Goal: Task Accomplishment & Management: Manage account settings

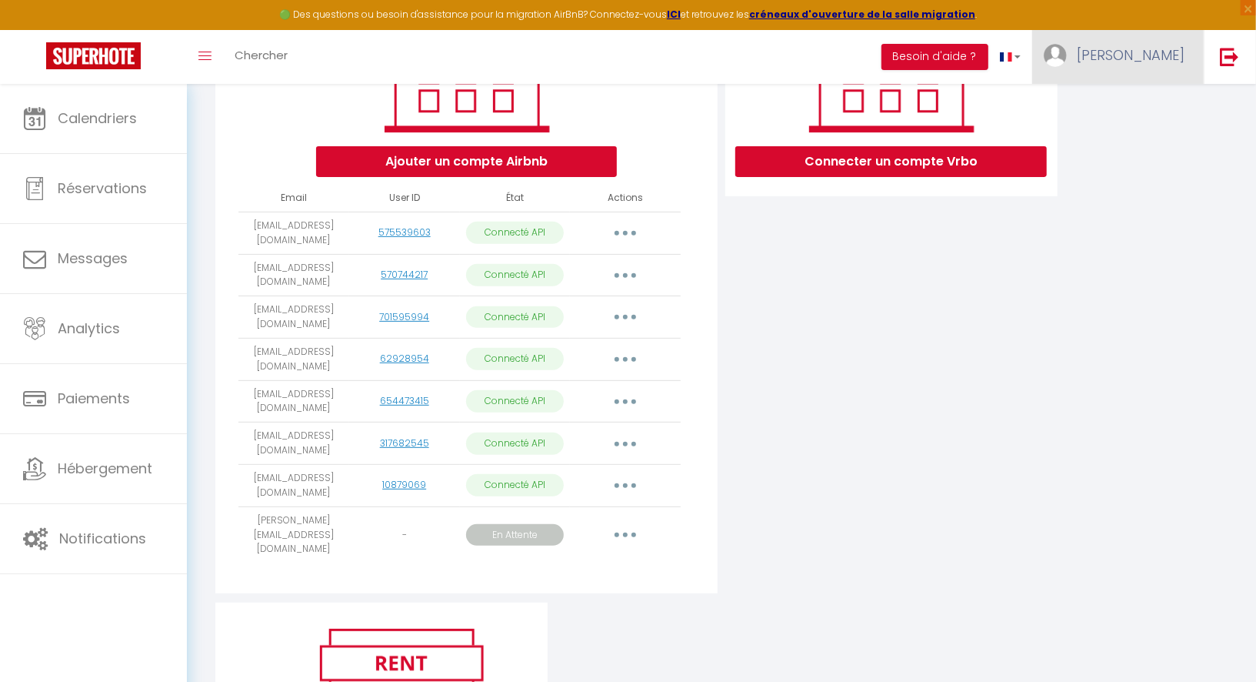
click at [1138, 68] on link "[PERSON_NAME]" at bounding box center [1118, 57] width 172 height 54
click at [1118, 106] on link "Paramètres" at bounding box center [1142, 107] width 114 height 26
click at [1123, 114] on link "Paramètres" at bounding box center [1142, 107] width 114 height 26
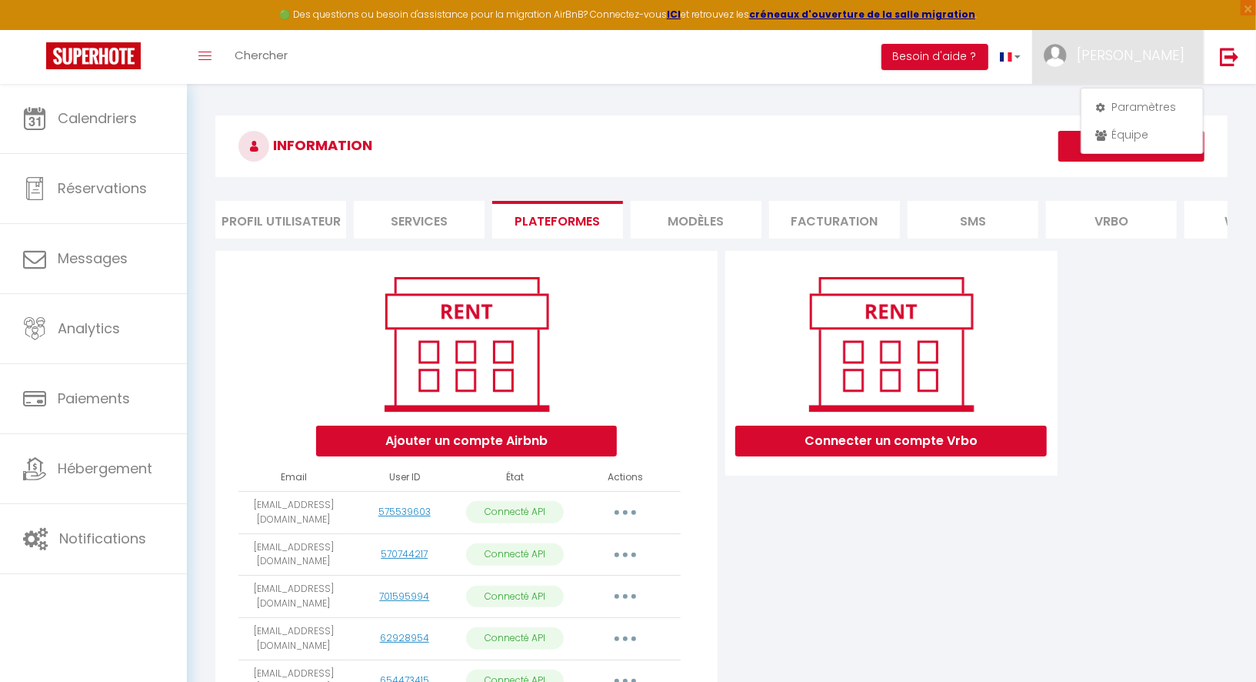
click at [382, 220] on li "Services" at bounding box center [419, 220] width 131 height 38
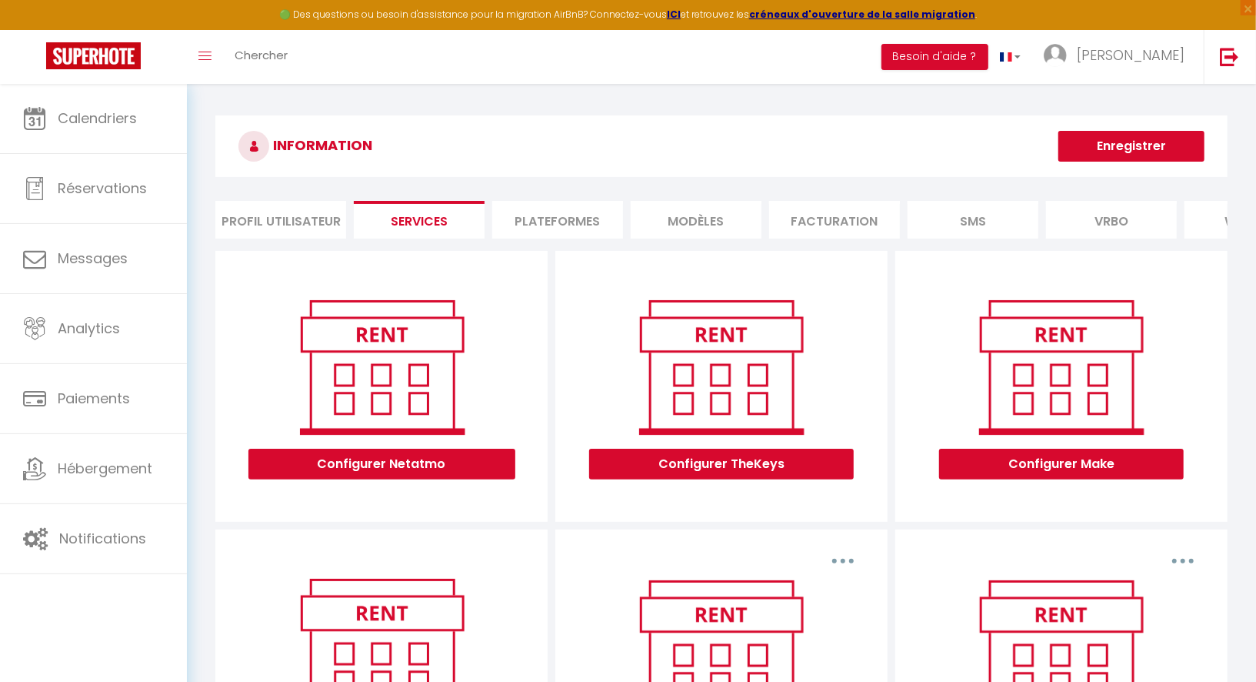
click at [586, 225] on li "Plateformes" at bounding box center [557, 220] width 131 height 38
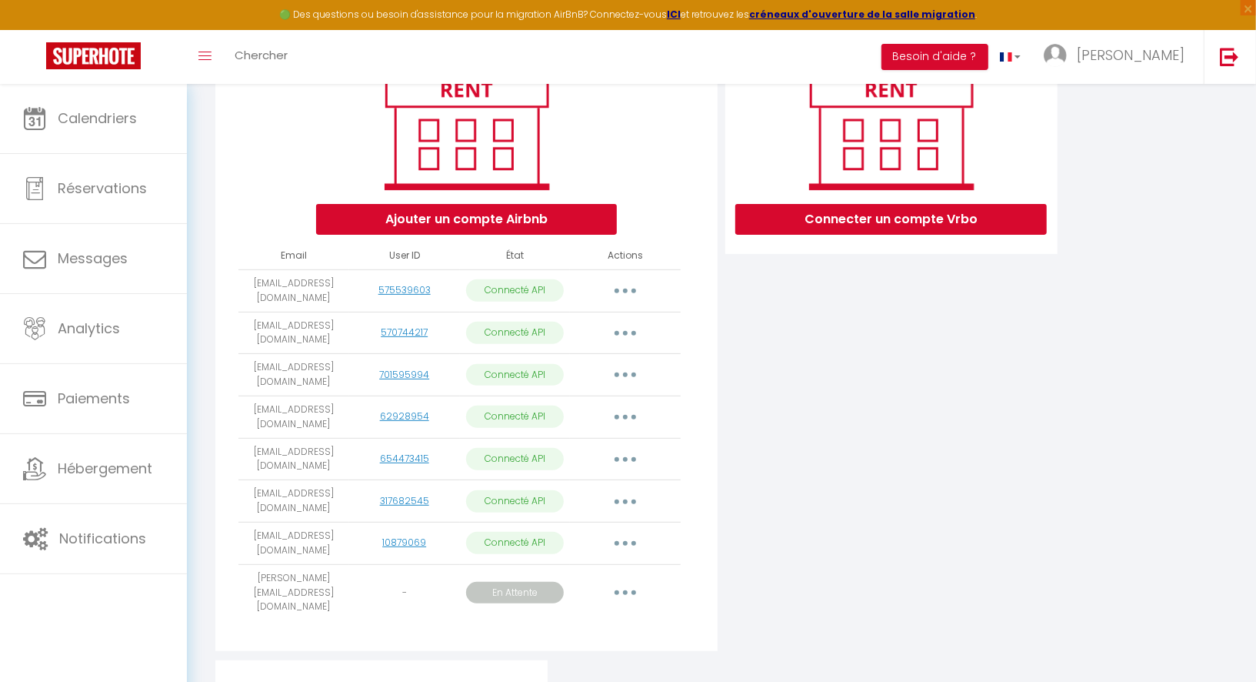
scroll to position [260, 0]
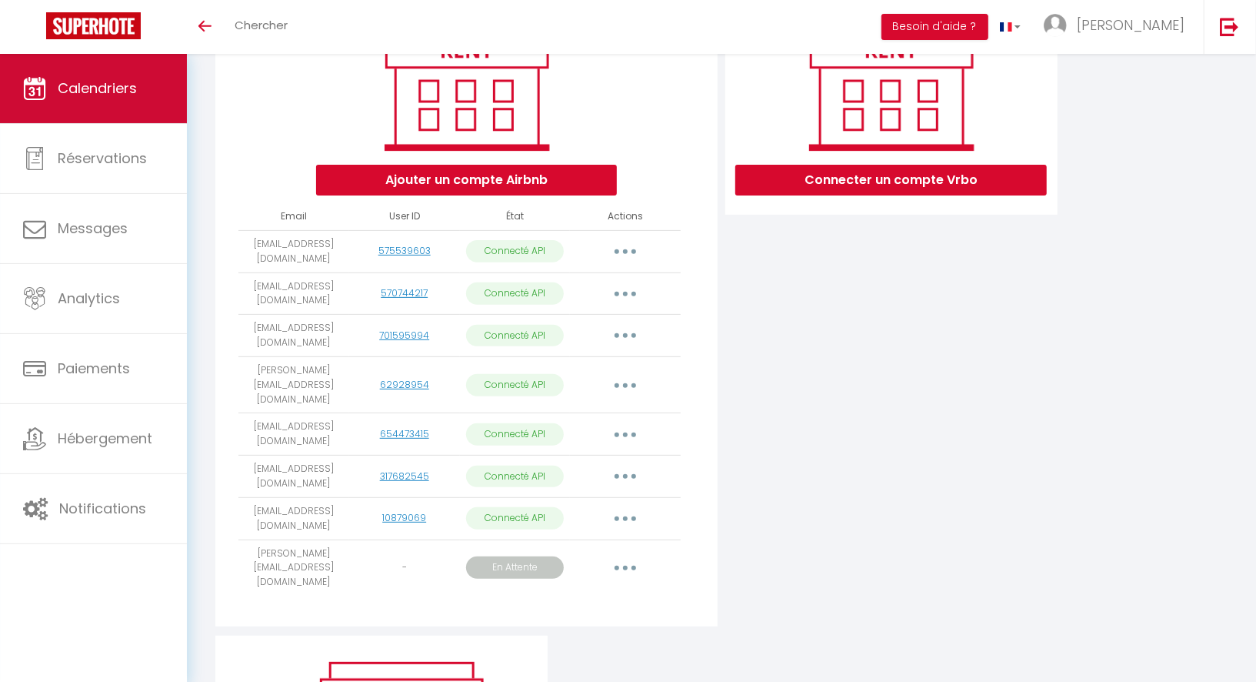
click at [127, 101] on link "Calendriers" at bounding box center [93, 88] width 187 height 69
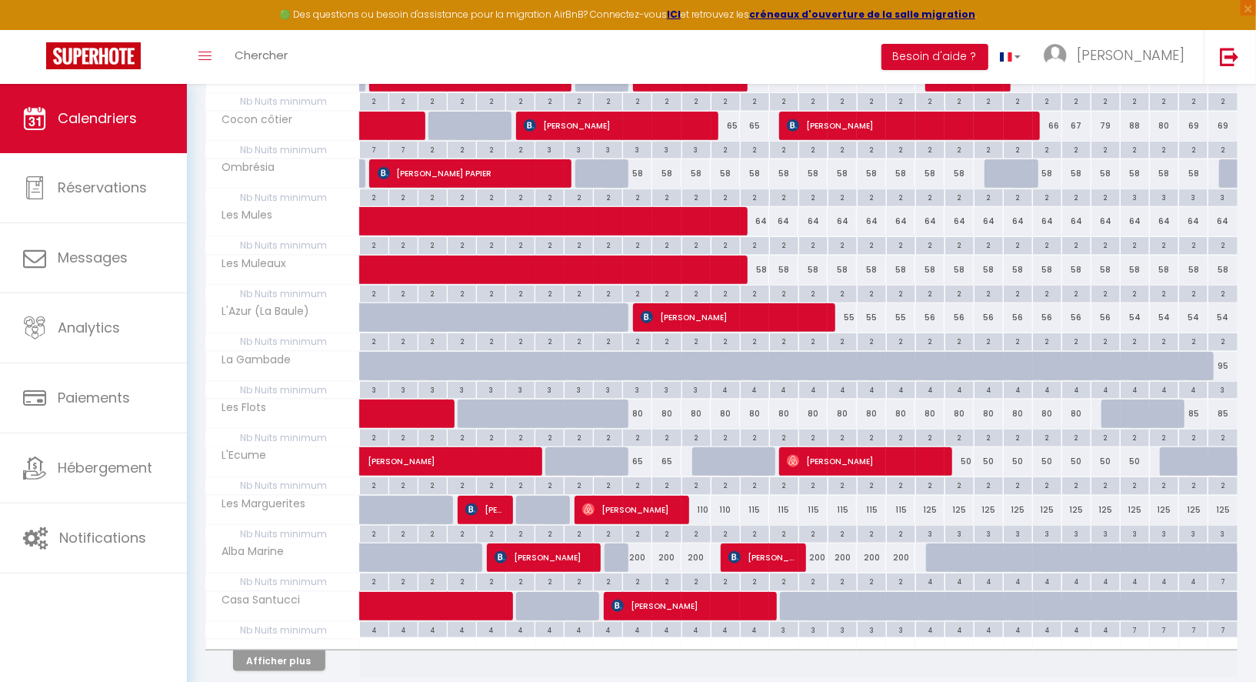
scroll to position [778, 0]
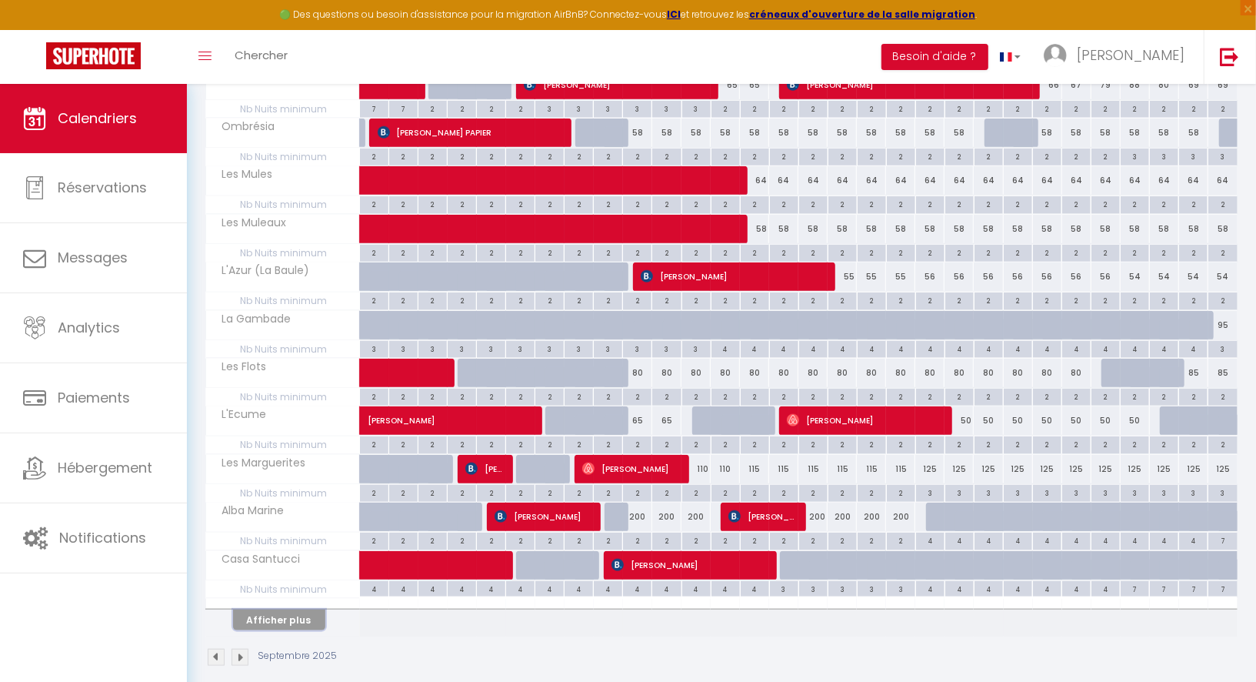
click at [307, 609] on button "Afficher plus" at bounding box center [279, 619] width 92 height 21
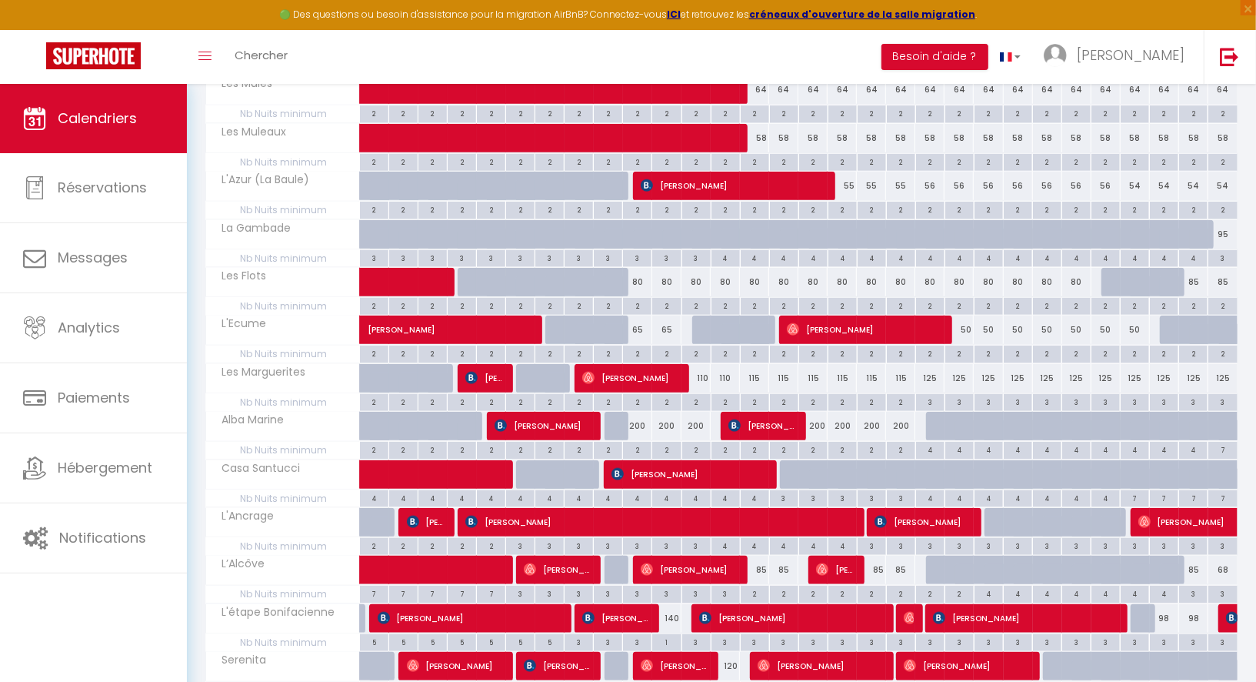
scroll to position [864, 0]
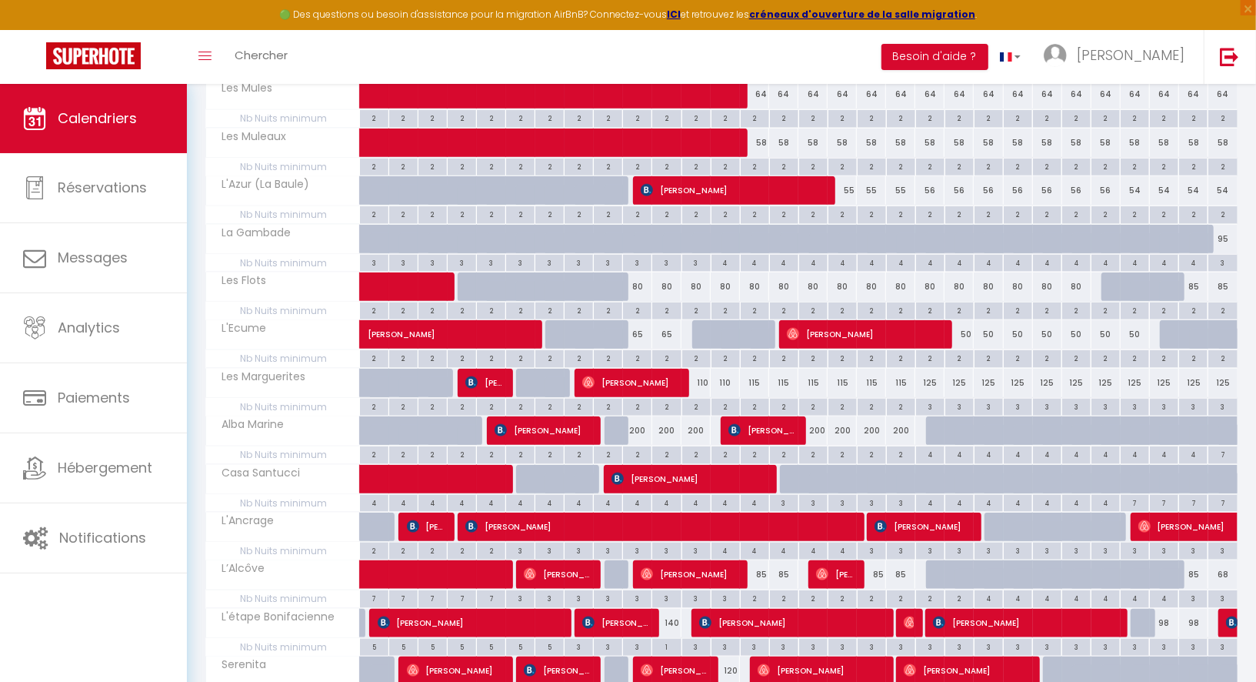
click at [931, 368] on div "125" at bounding box center [929, 382] width 29 height 28
type input "125"
type input "Sam 20 Septembre 2025"
type input "Dim 21 Septembre 2025"
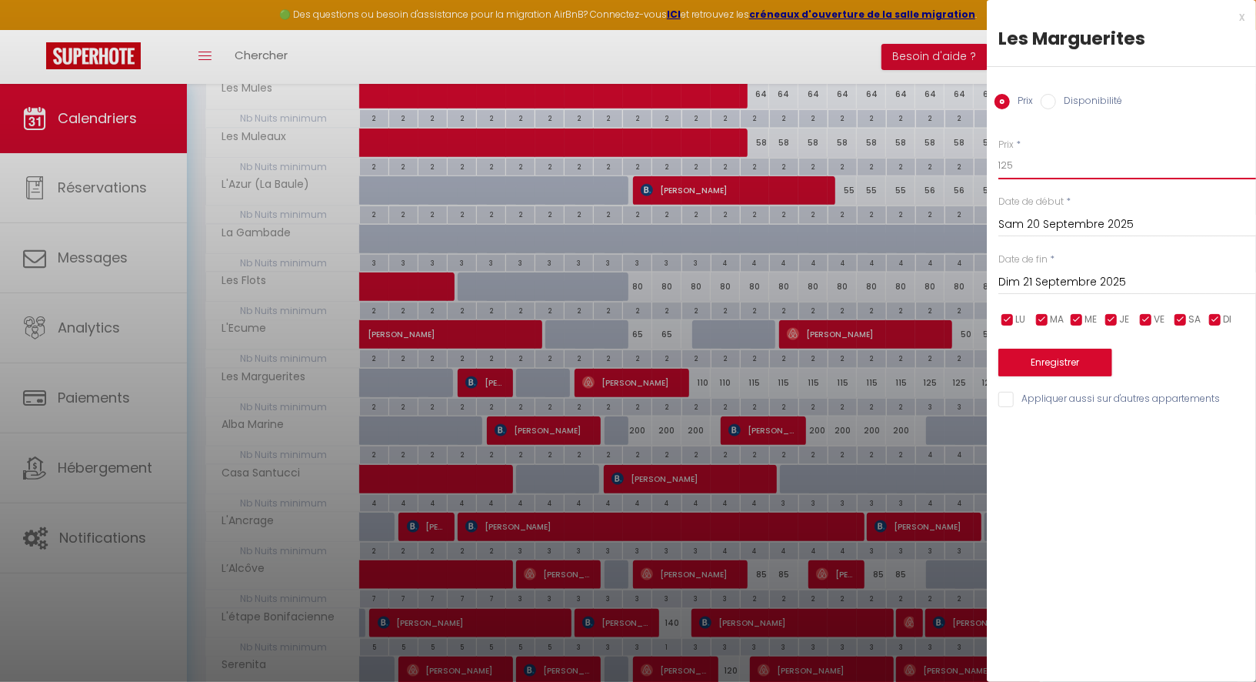
click at [1008, 169] on input "125" at bounding box center [1127, 166] width 258 height 28
type input "115"
click at [1031, 279] on input "Dim 21 Septembre 2025" at bounding box center [1127, 282] width 258 height 20
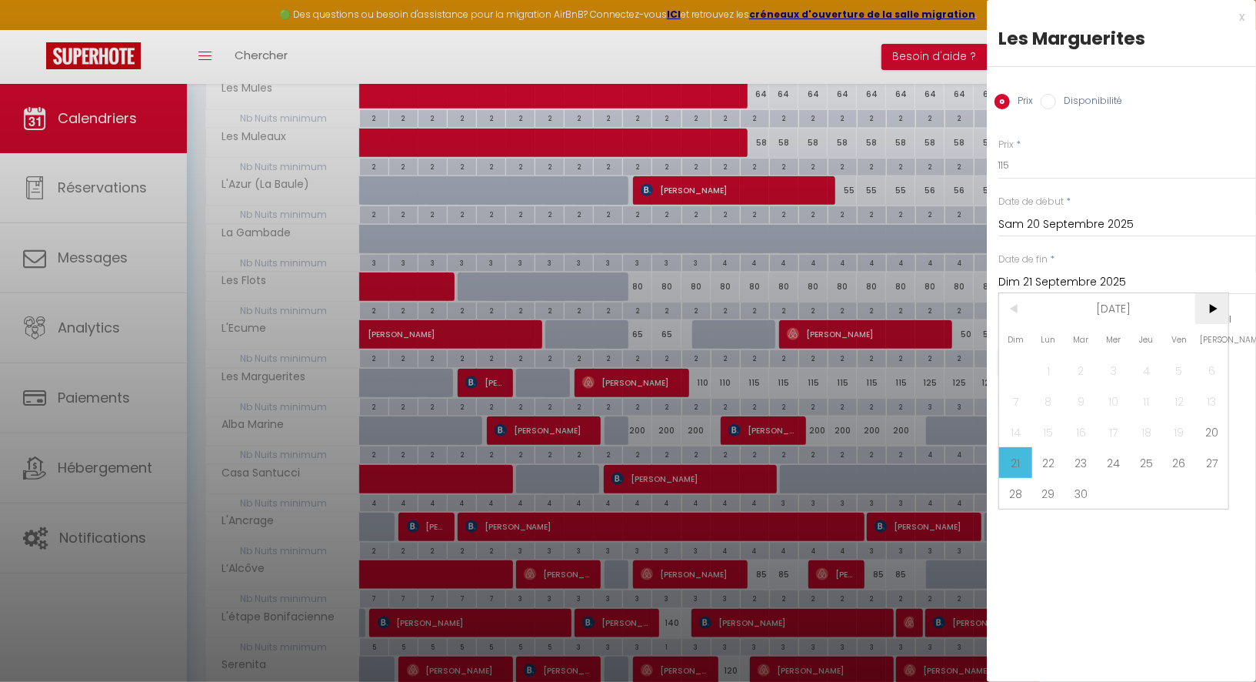
click at [1213, 310] on span ">" at bounding box center [1211, 308] width 33 height 31
click at [1215, 376] on span "4" at bounding box center [1211, 370] width 33 height 31
type input "[DATE]"
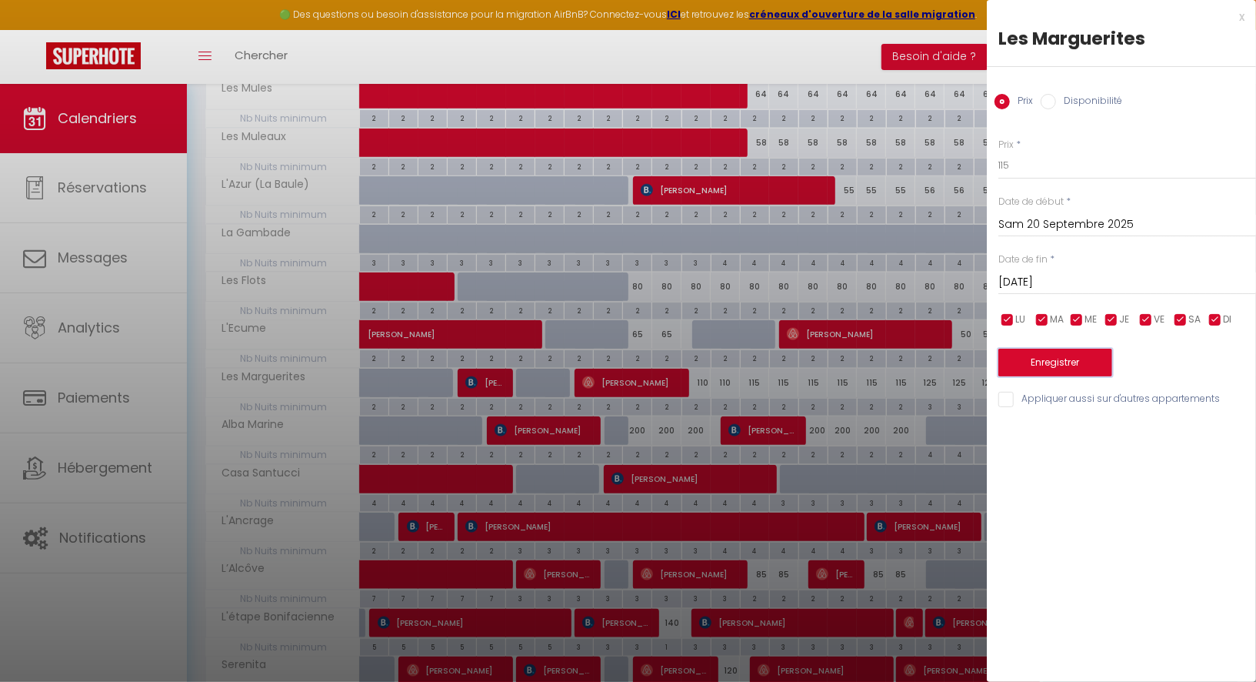
click at [1071, 359] on button "Enregistrer" at bounding box center [1055, 362] width 114 height 28
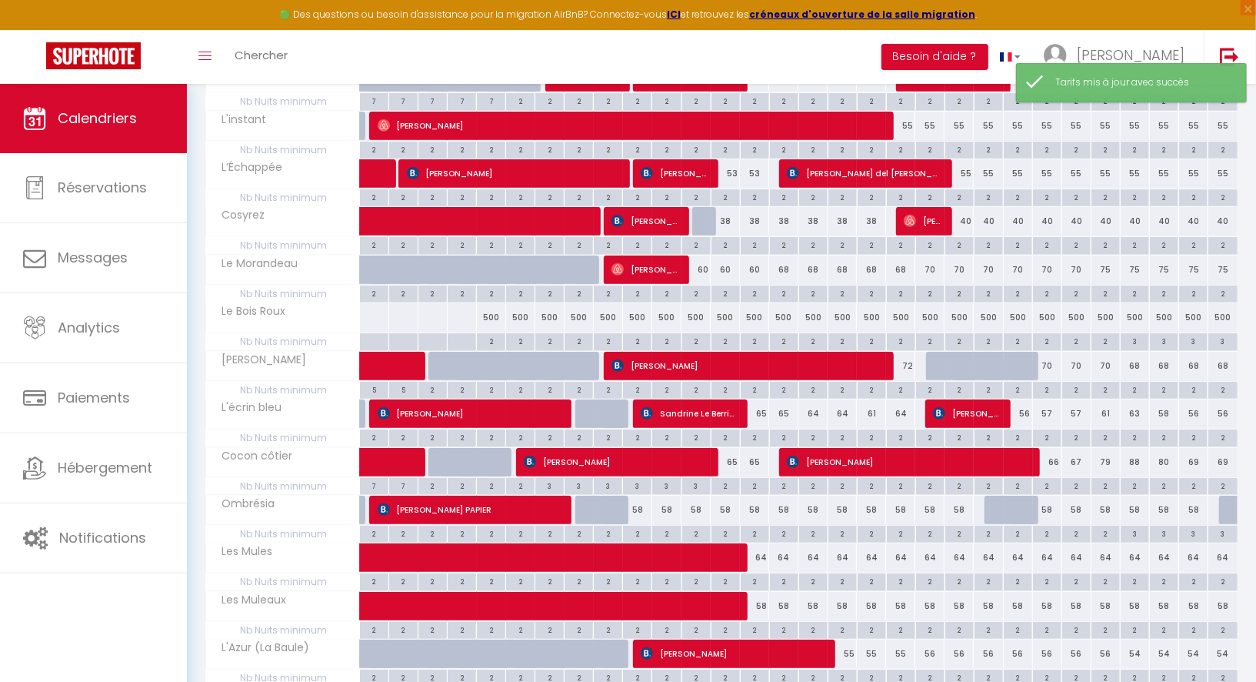
scroll to position [189, 0]
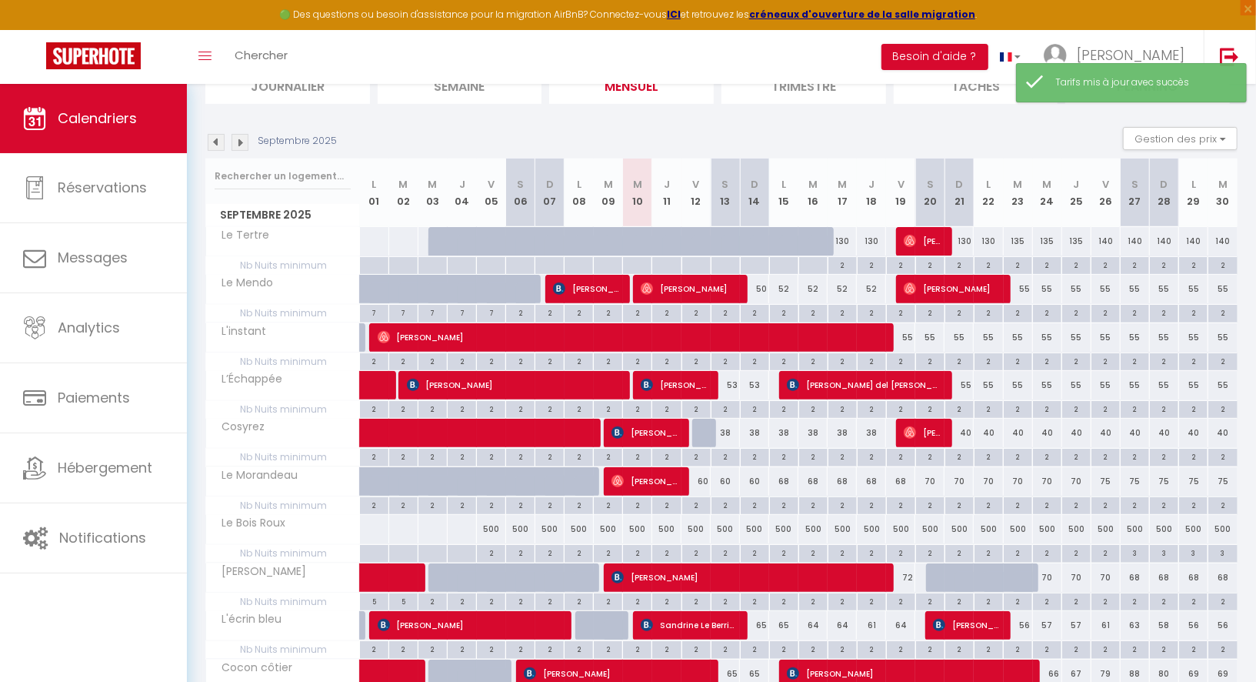
click at [244, 142] on img at bounding box center [240, 142] width 17 height 17
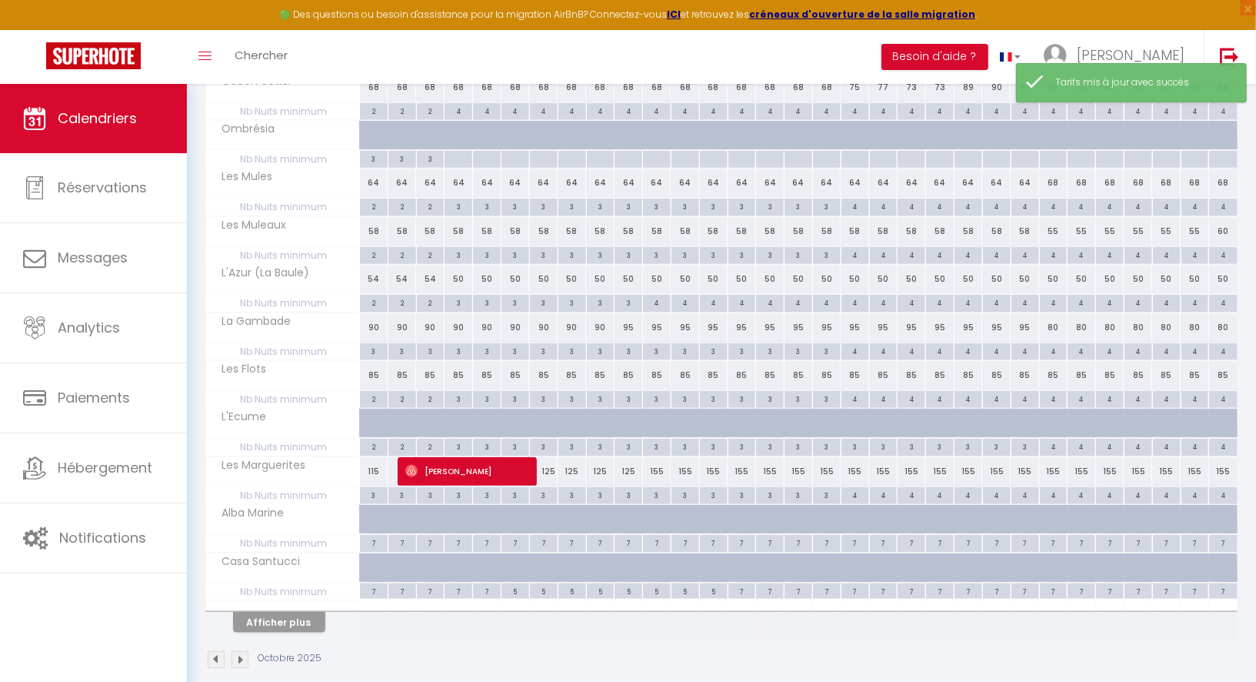
scroll to position [778, 0]
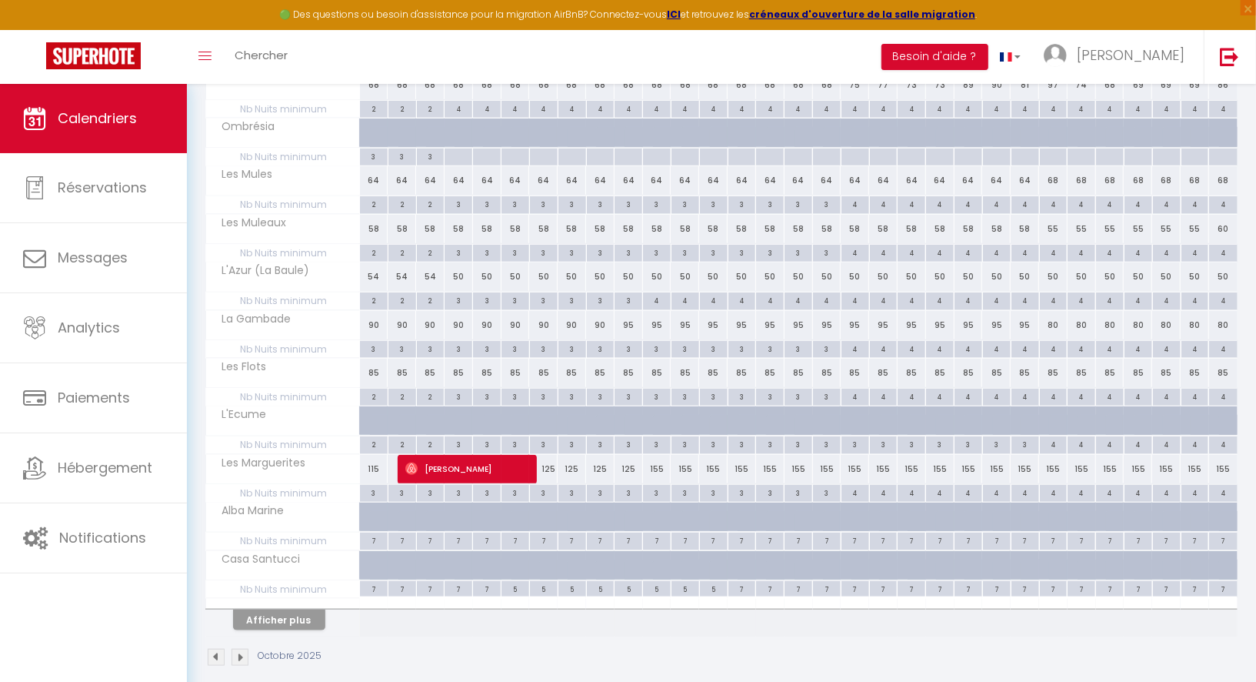
click at [660, 455] on div "155" at bounding box center [657, 469] width 28 height 28
type input "155"
type input "[DATE]"
type input "Dim 12 Octobre 2025"
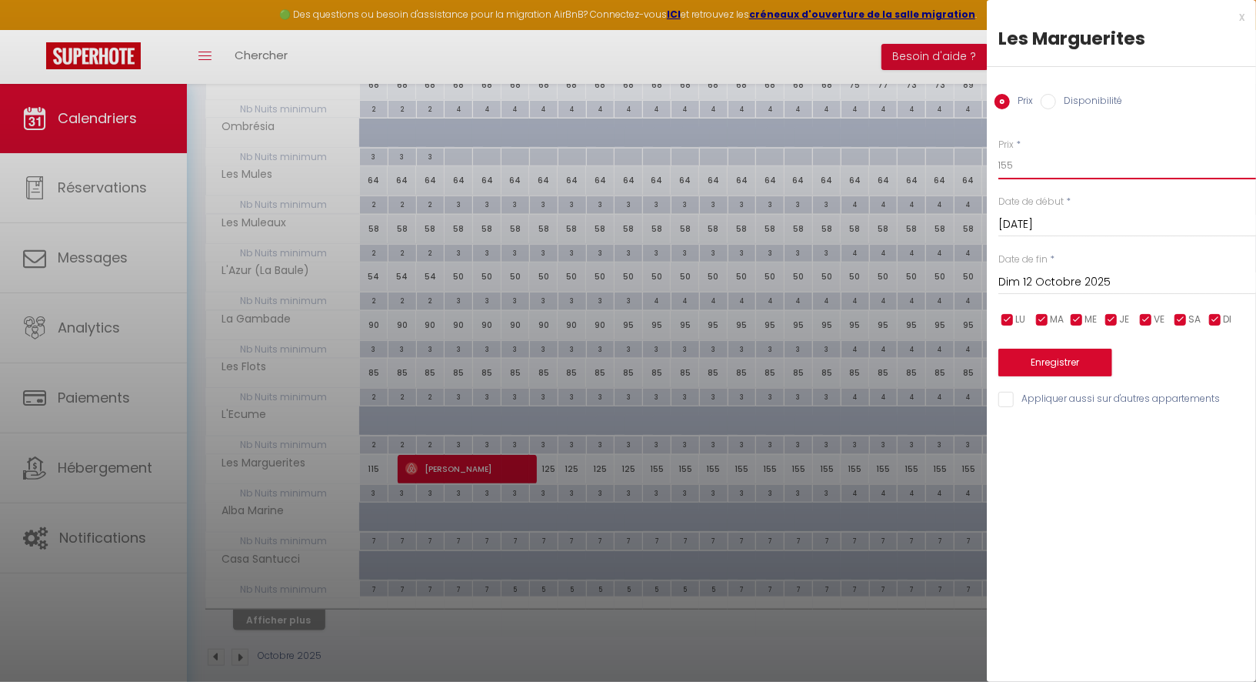
click at [1008, 165] on input "155" at bounding box center [1127, 166] width 258 height 28
type input "125"
click at [1036, 288] on input "Dim 12 Octobre 2025" at bounding box center [1127, 282] width 258 height 20
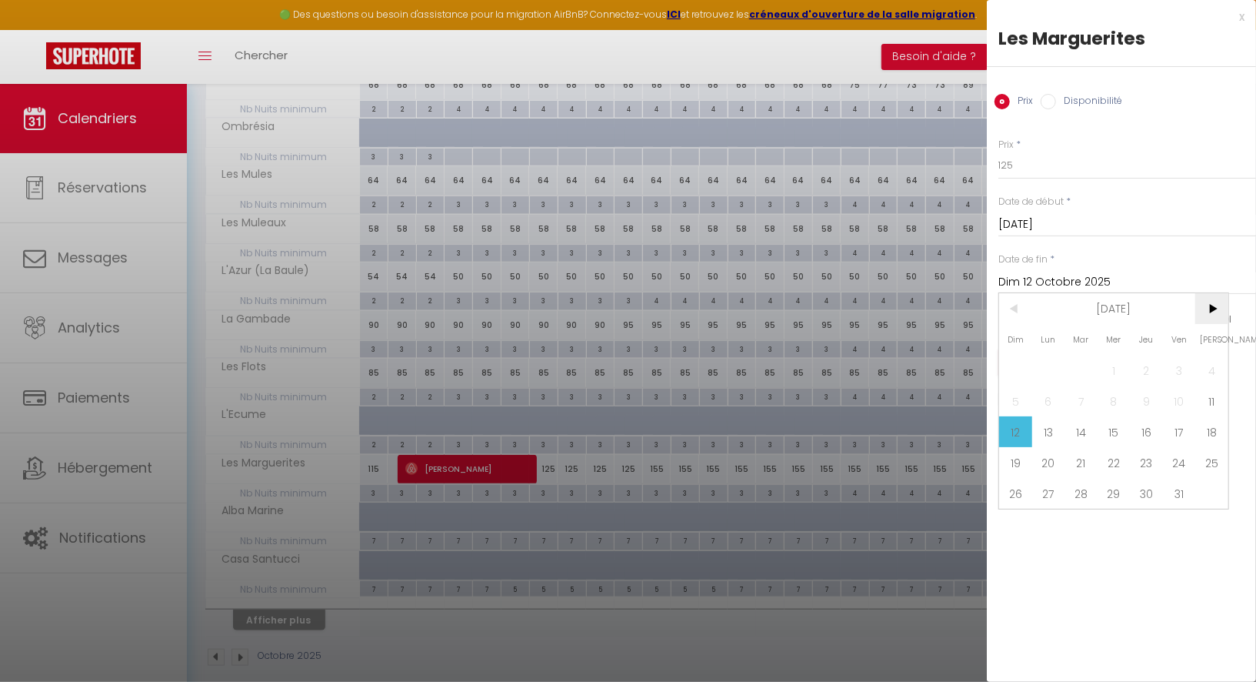
click at [1217, 308] on span ">" at bounding box center [1211, 308] width 33 height 31
click at [1219, 397] on span "8" at bounding box center [1211, 400] width 33 height 31
type input "[DATE]"
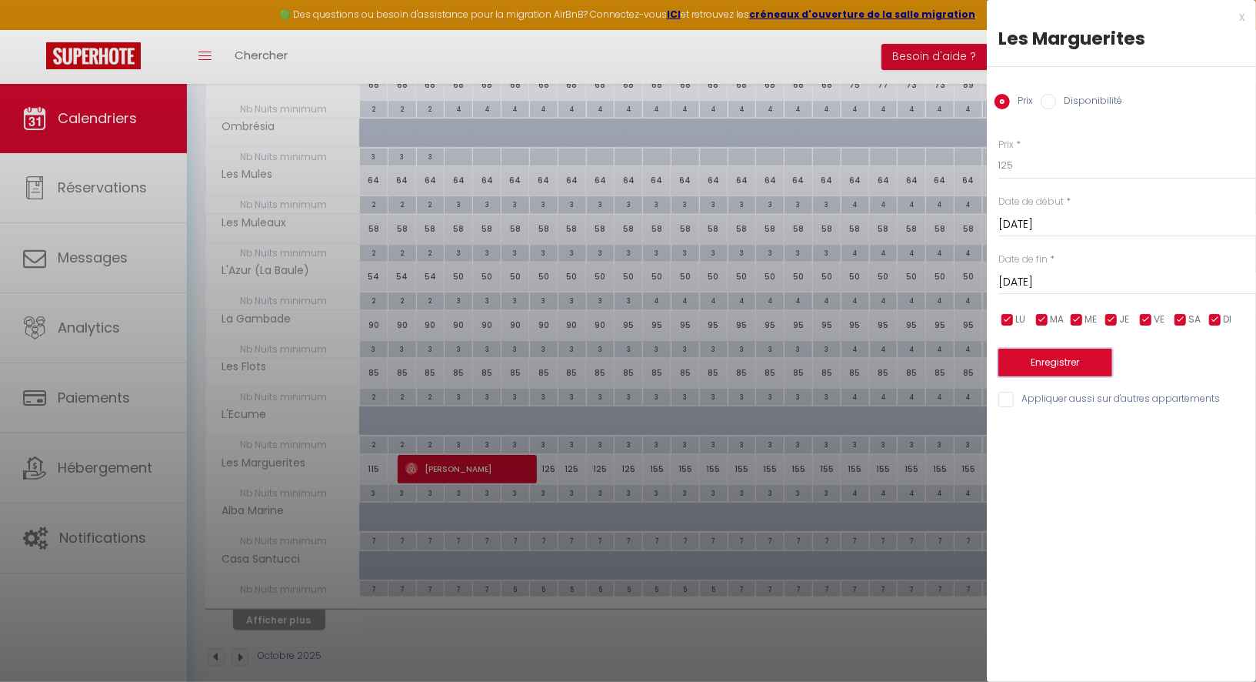
click at [1036, 363] on button "Enregistrer" at bounding box center [1055, 362] width 114 height 28
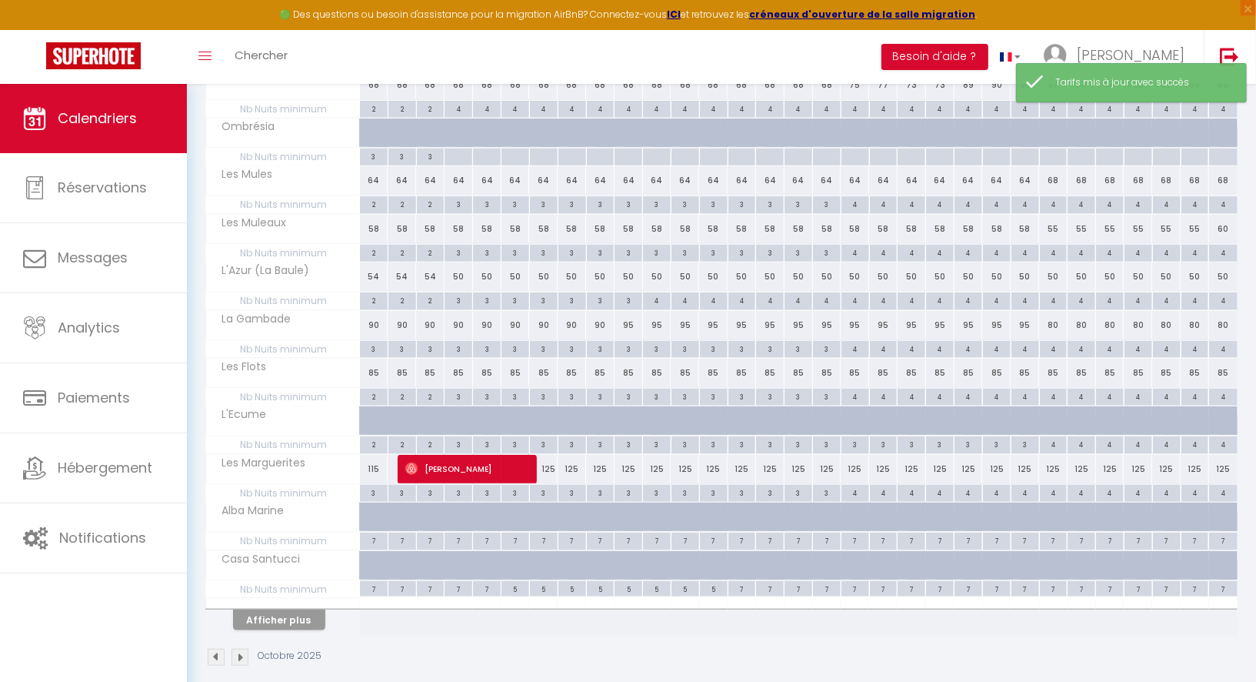
click at [243, 648] on img at bounding box center [240, 656] width 17 height 17
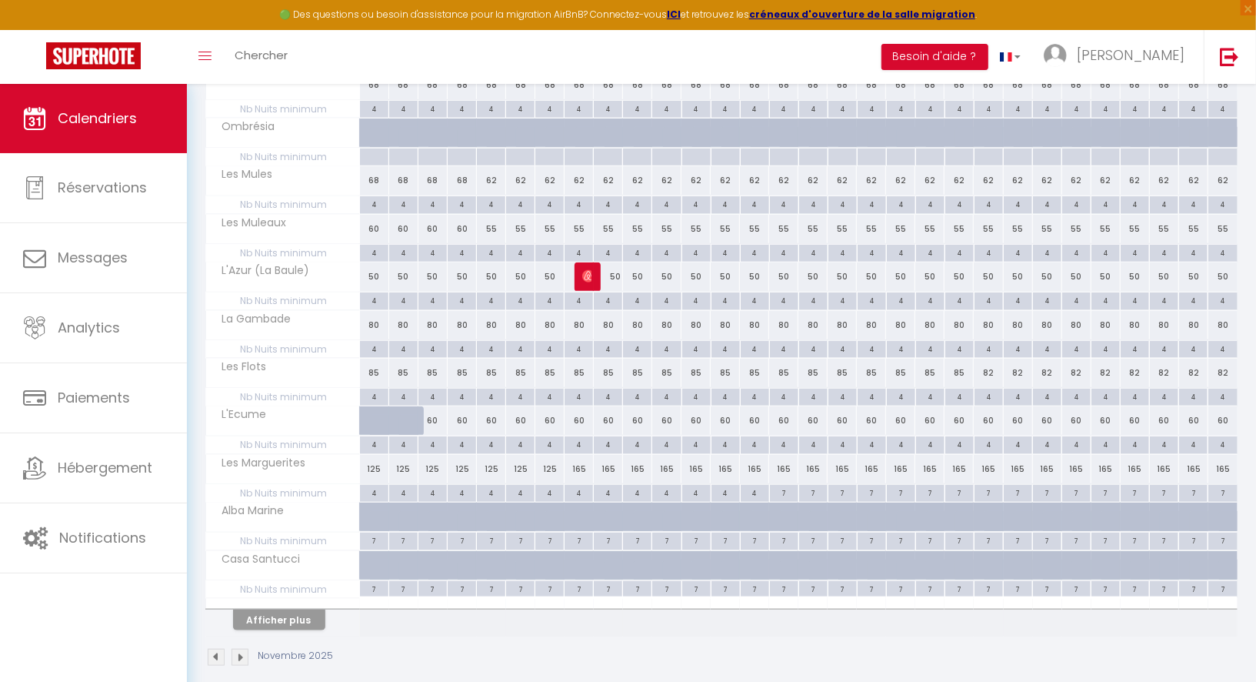
click at [582, 455] on div "165" at bounding box center [579, 469] width 29 height 28
type input "165"
type input "[DATE]"
type input "Dim 09 Novembre 2025"
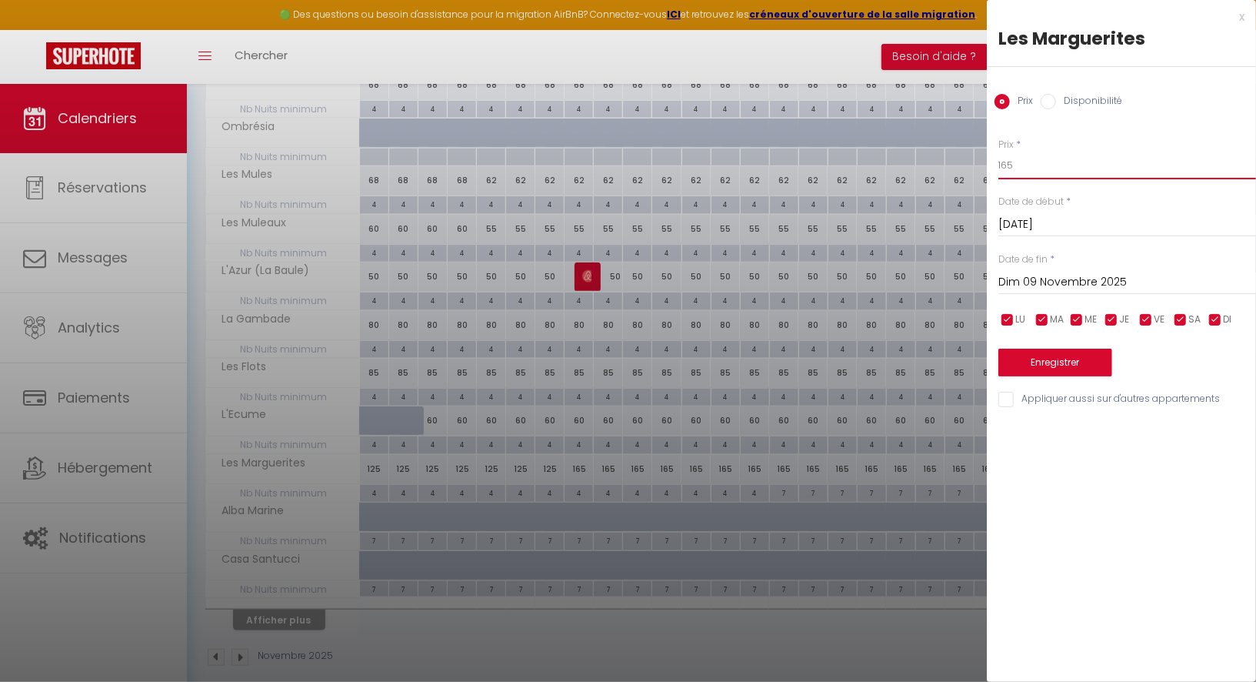
click at [1007, 165] on input "165" at bounding box center [1127, 166] width 258 height 28
type input "145"
click at [1023, 285] on input "Dim 09 Novembre 2025" at bounding box center [1127, 282] width 258 height 20
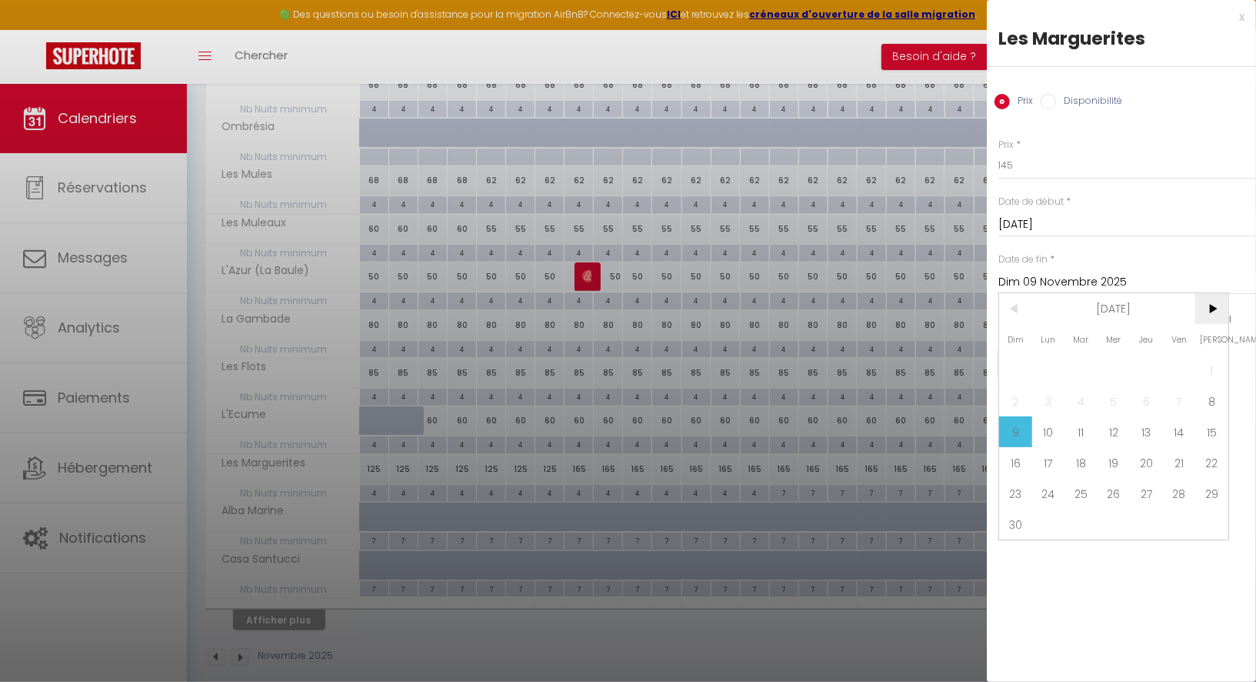
click at [1225, 303] on span ">" at bounding box center [1211, 308] width 33 height 31
click at [1210, 403] on span "13" at bounding box center [1211, 400] width 33 height 31
type input "[DATE]"
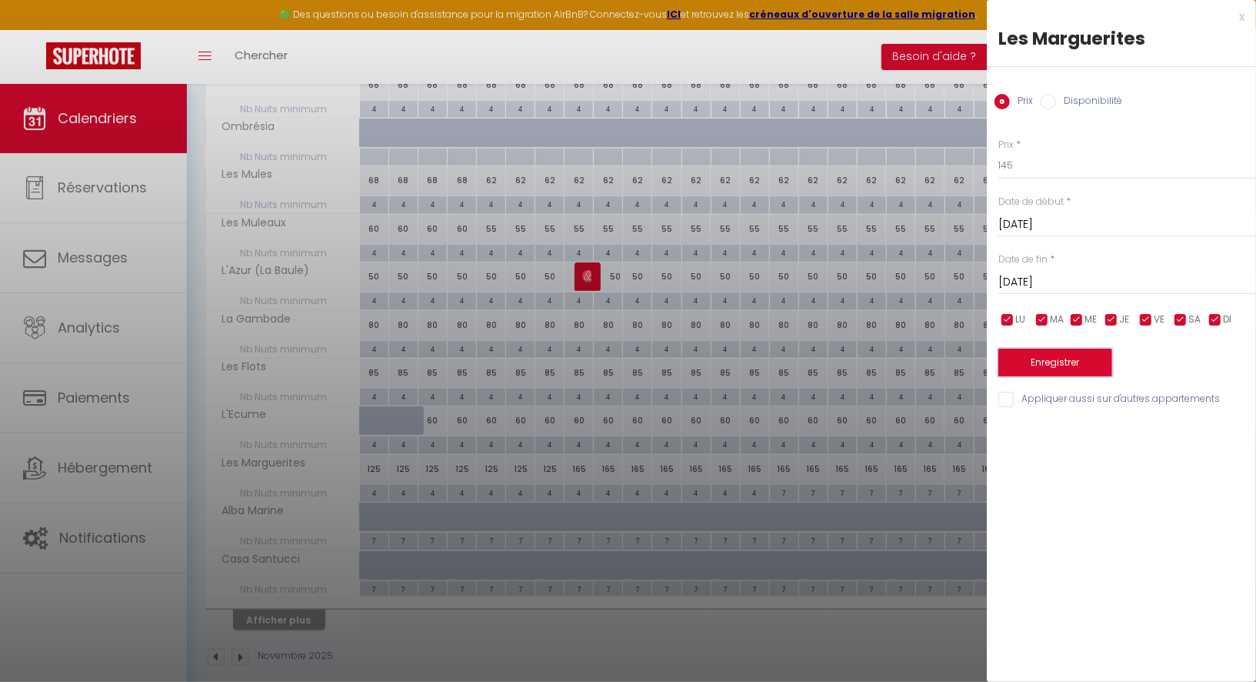
click at [1059, 363] on button "Enregistrer" at bounding box center [1055, 362] width 114 height 28
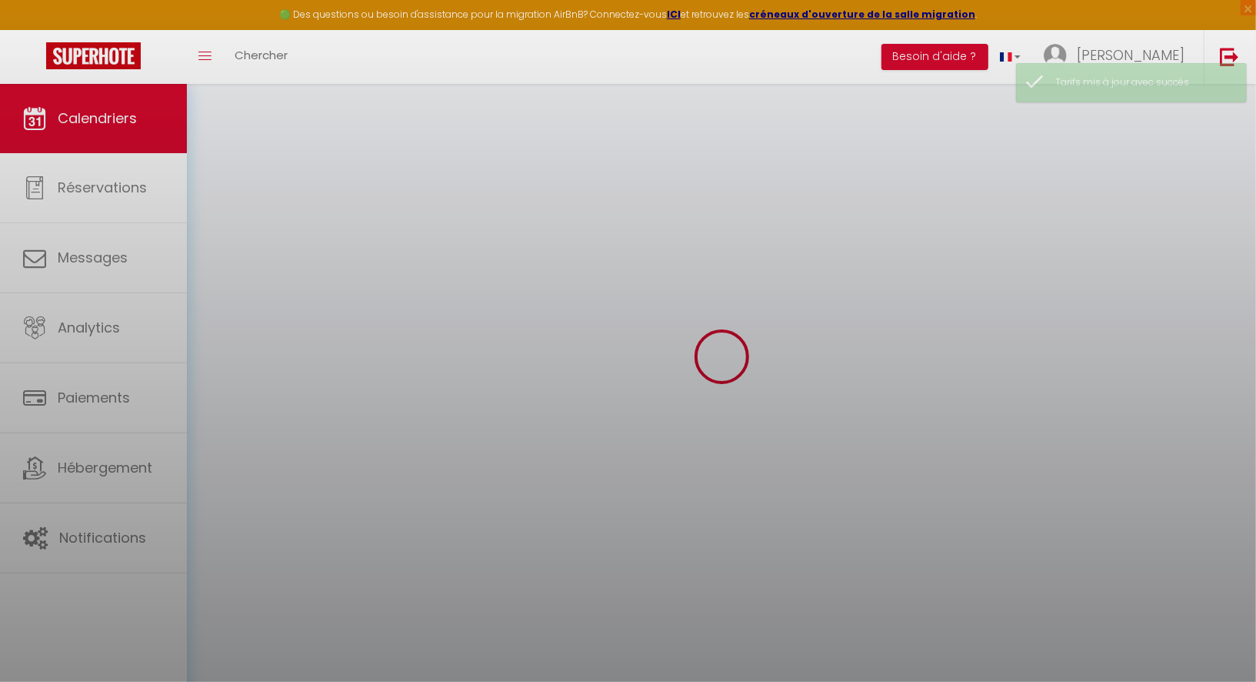
select select
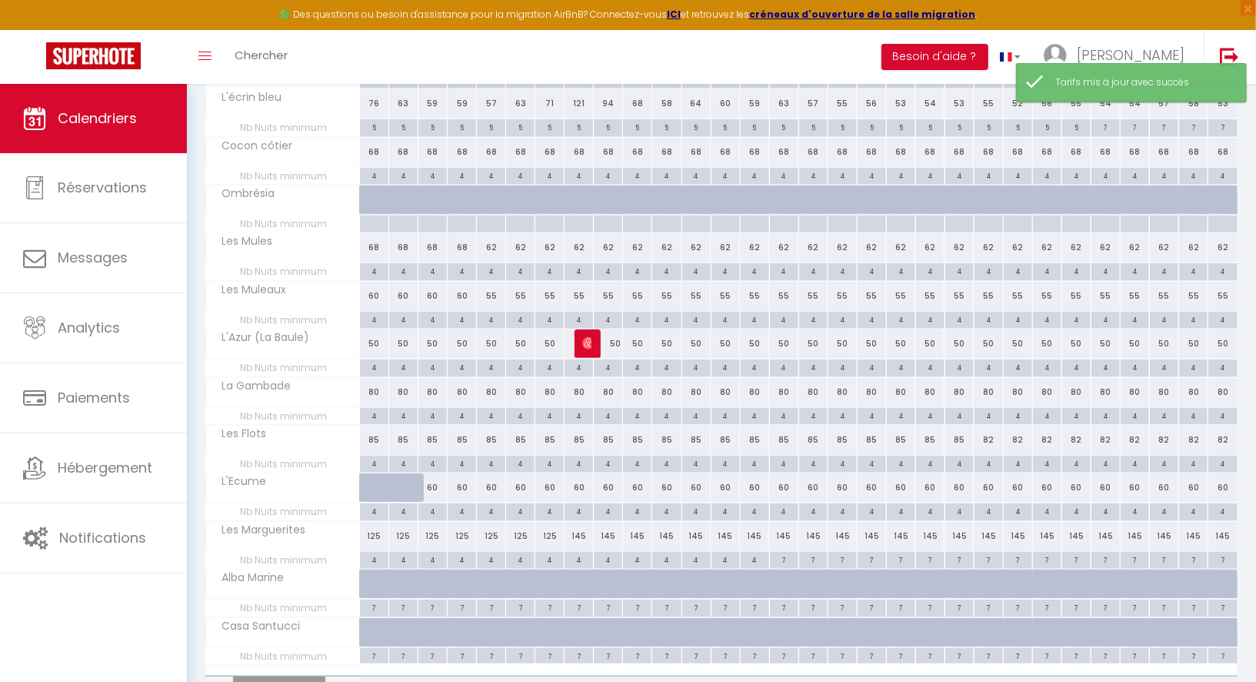
scroll to position [715, 0]
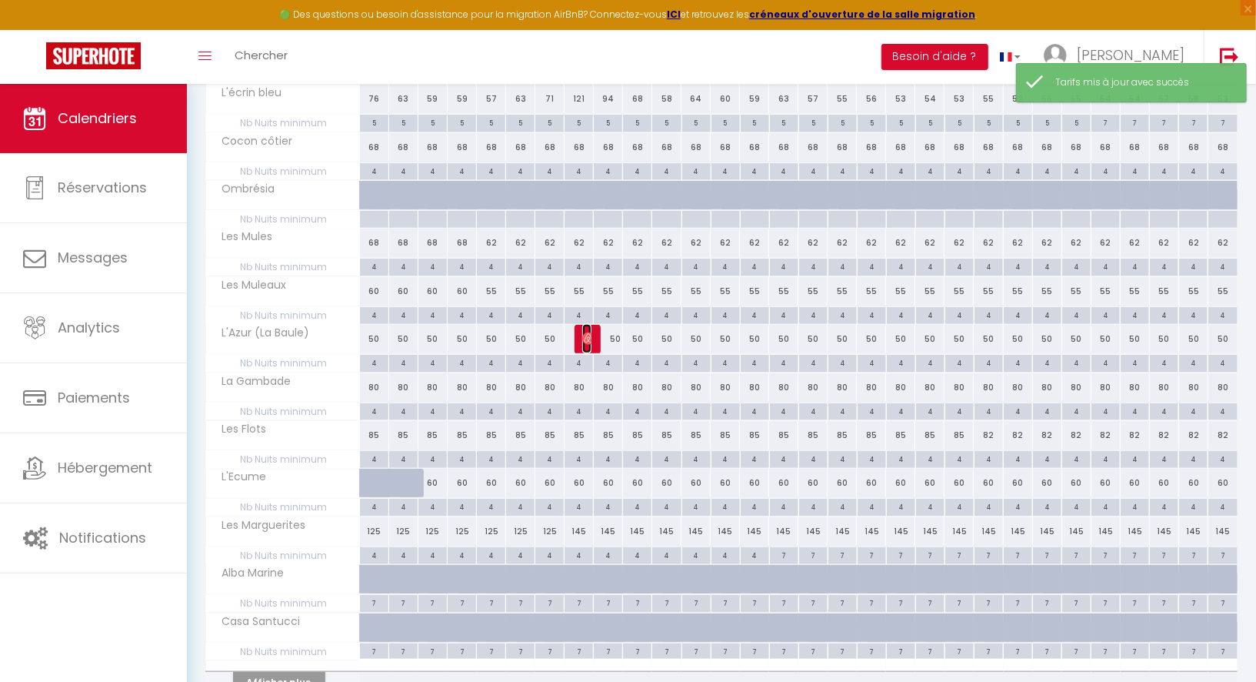
click at [588, 332] on img at bounding box center [588, 338] width 12 height 12
select select "OK"
select select "0"
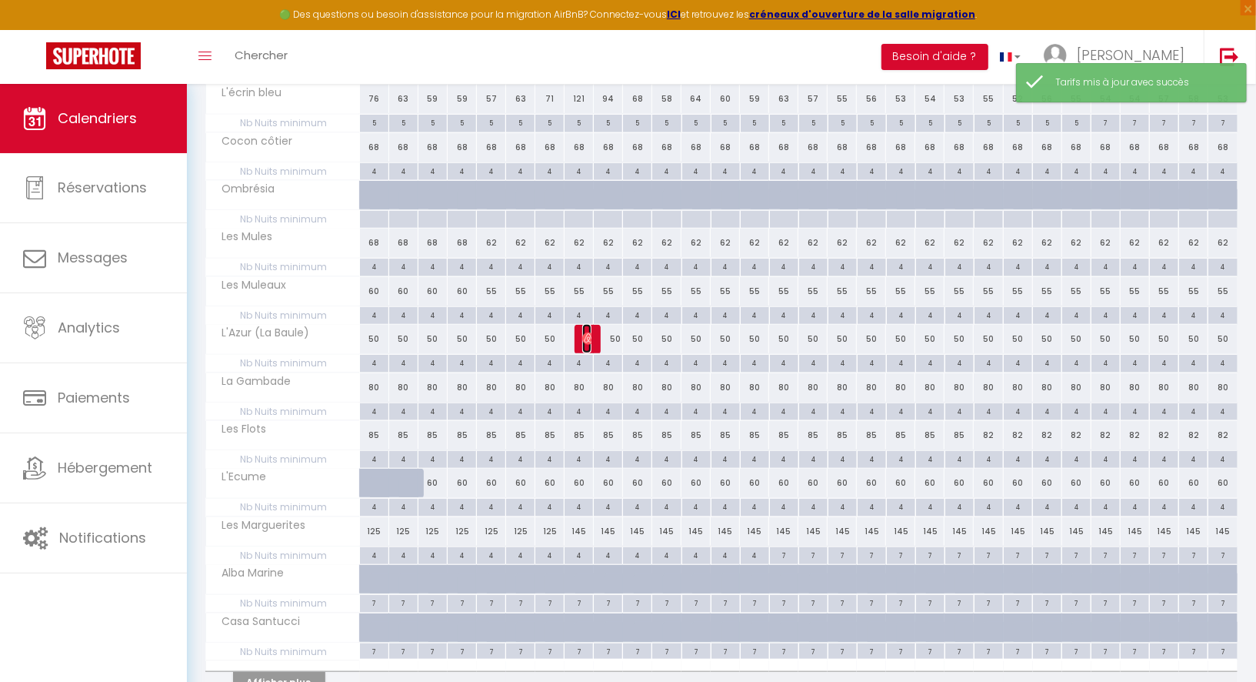
select select "1"
select select
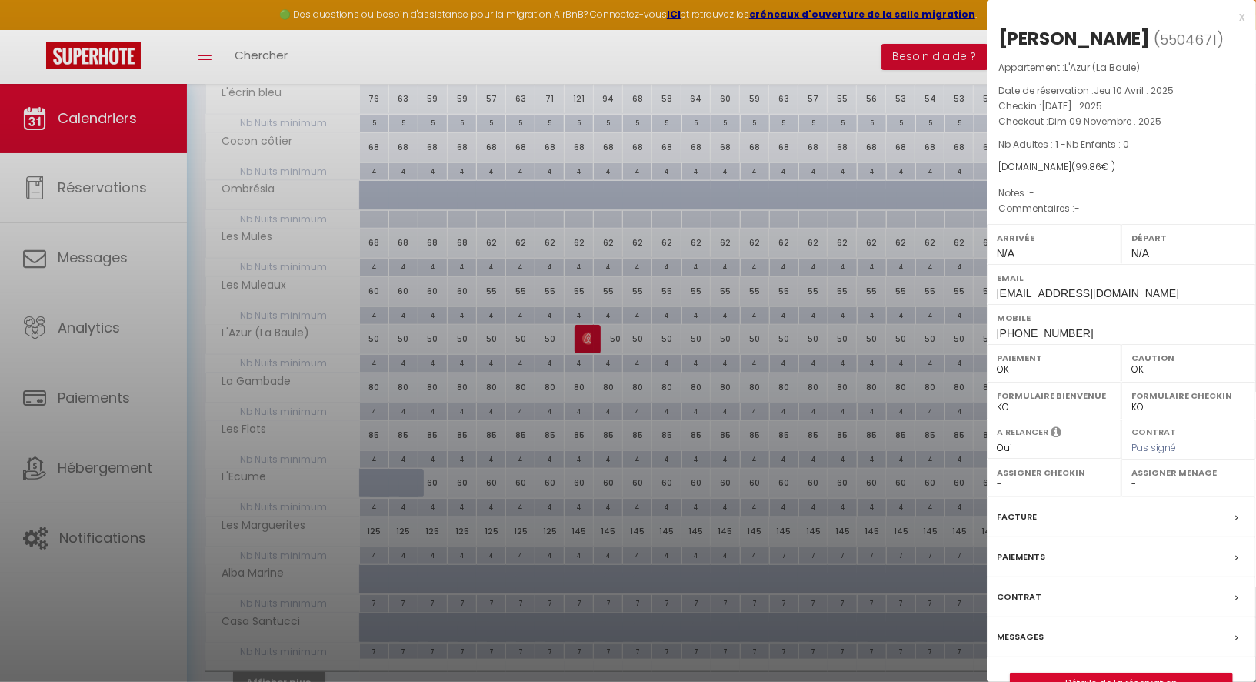
click at [668, 279] on div at bounding box center [628, 341] width 1256 height 682
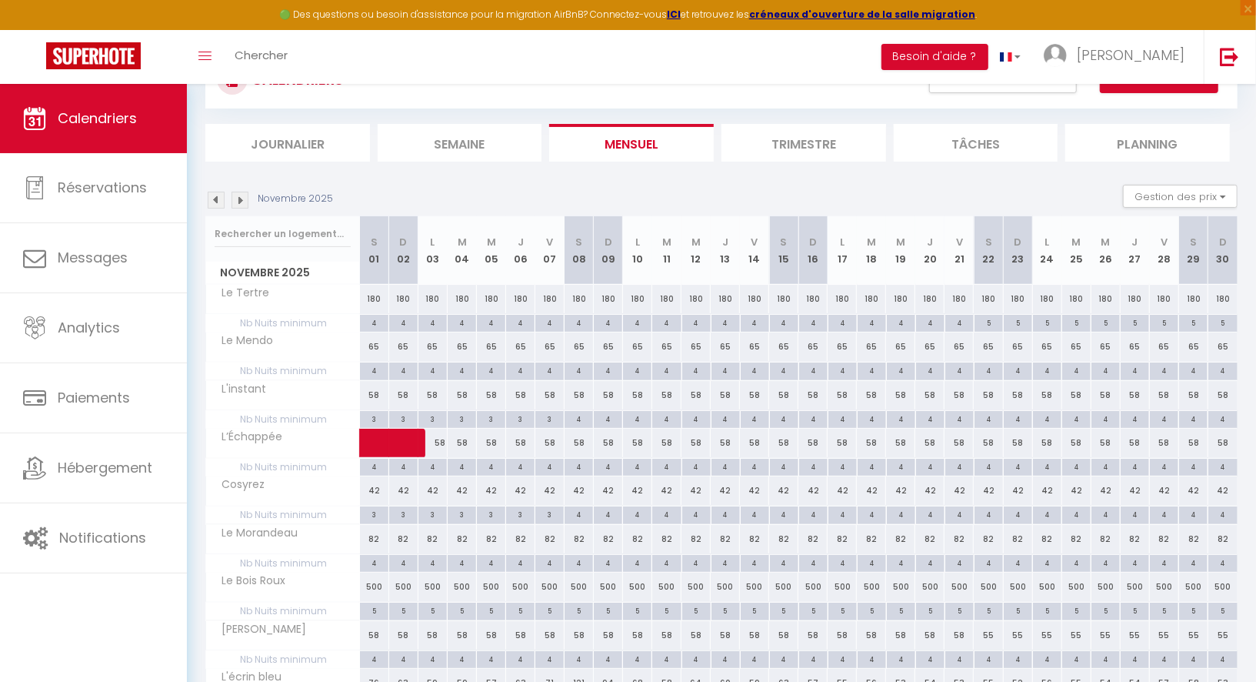
scroll to position [0, 0]
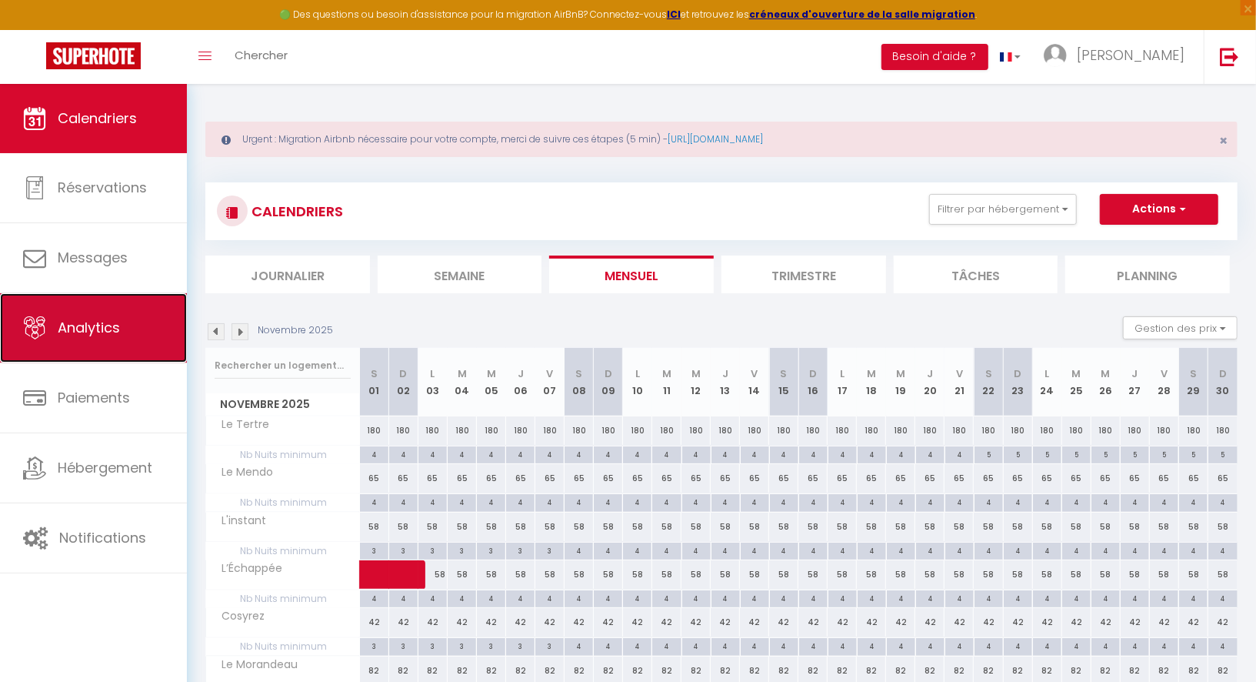
click at [122, 317] on link "Analytics" at bounding box center [93, 327] width 187 height 69
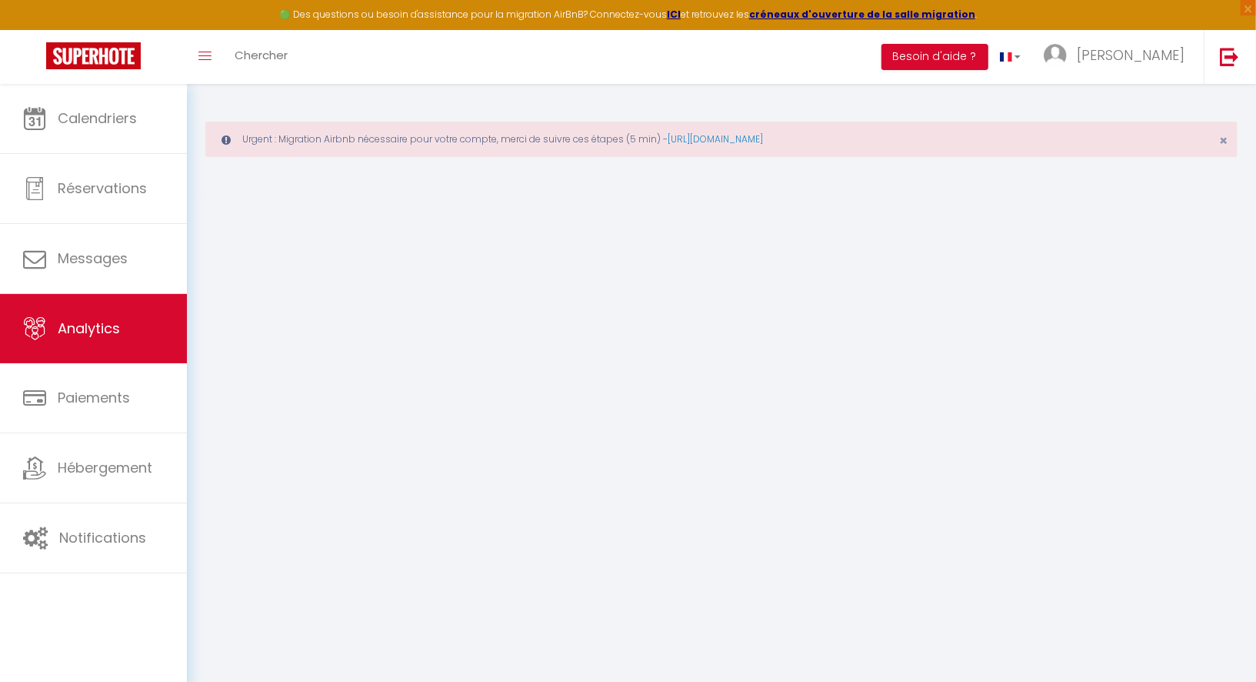
select select "2025"
select select "9"
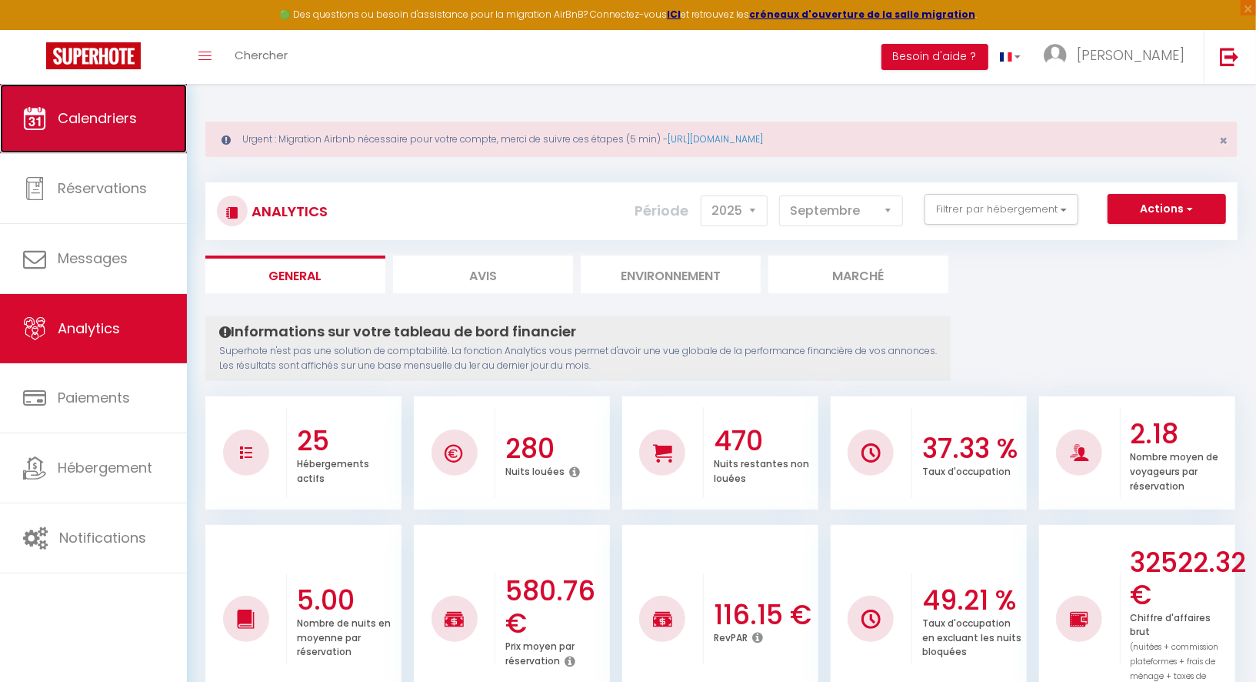
click at [148, 139] on link "Calendriers" at bounding box center [93, 118] width 187 height 69
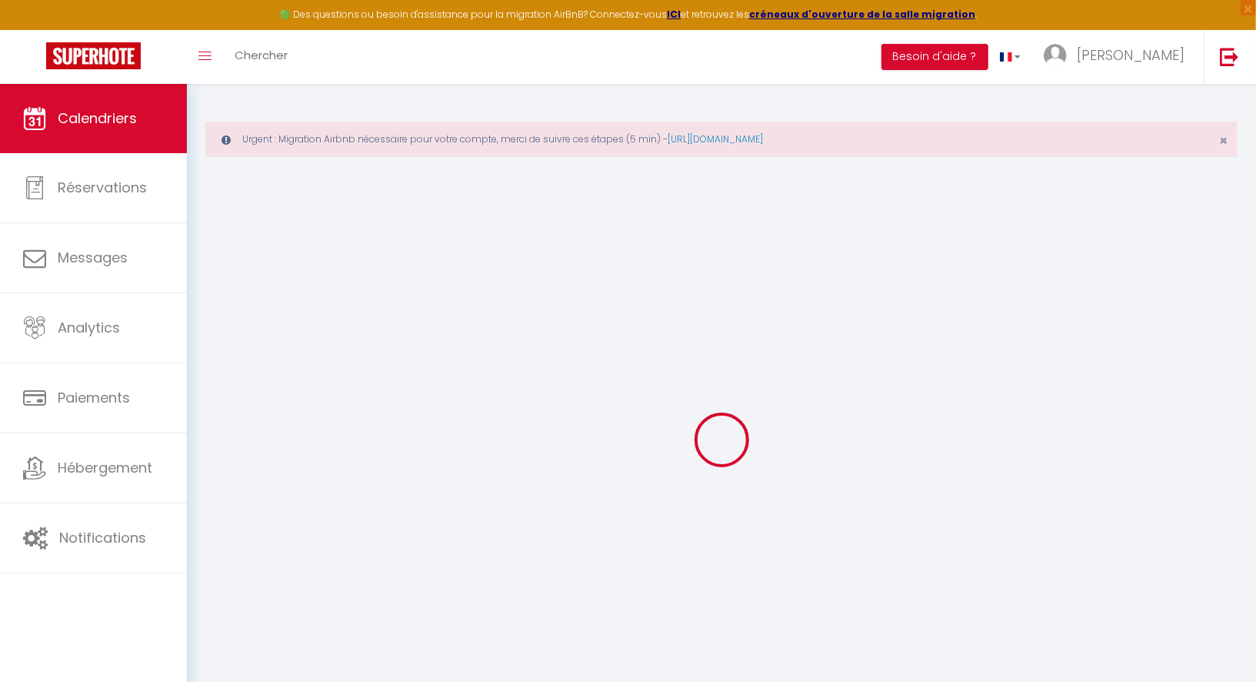
select select
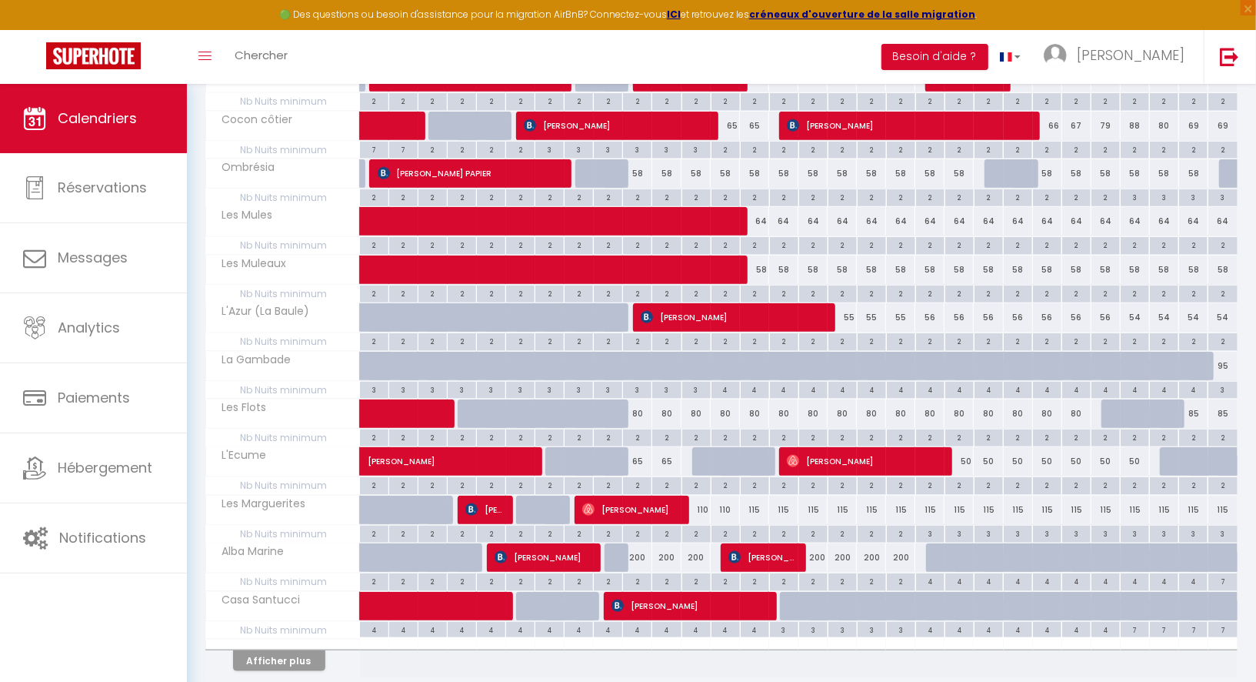
scroll to position [778, 0]
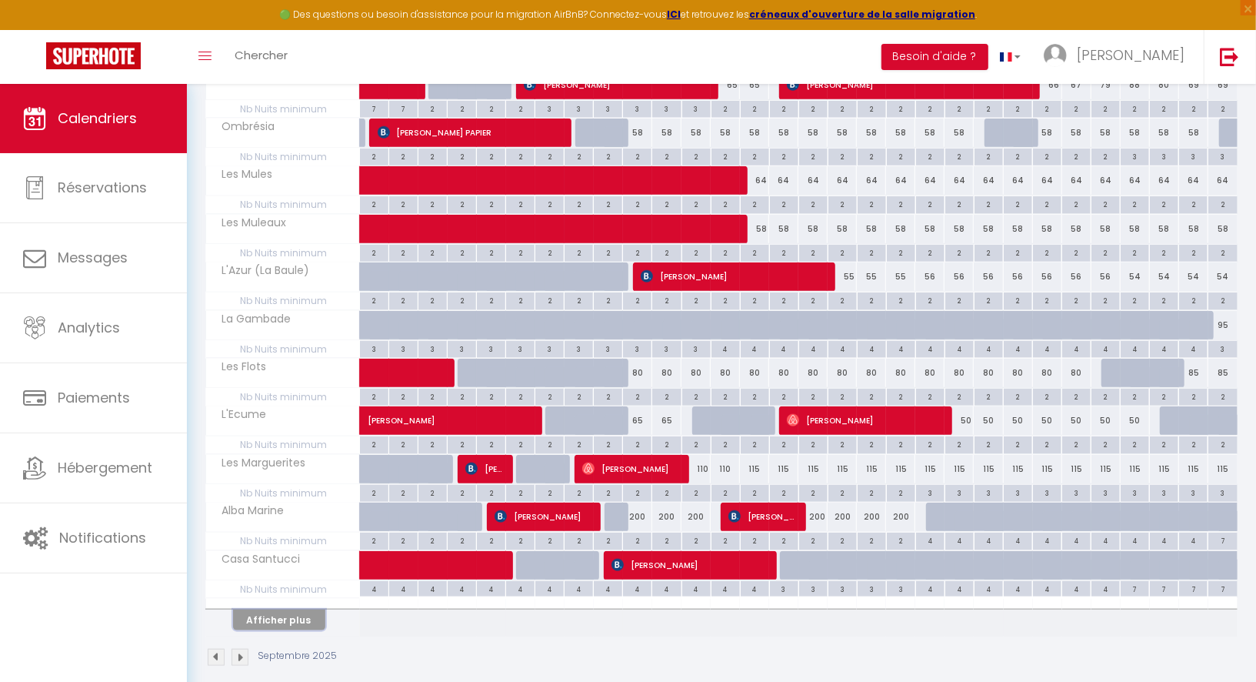
click at [278, 609] on button "Afficher plus" at bounding box center [279, 619] width 92 height 21
select select
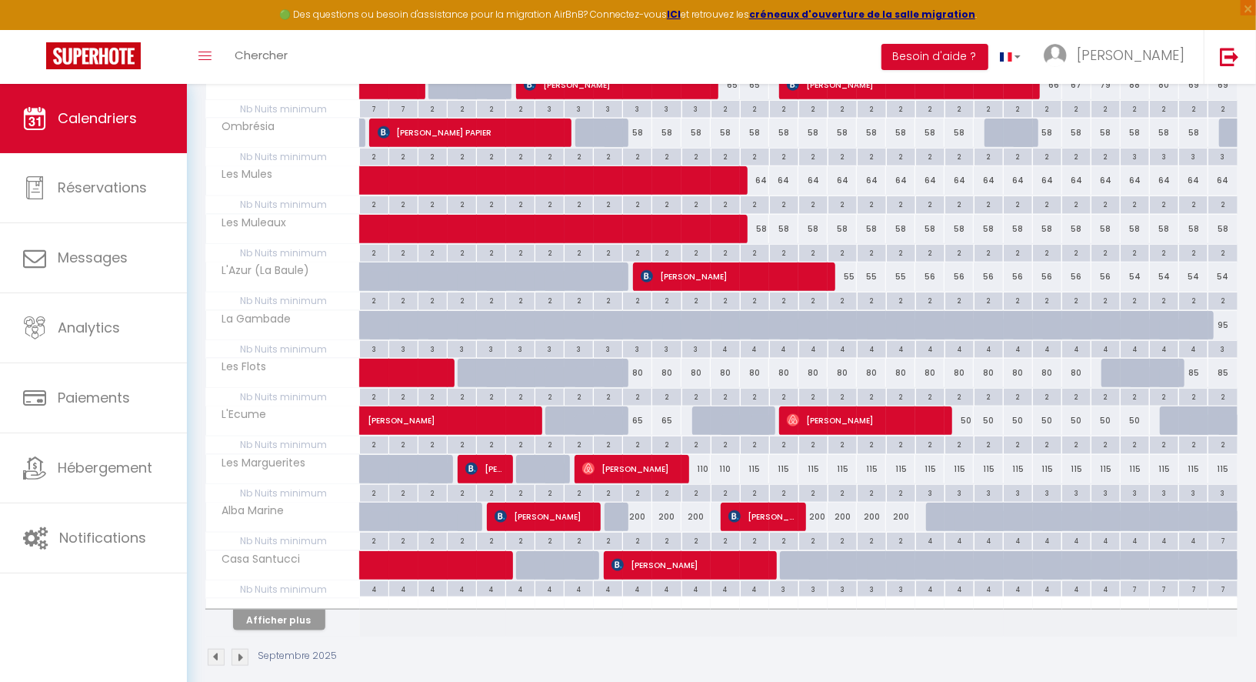
select select
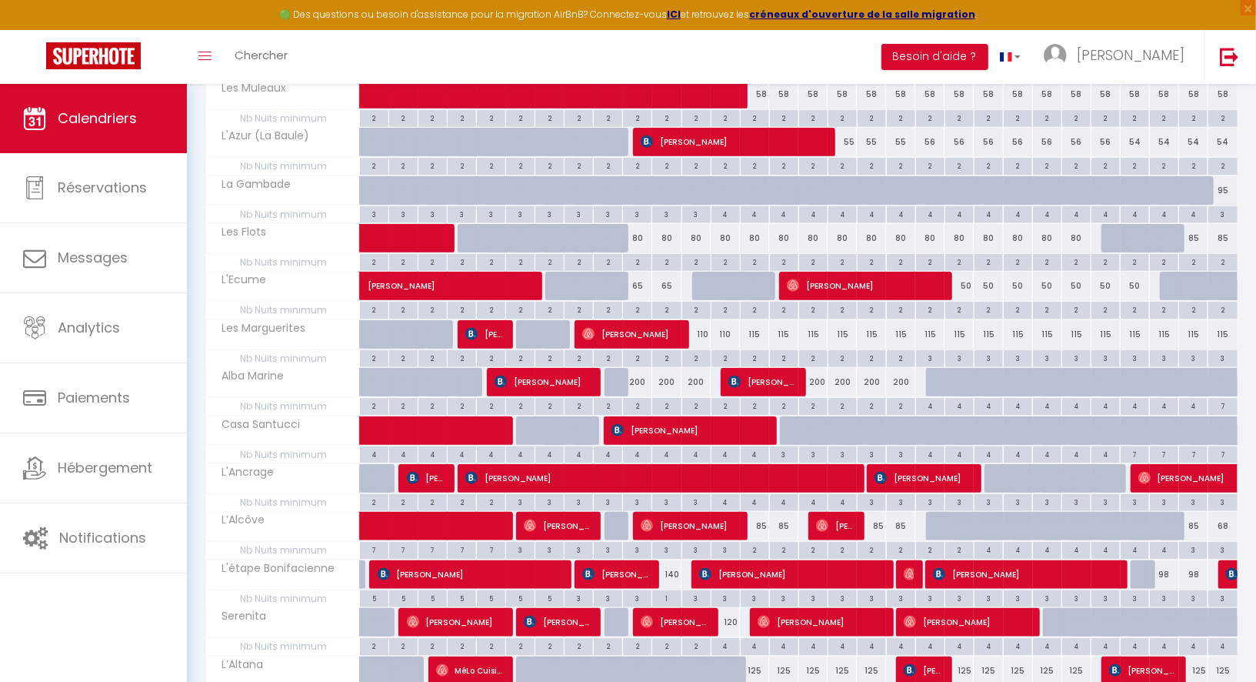
scroll to position [914, 0]
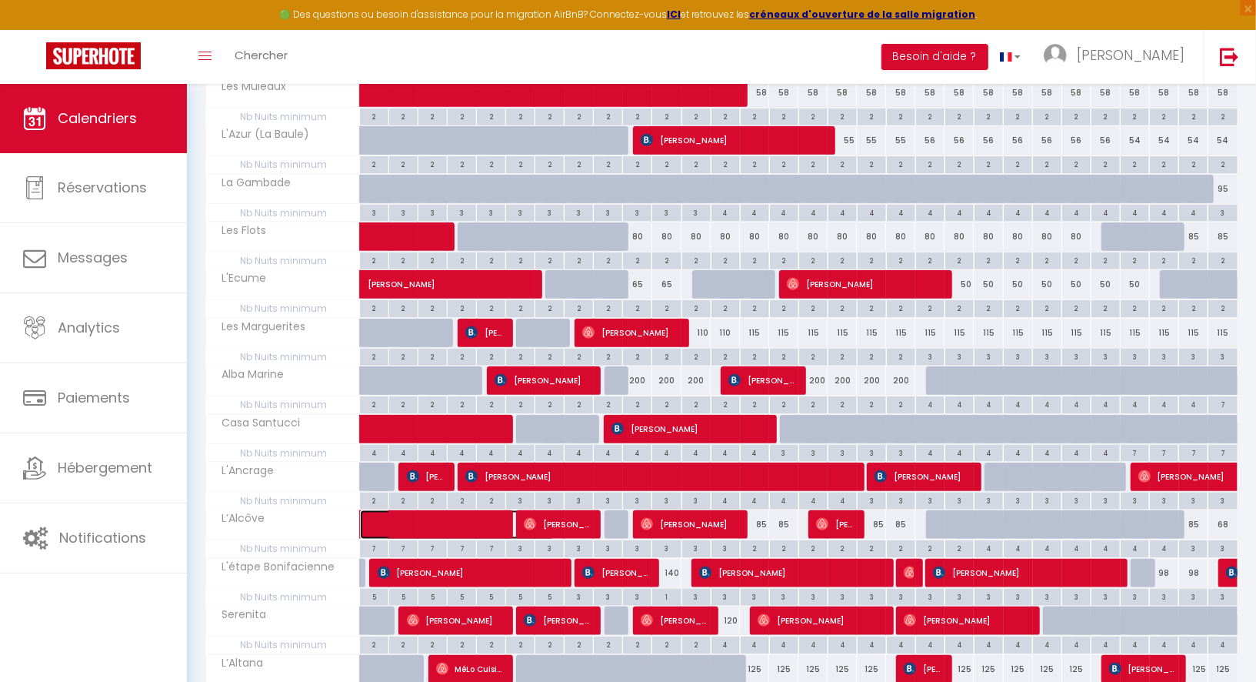
click at [414, 510] on span at bounding box center [466, 524] width 177 height 29
select select "OK"
select select "0"
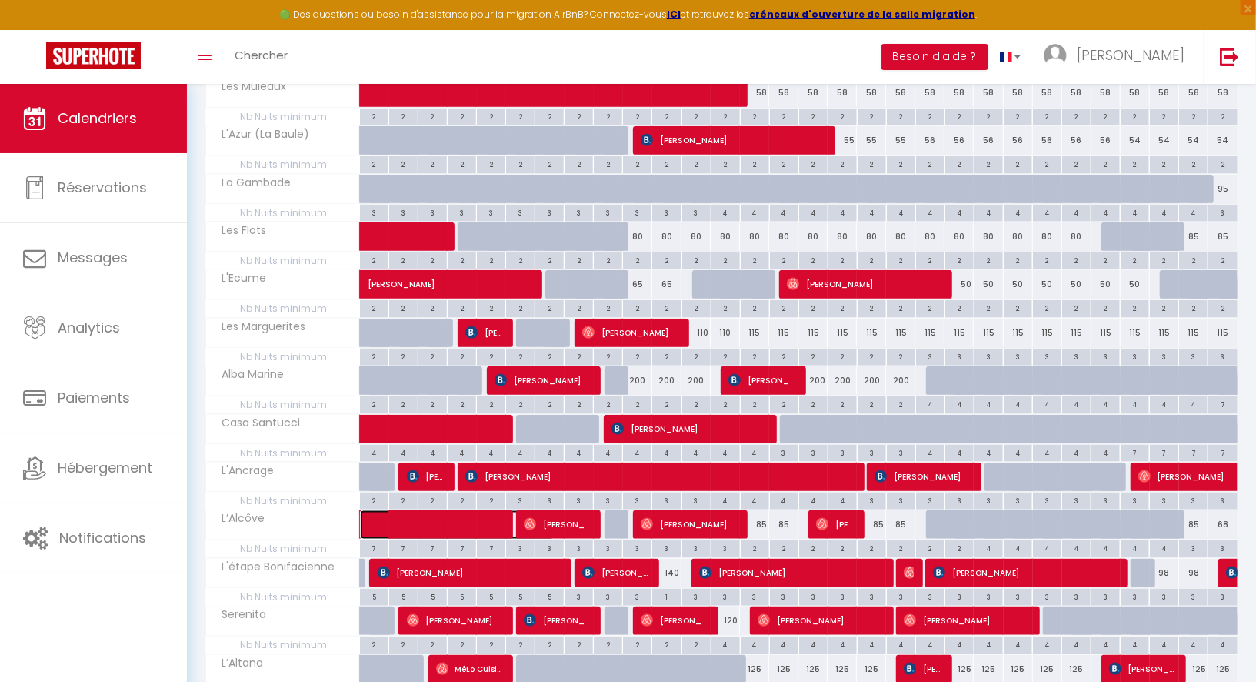
select select "1"
select select
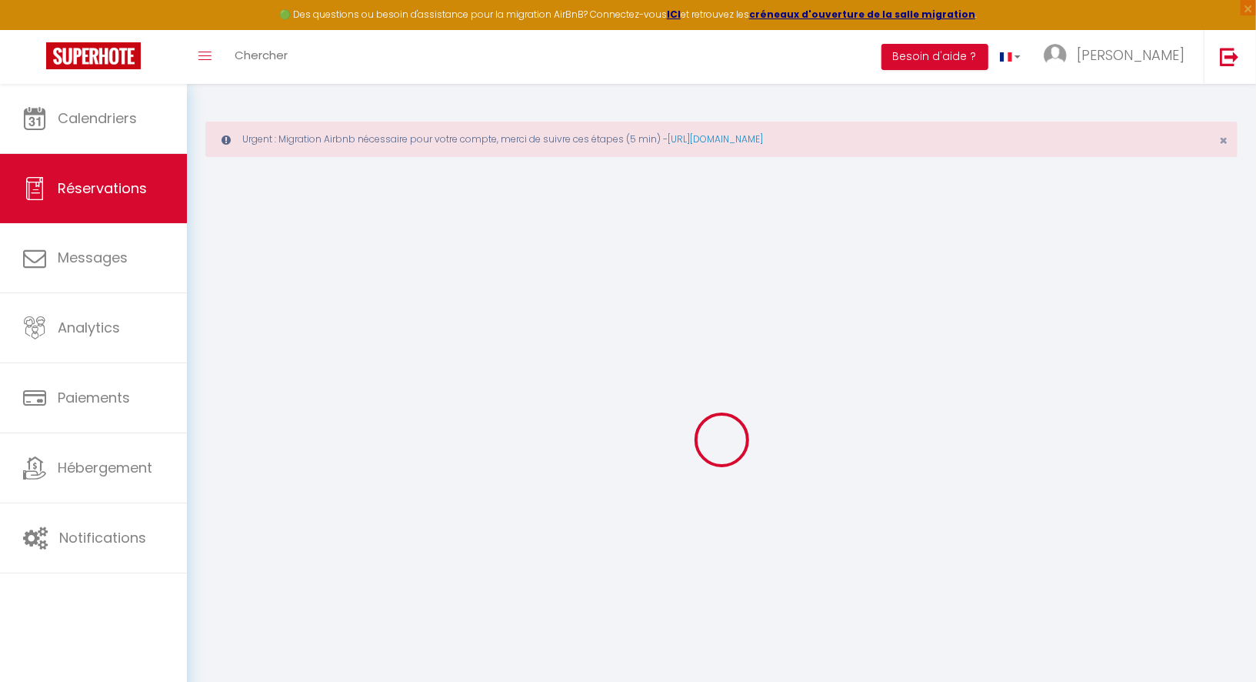
type input "[PERSON_NAME]"
type input "Trofymenko"
type input "[PERSON_NAME][EMAIL_ADDRESS][DOMAIN_NAME]"
type input "0695509722"
select select "FR"
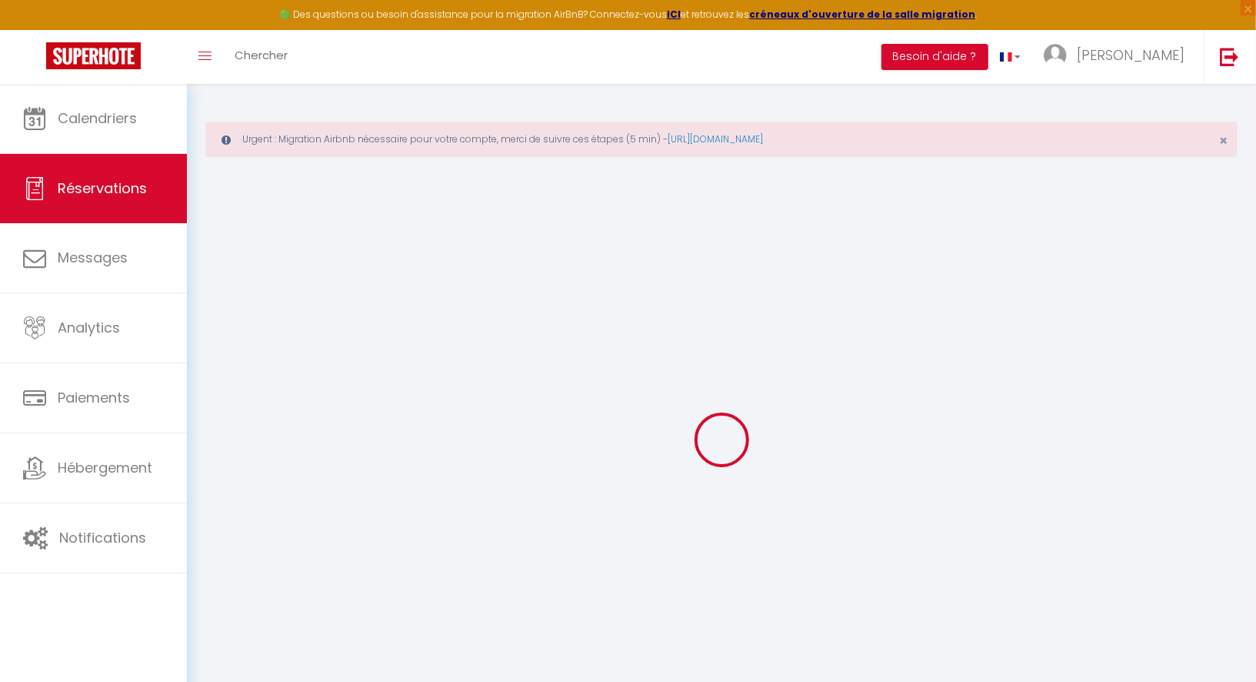
select select "69265"
select select "1"
type input "[DATE]"
select select
type input "[DATE]"
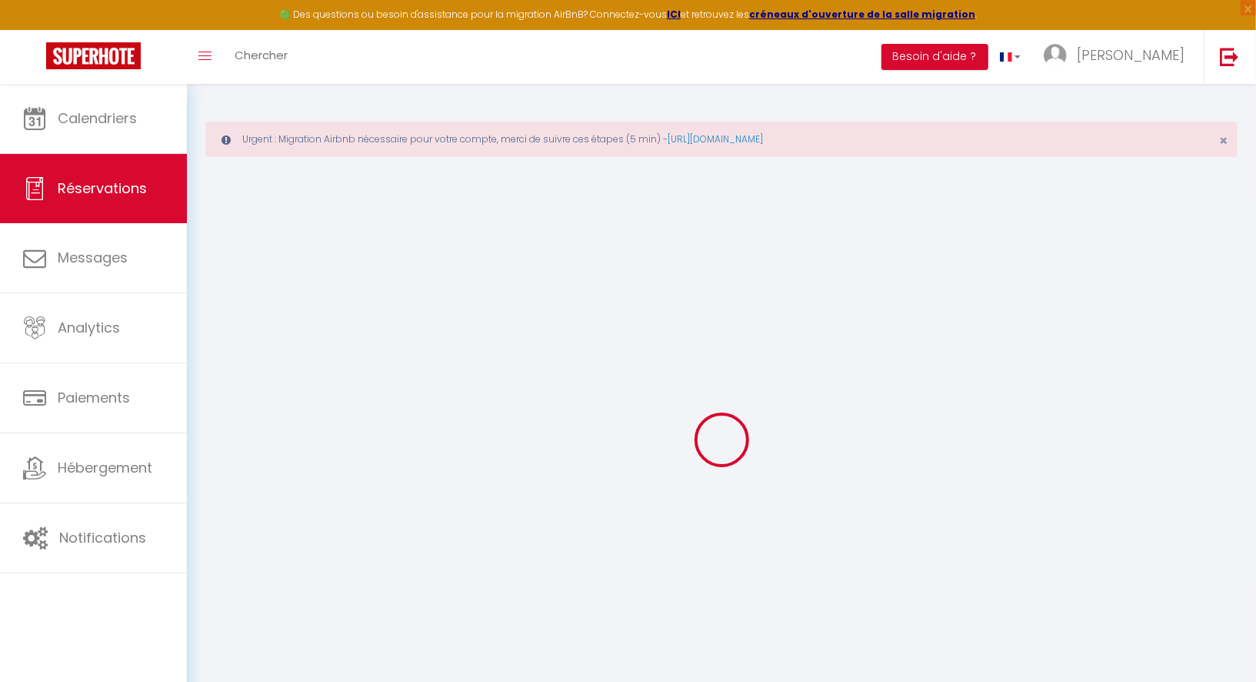
select select
type input "3"
select select "12"
select select
type input "630"
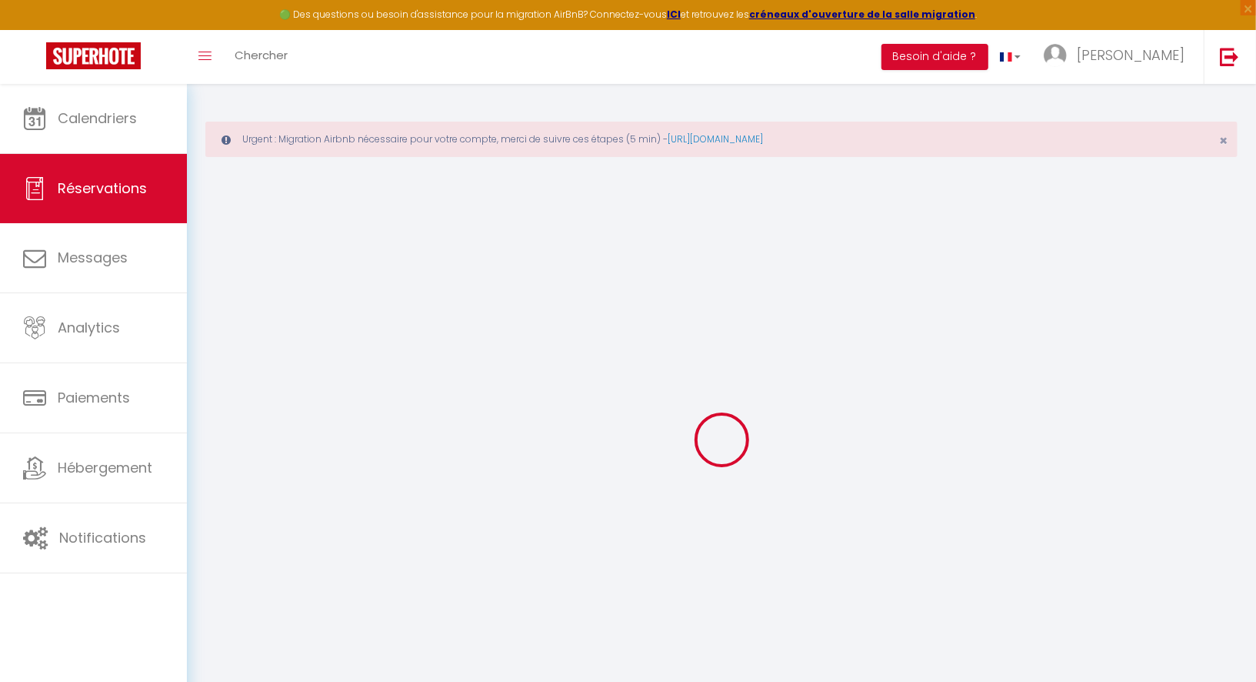
checkbox input "false"
type input "0"
type input "65"
type input "0"
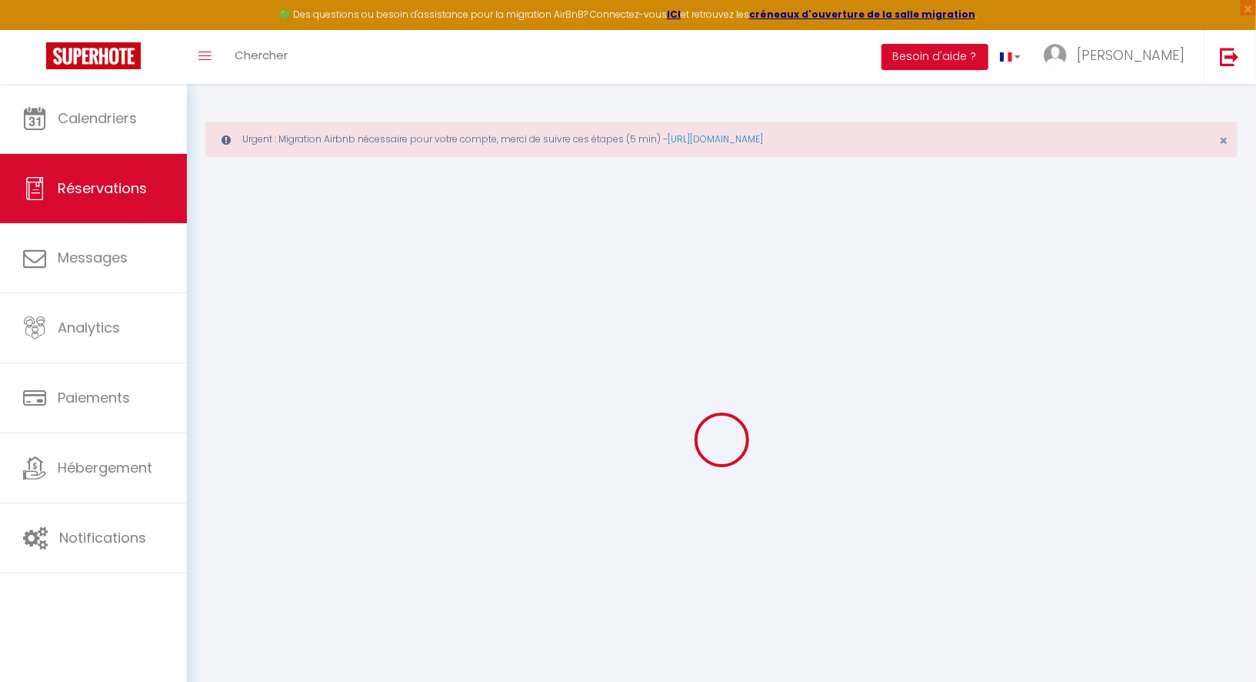
select select
select select "15"
checkbox input "false"
select index
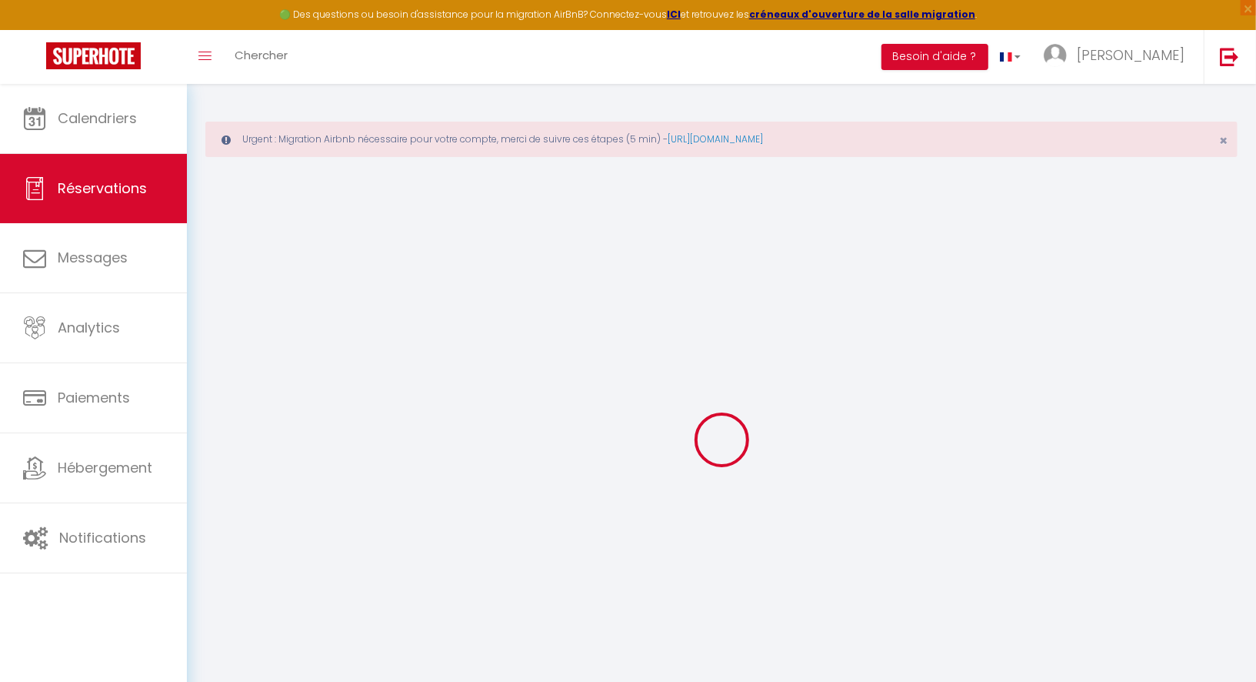
select select
checkbox input "false"
select index
select select
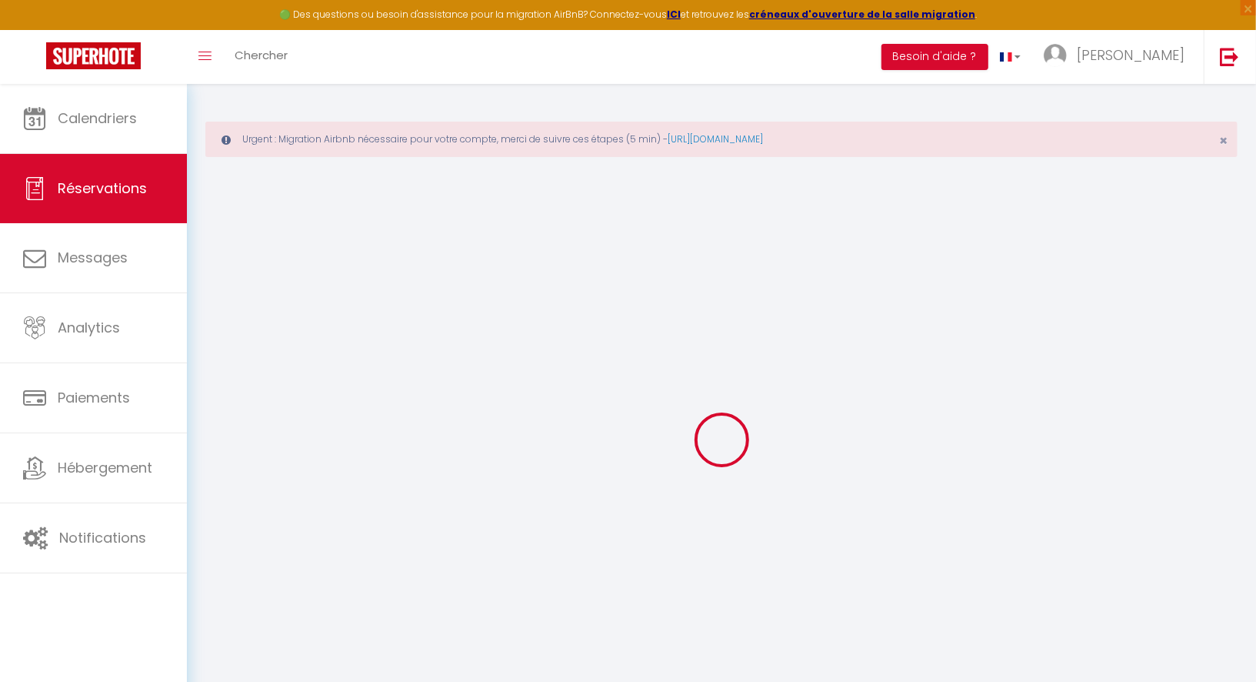
select select
checkbox input "false"
select index
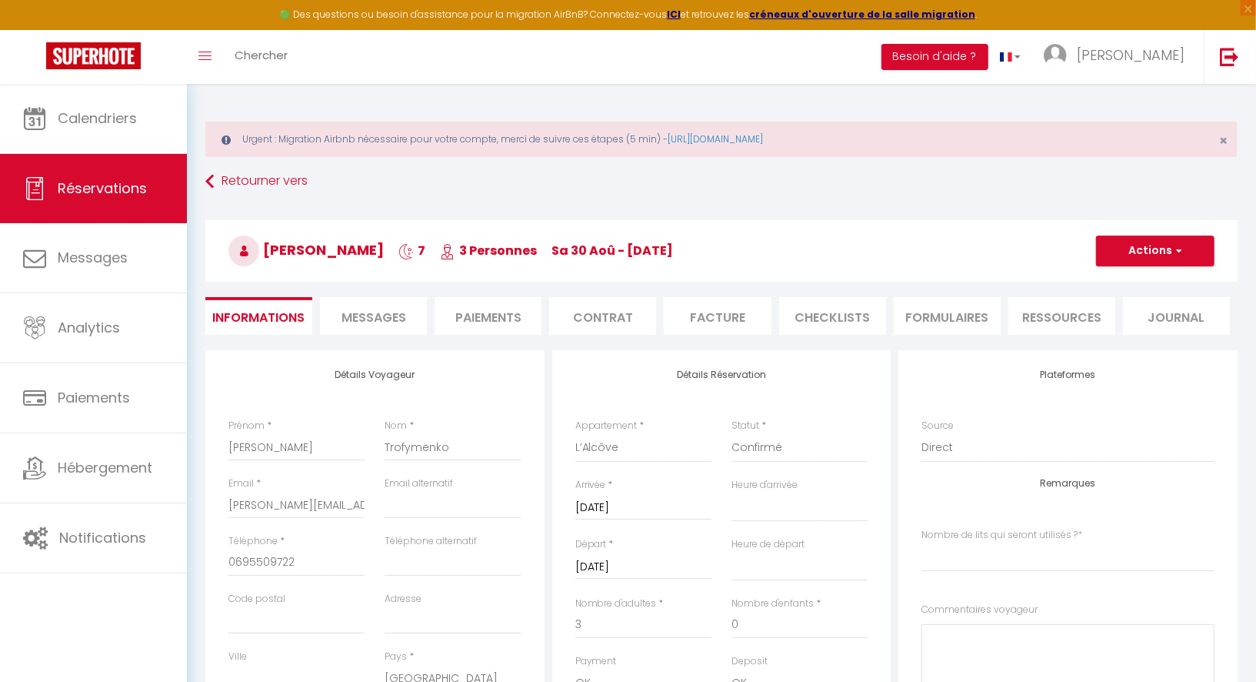
type input "50"
select select
checkbox input "false"
select index
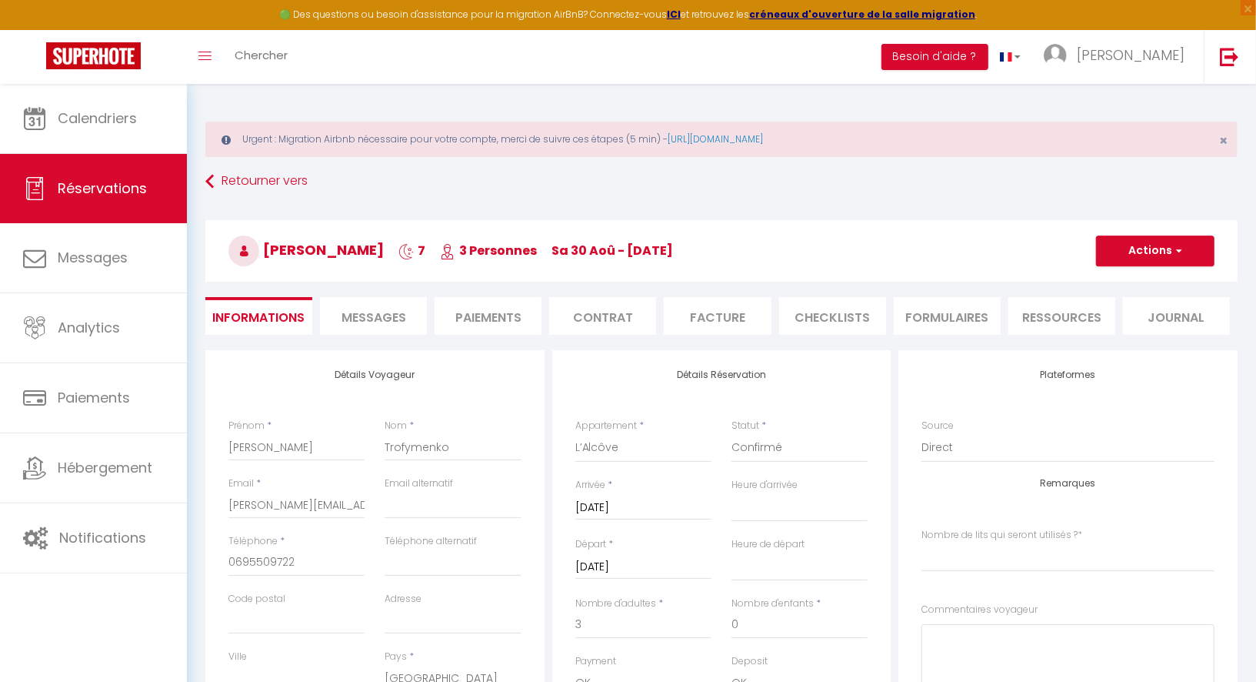
checkbox input "false"
select index
select select "17:00"
select select "10:00"
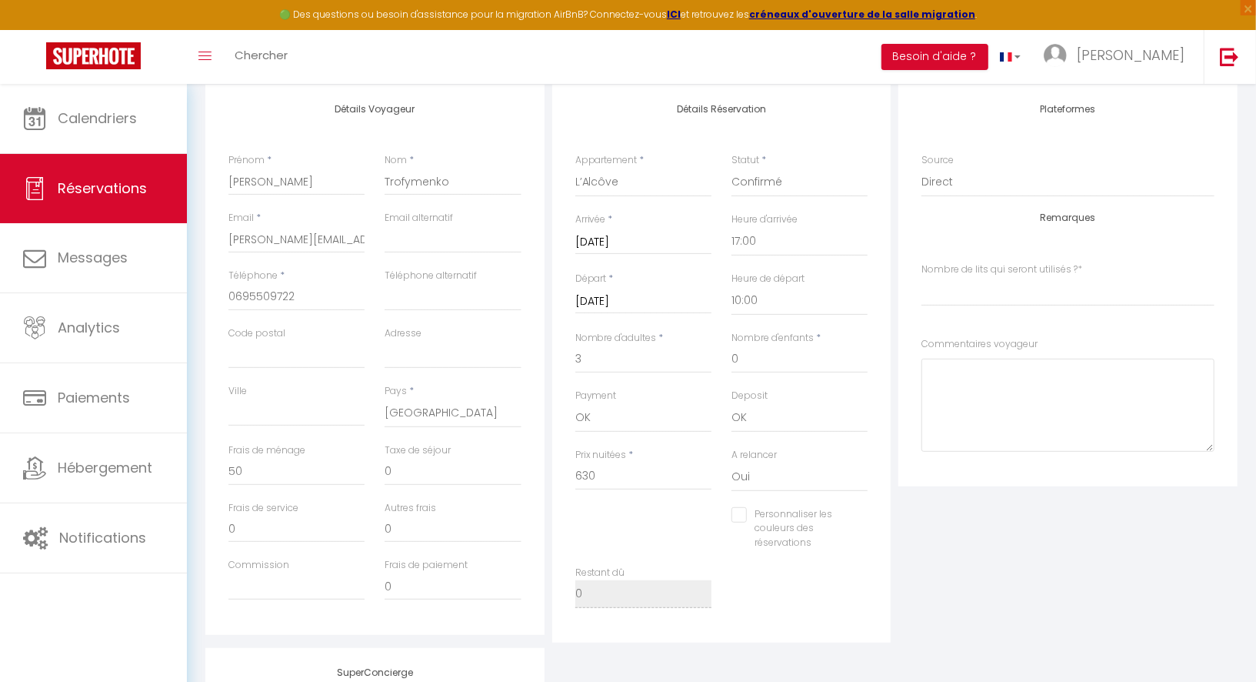
scroll to position [297, 0]
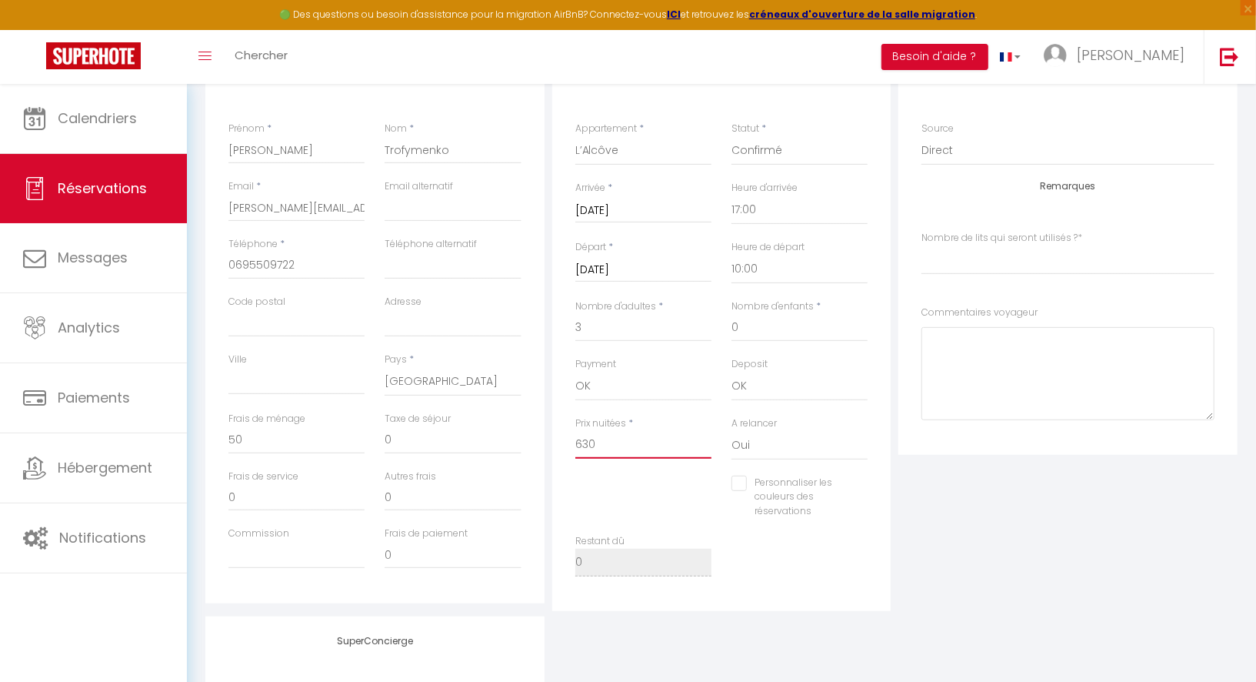
drag, startPoint x: 613, startPoint y: 441, endPoint x: 567, endPoint y: 441, distance: 46.2
click at [567, 441] on div "Prix nuitées * 630" at bounding box center [643, 445] width 156 height 59
type input "1"
checkbox input "false"
select index
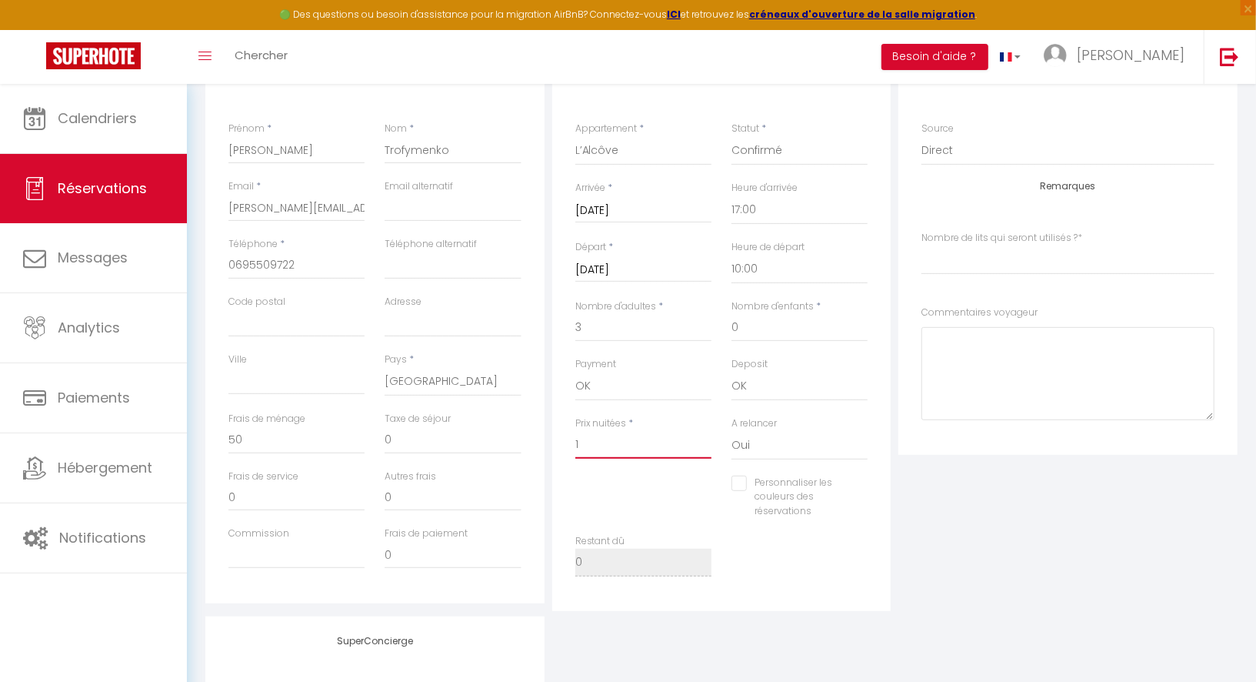
type input "16"
checkbox input "false"
select index
type input "160"
checkbox input "false"
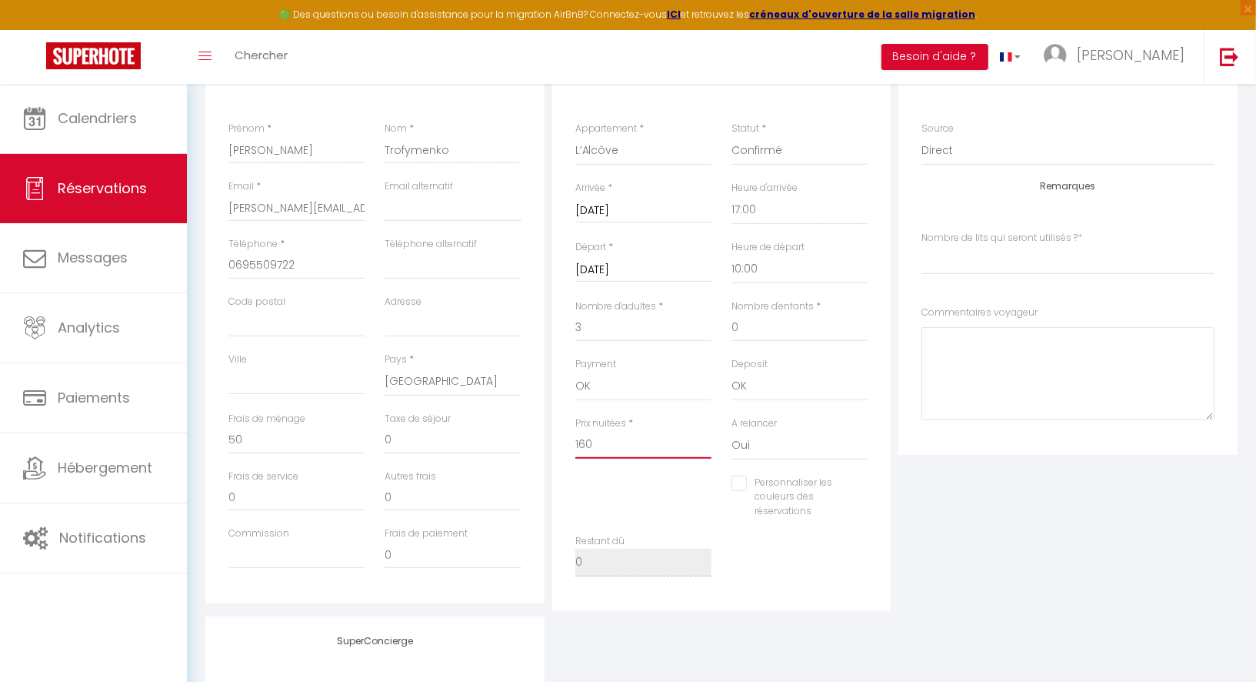
select index
type input "160"
type input "0"
checkbox input "false"
select index
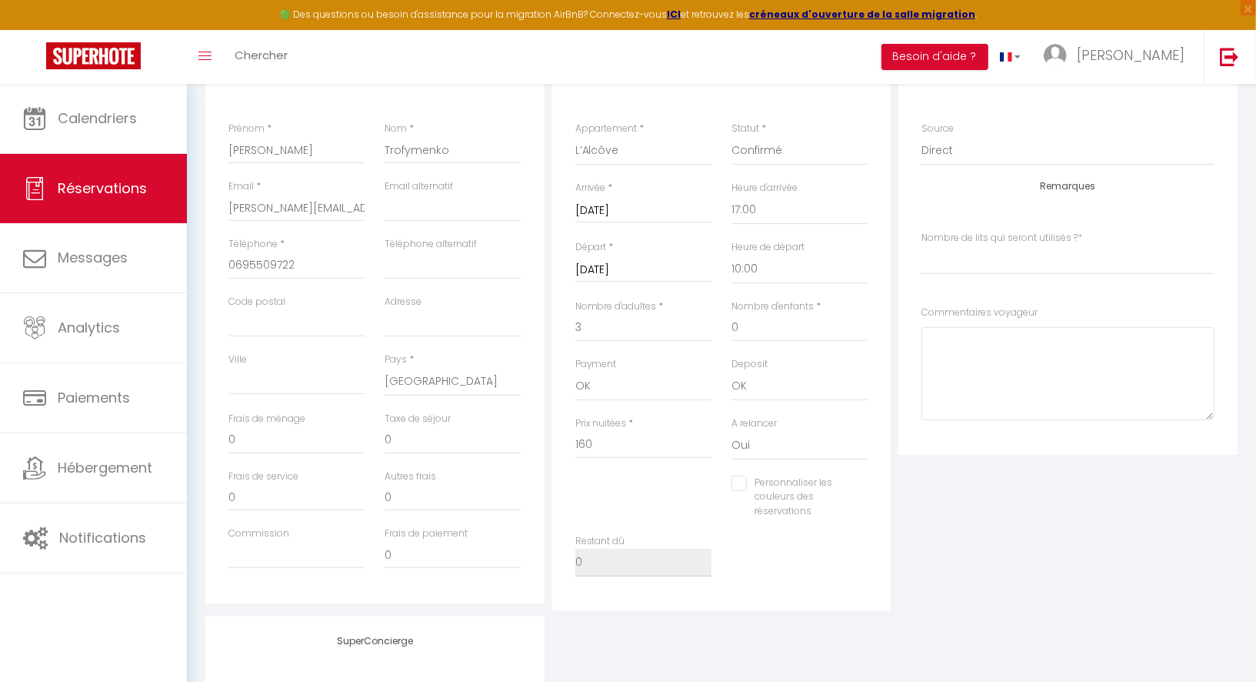
click at [585, 508] on div "Personnaliser les couleurs des réservations #D7092E" at bounding box center [721, 504] width 313 height 59
drag, startPoint x: 260, startPoint y: 434, endPoint x: 215, endPoint y: 437, distance: 44.7
click at [215, 437] on div "Détails Voyageur Prénom * [PERSON_NAME] * Trofymenko Email * [EMAIL_ADDRESS][DO…" at bounding box center [374, 328] width 339 height 550
type input "6"
checkbox input "false"
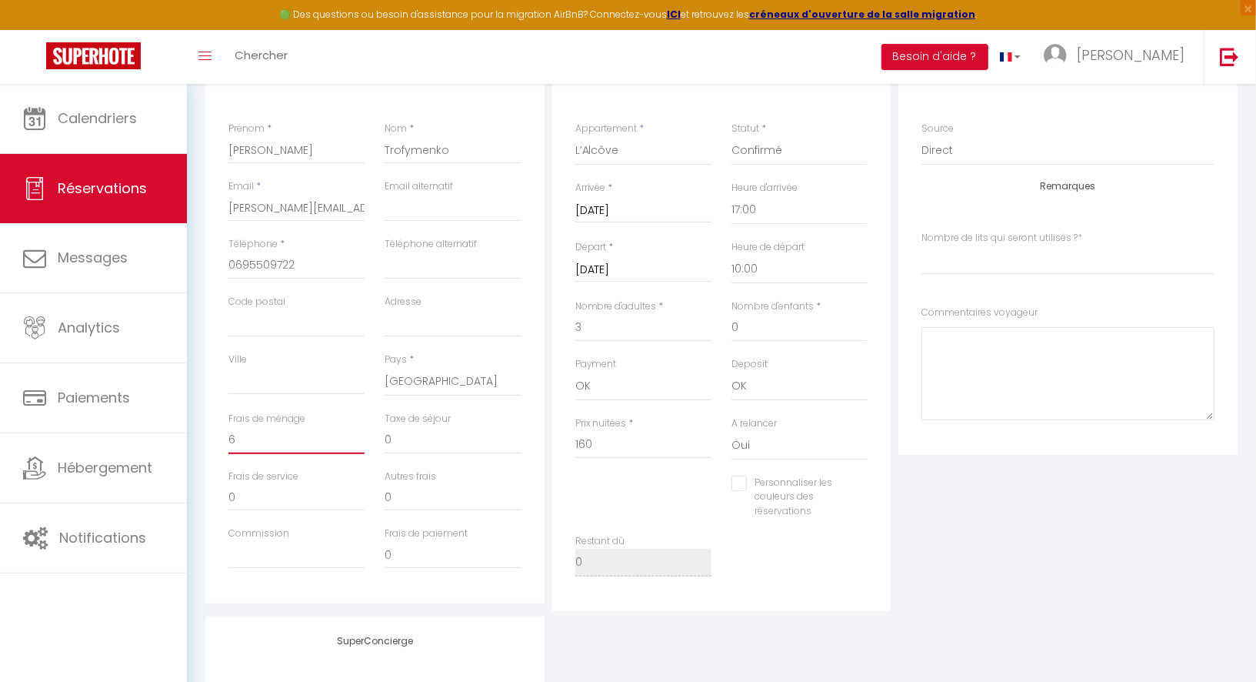
select index
type input "65"
checkbox input "false"
select index
type input "65"
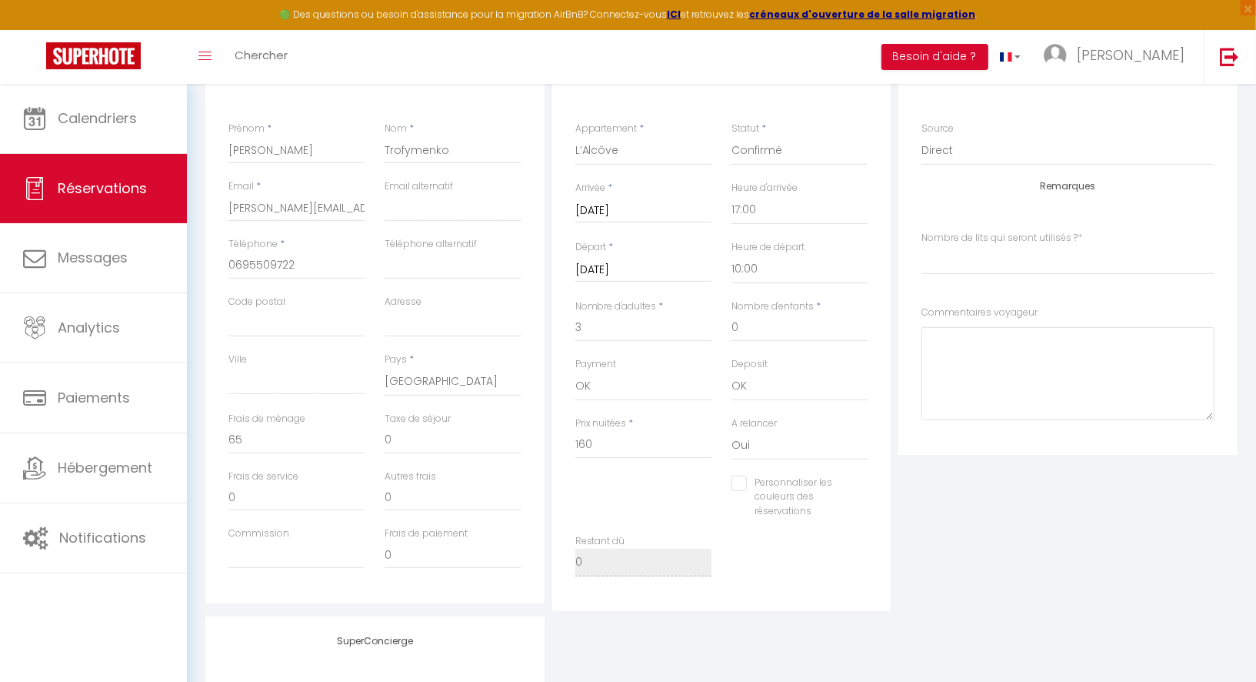
click at [374, 426] on div "Frais de ménage 65" at bounding box center [296, 441] width 156 height 58
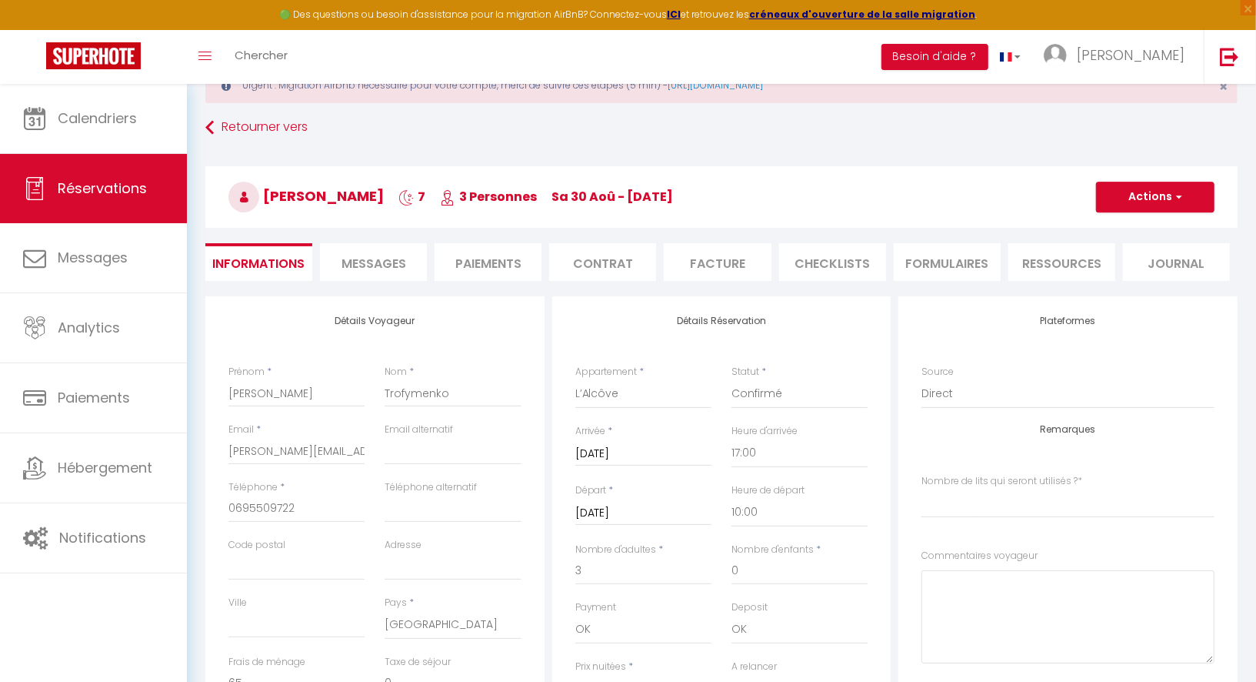
scroll to position [0, 0]
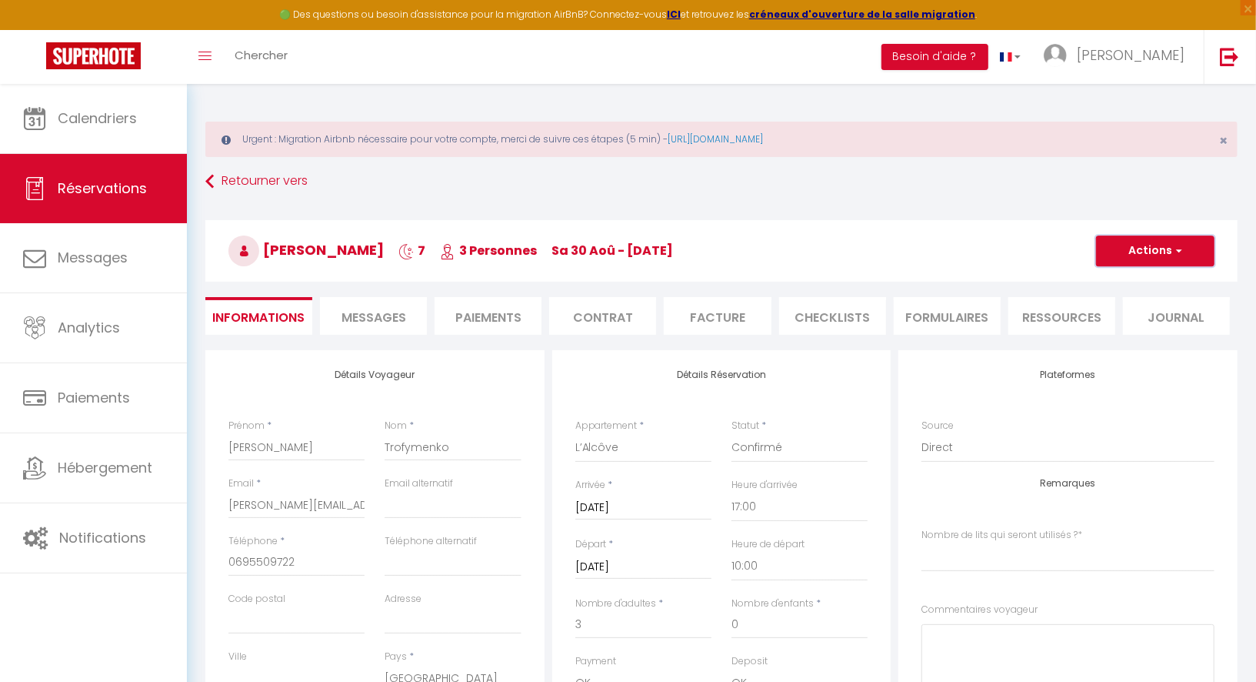
click at [1127, 253] on button "Actions" at bounding box center [1155, 250] width 118 height 31
click at [1120, 276] on link "Enregistrer" at bounding box center [1140, 285] width 122 height 20
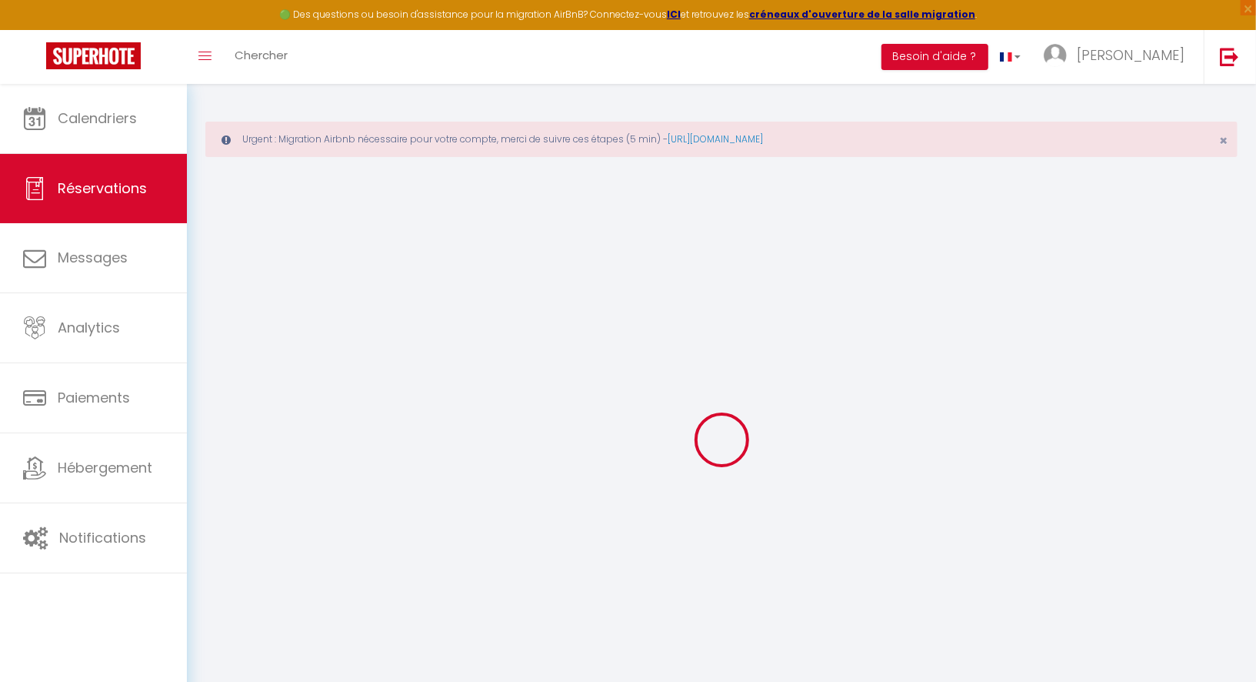
select select "not_cancelled"
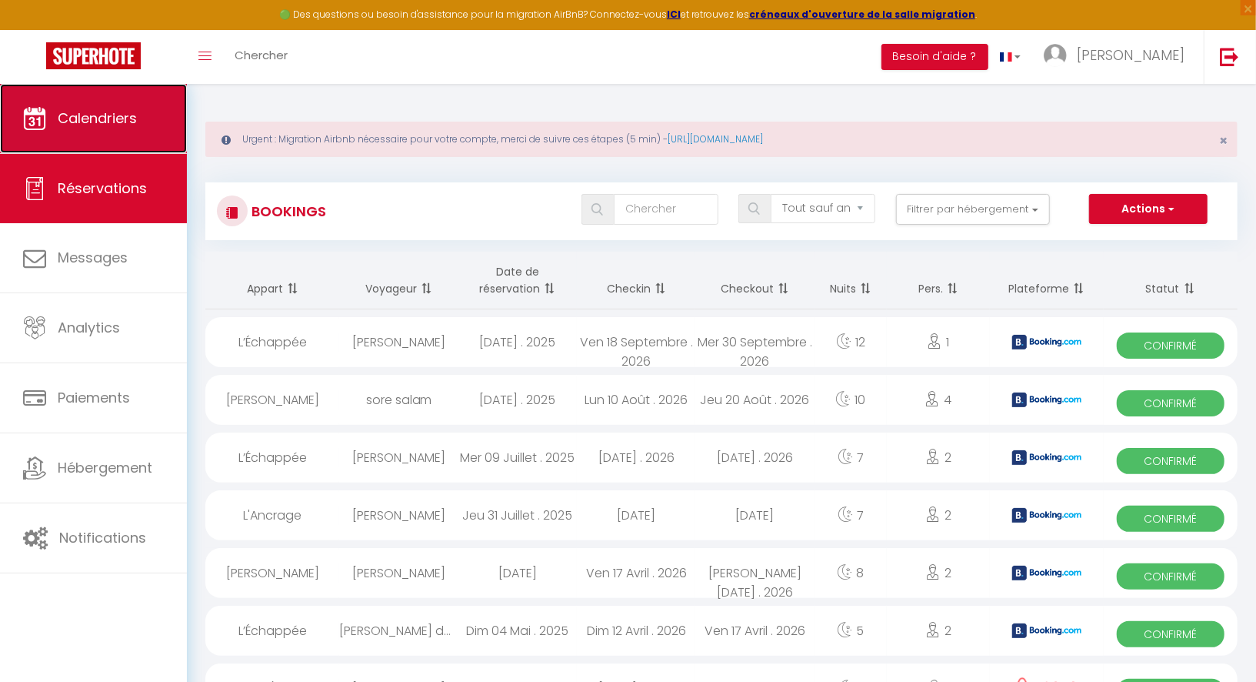
click at [114, 114] on span "Calendriers" at bounding box center [97, 117] width 79 height 19
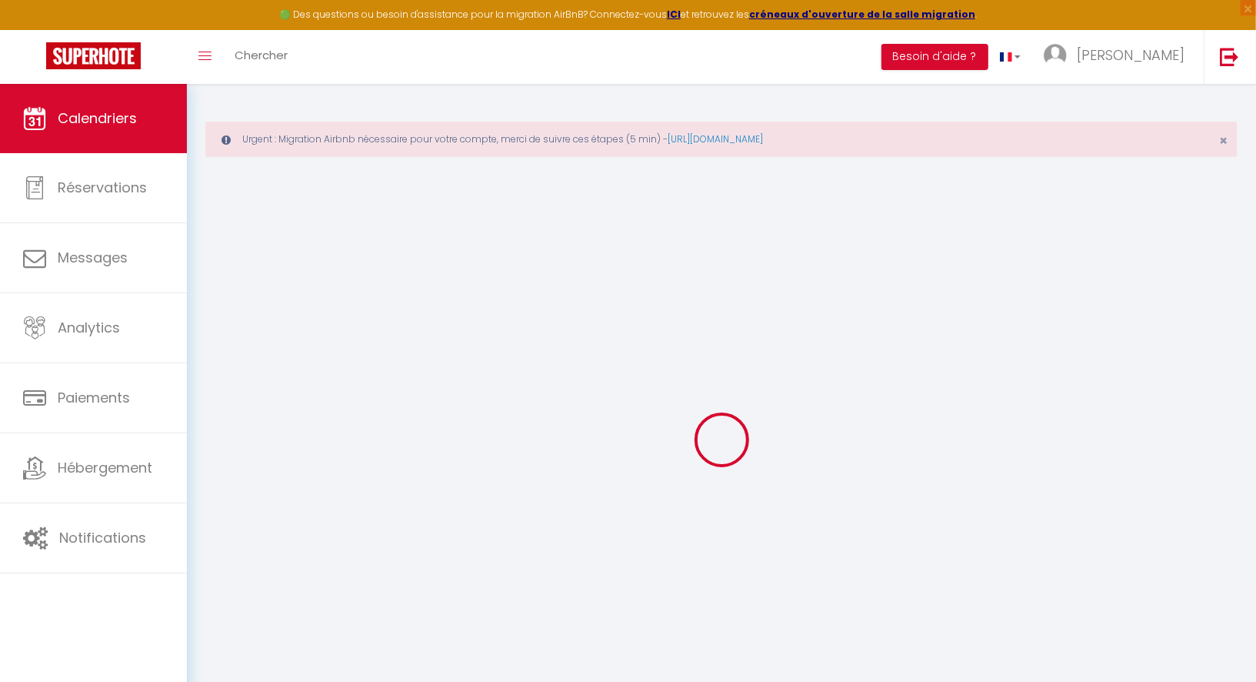
select select
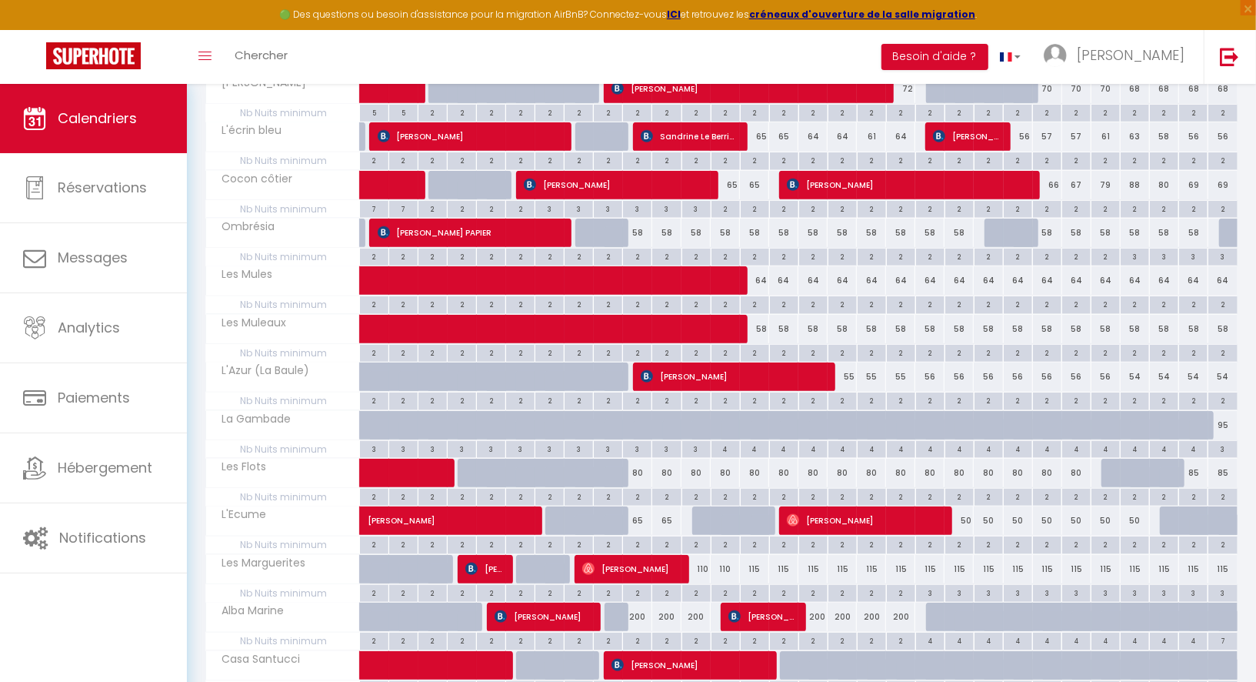
scroll to position [778, 0]
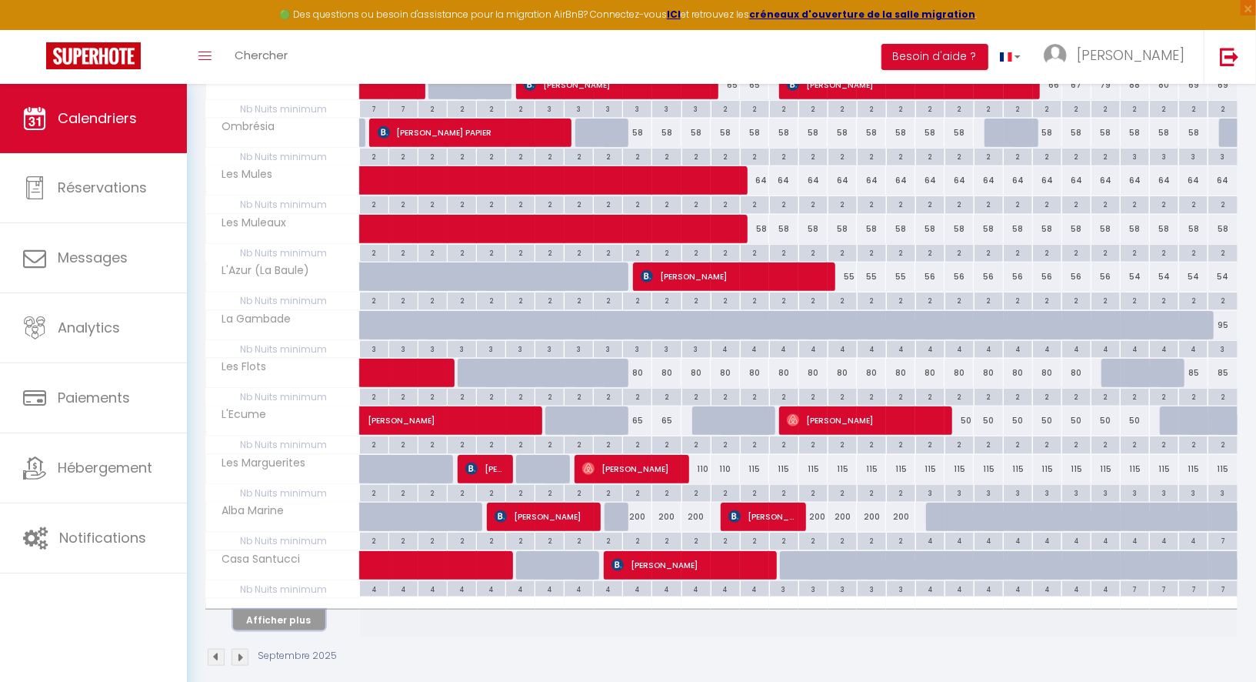
click at [285, 609] on button "Afficher plus" at bounding box center [279, 619] width 92 height 21
select select
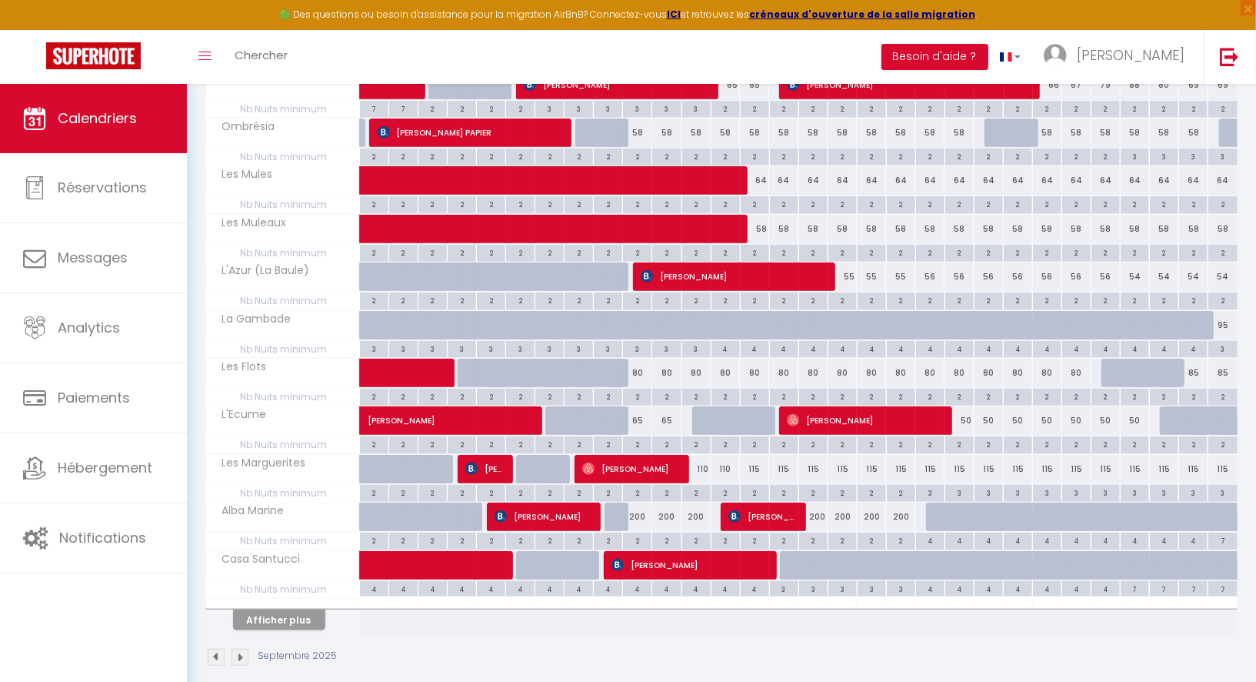
select select
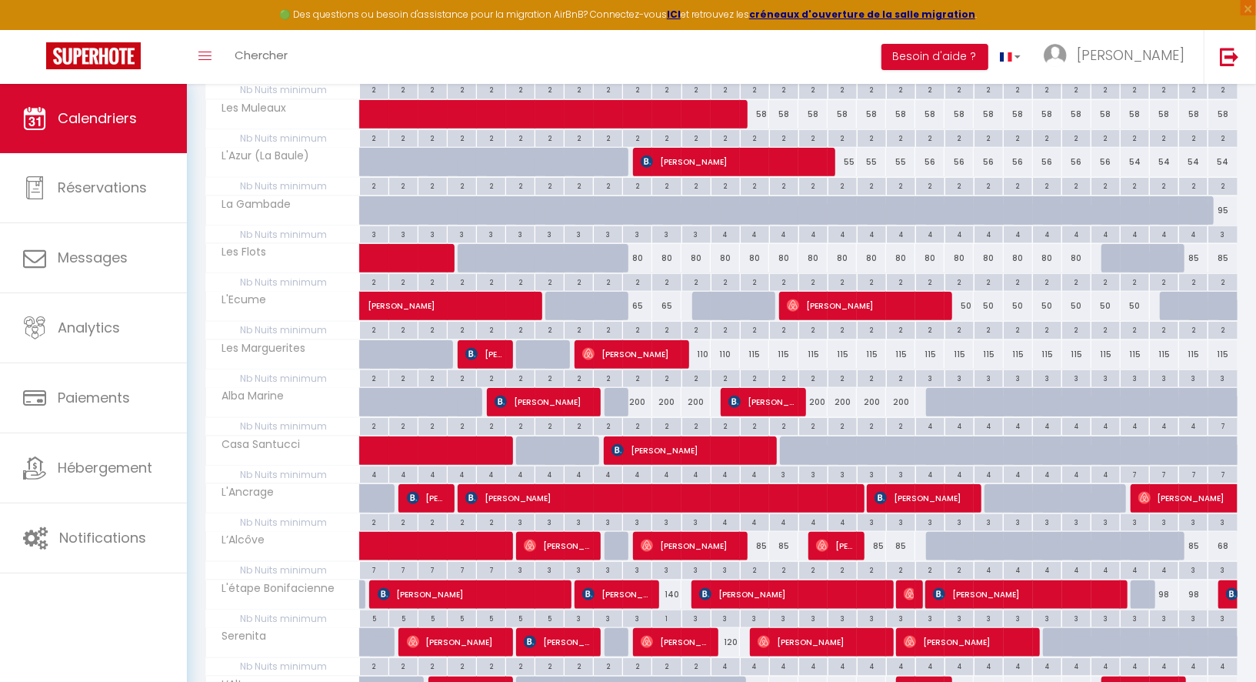
scroll to position [894, 0]
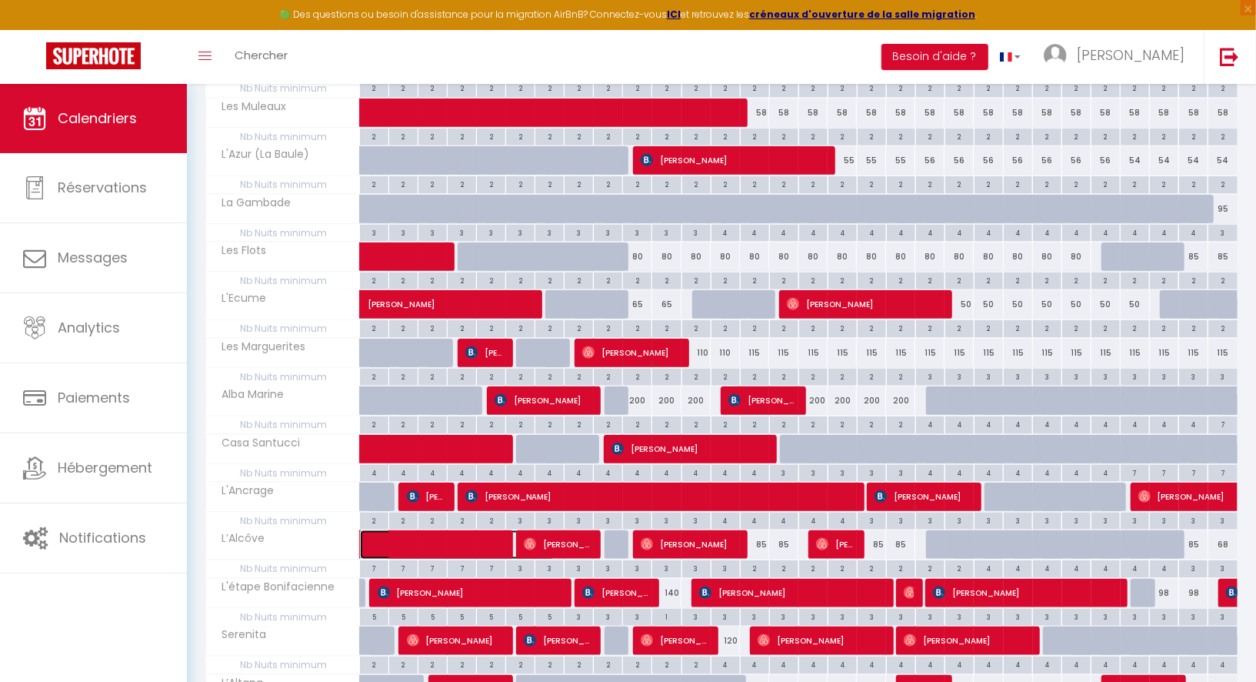
click at [403, 530] on span at bounding box center [466, 544] width 177 height 29
select select "OK"
select select "0"
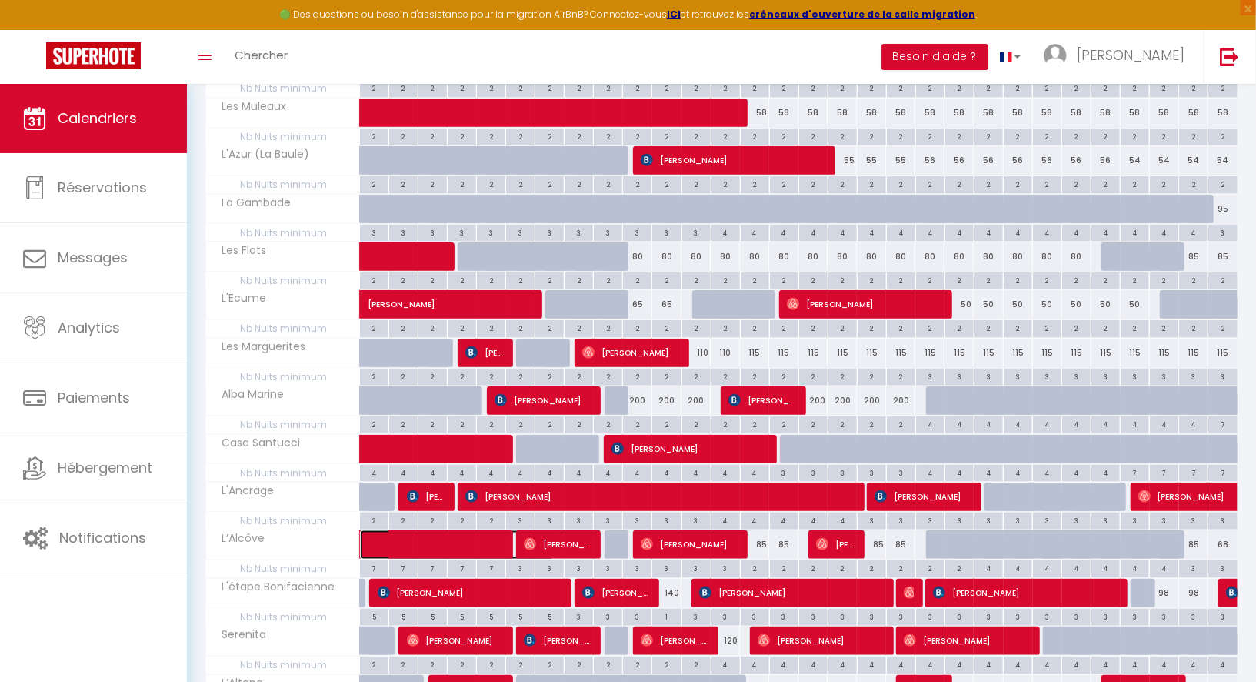
select select "1"
select select
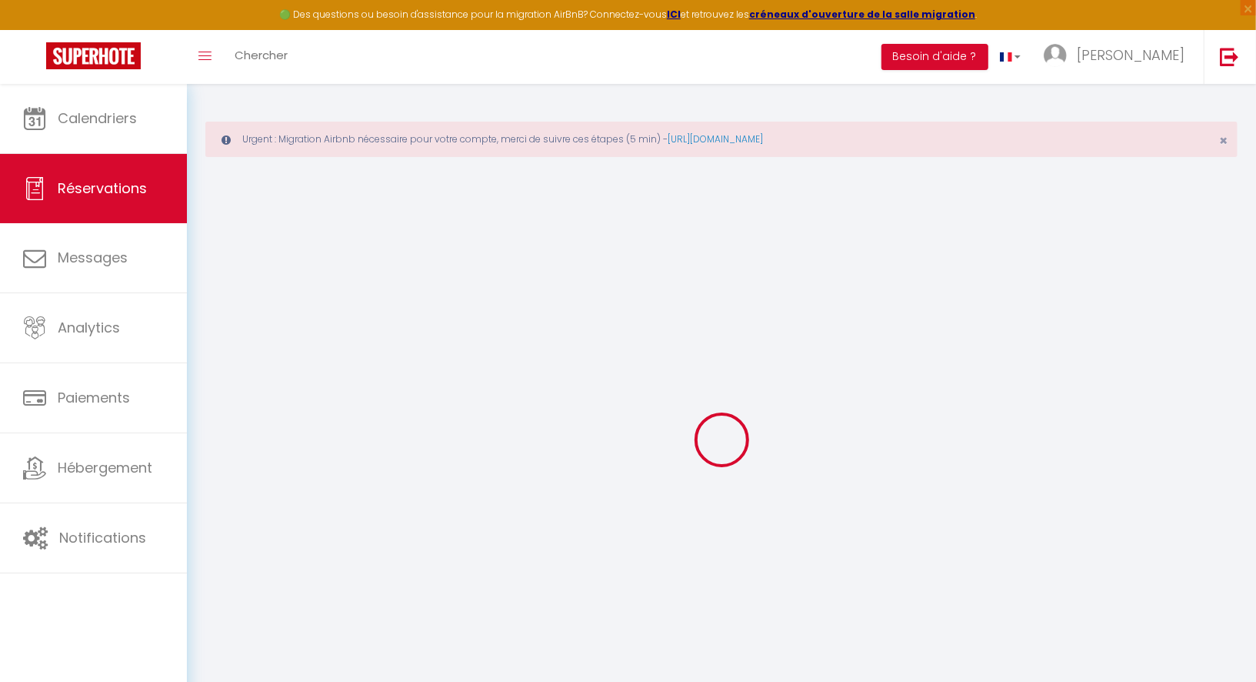
select select
checkbox input "false"
select index
select select
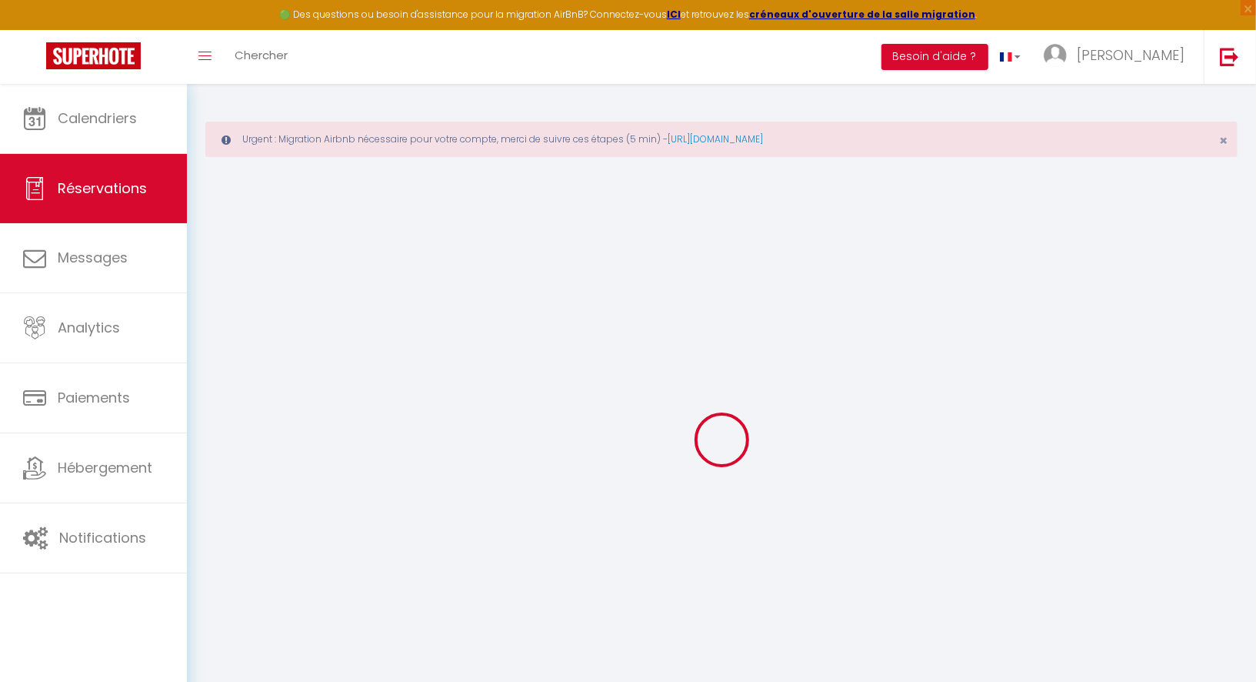
select select
checkbox input "false"
select index
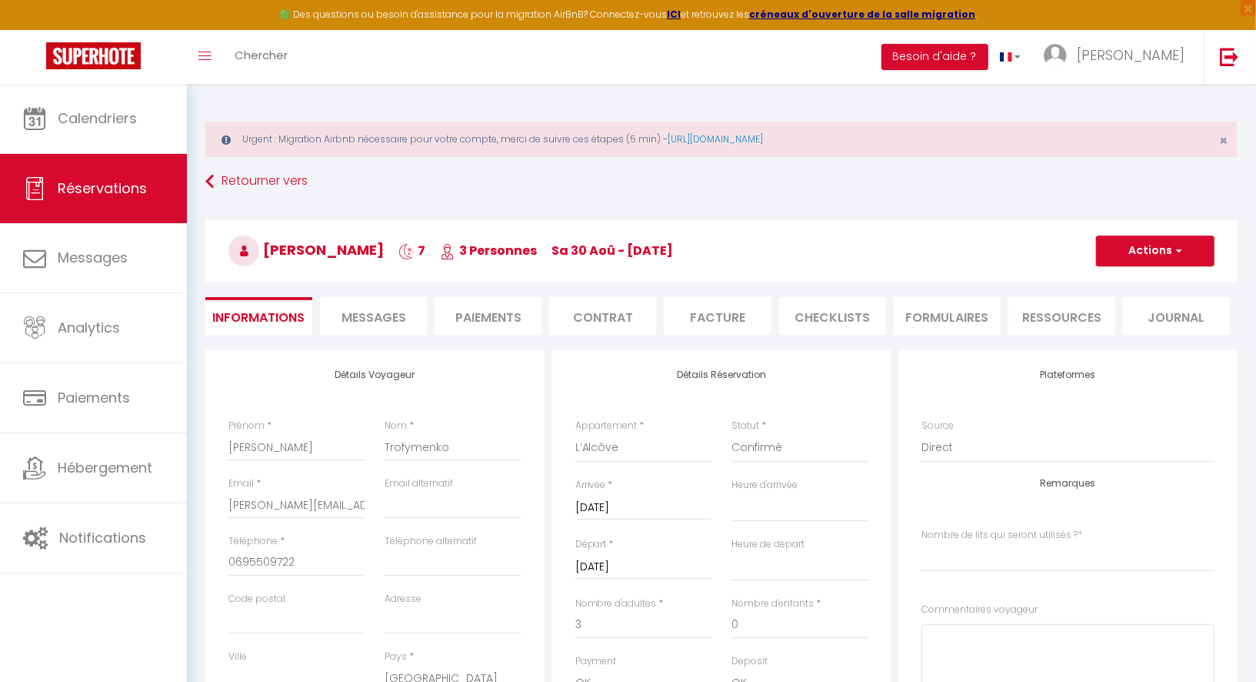
type input "65"
select select
checkbox input "false"
select index
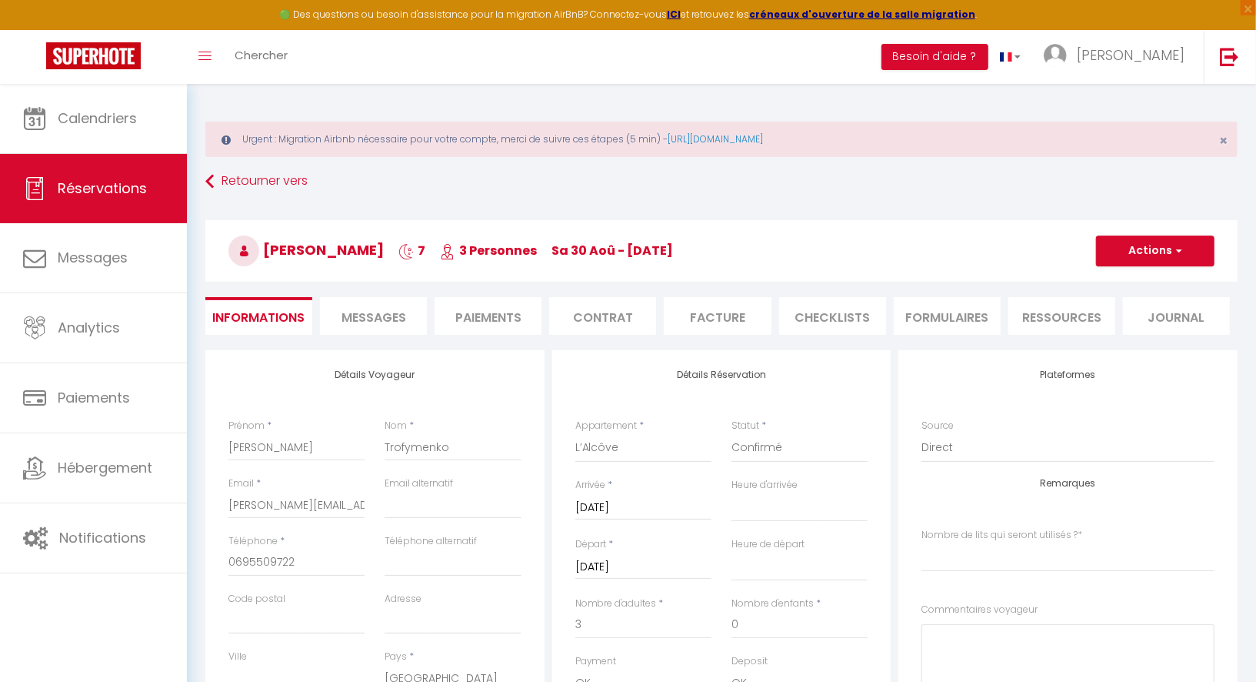
checkbox input "false"
select index
select select "17:00"
select select "10:00"
click at [638, 566] on input "[DATE]" at bounding box center [643, 567] width 136 height 20
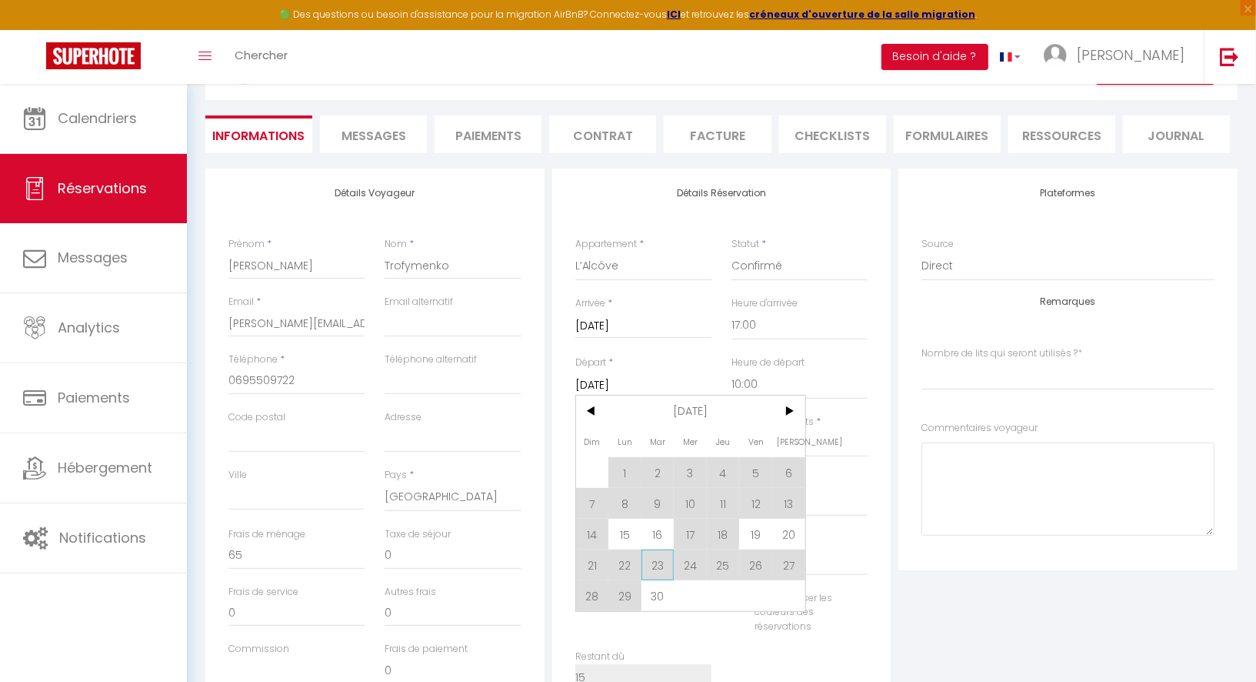
scroll to position [185, 0]
click at [628, 467] on span "1" at bounding box center [624, 468] width 33 height 31
click at [628, 468] on div "Payment OK KO" at bounding box center [643, 490] width 136 height 44
type input "Lun 01 Septembre 2025"
checkbox input "false"
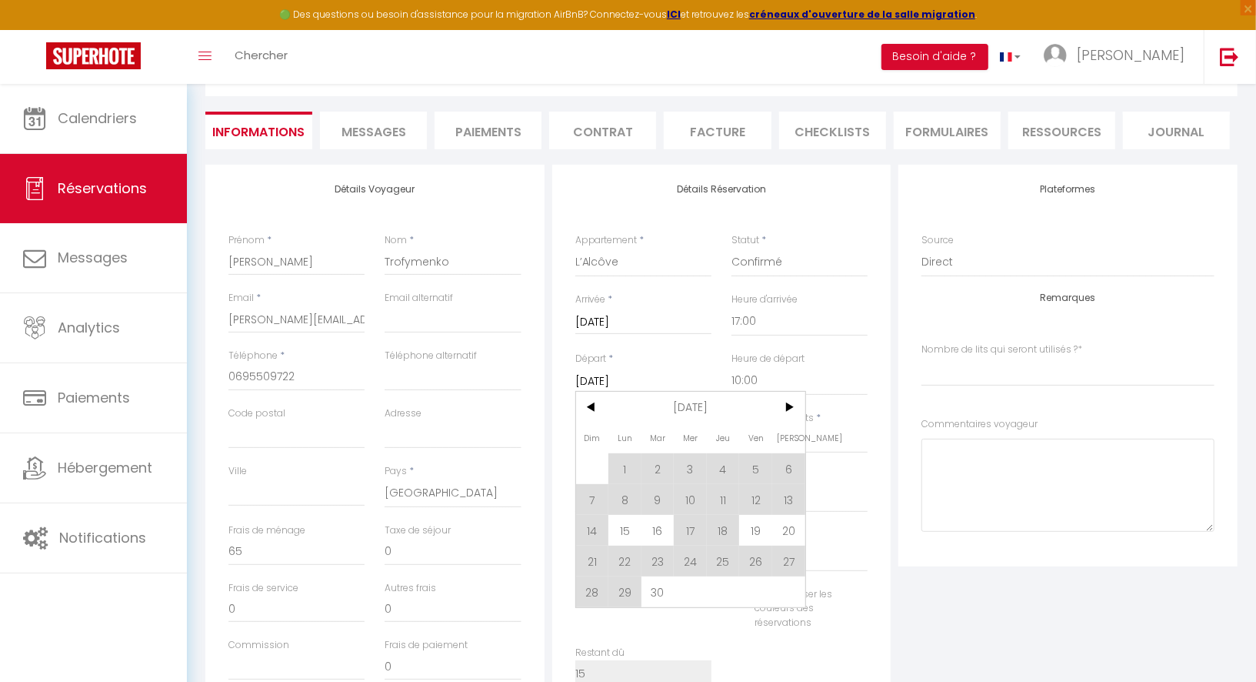
select index
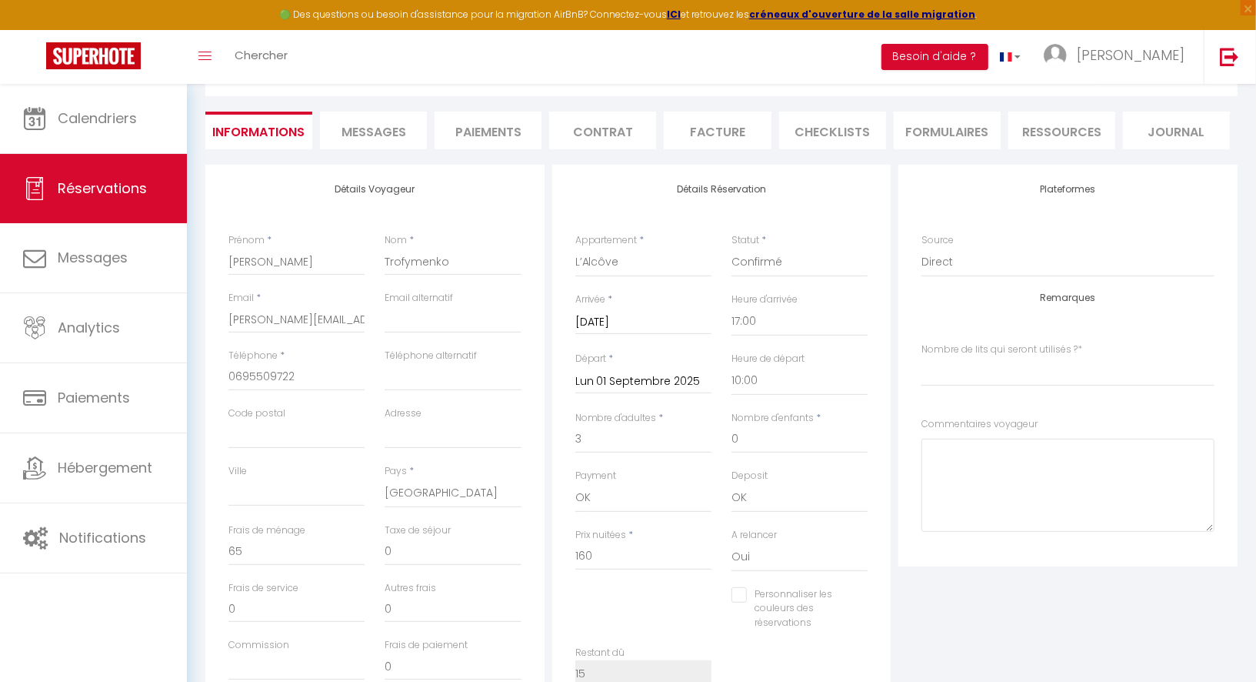
type input "75"
type input "213"
checkbox input "false"
select index
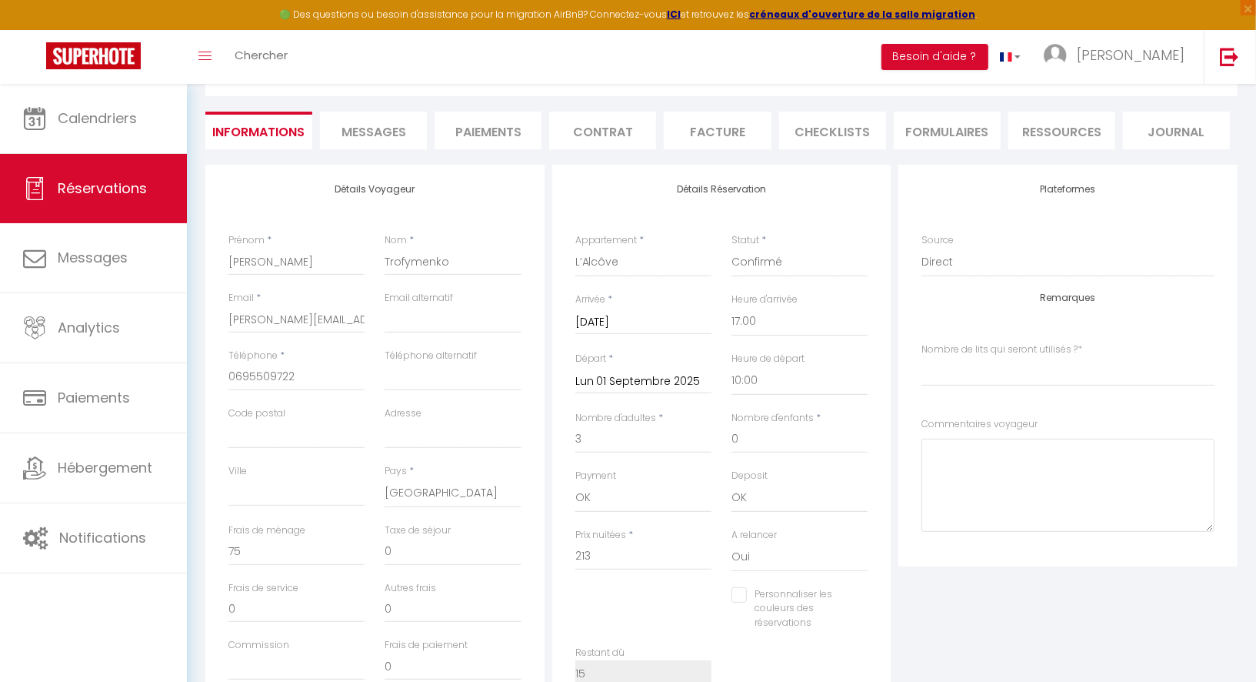
click at [651, 466] on div "Nombre d'adultes * 3" at bounding box center [643, 440] width 156 height 58
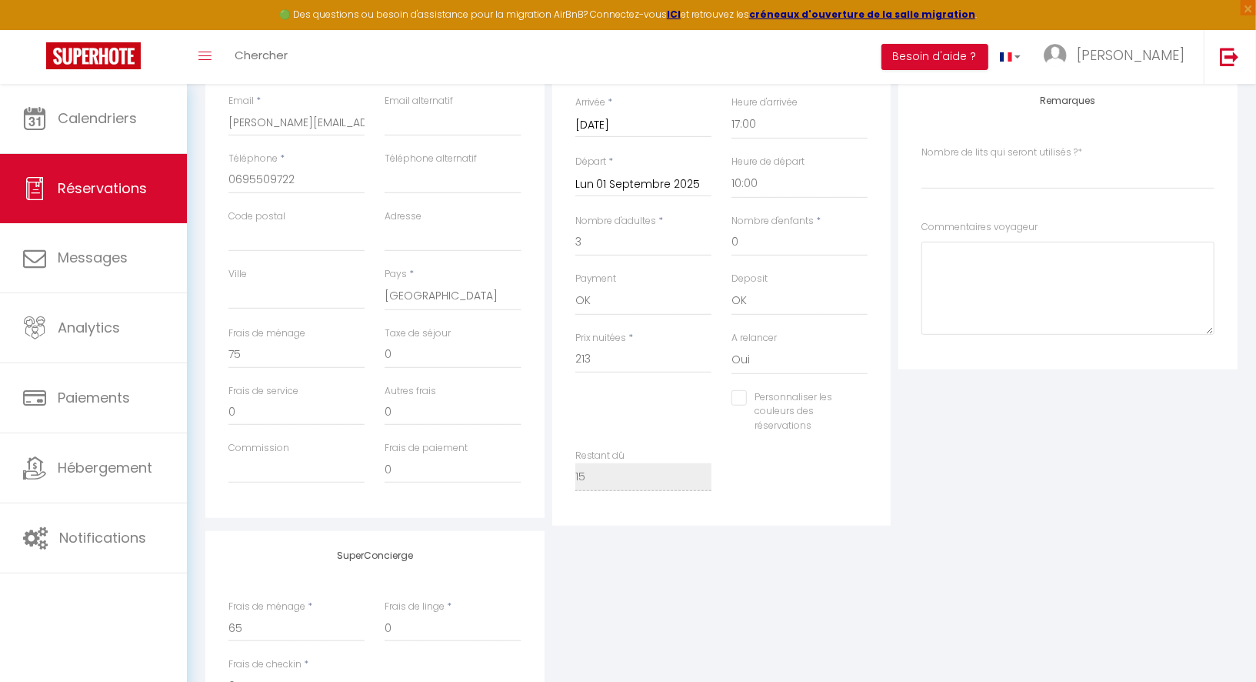
scroll to position [385, 0]
drag, startPoint x: 598, startPoint y: 357, endPoint x: 556, endPoint y: 360, distance: 41.7
click at [556, 360] on div "Détails Réservation Appartement * Le Tertre Le Mendo L'instant L’Échappée Cosyr…" at bounding box center [721, 244] width 339 height 558
type input "2"
checkbox input "false"
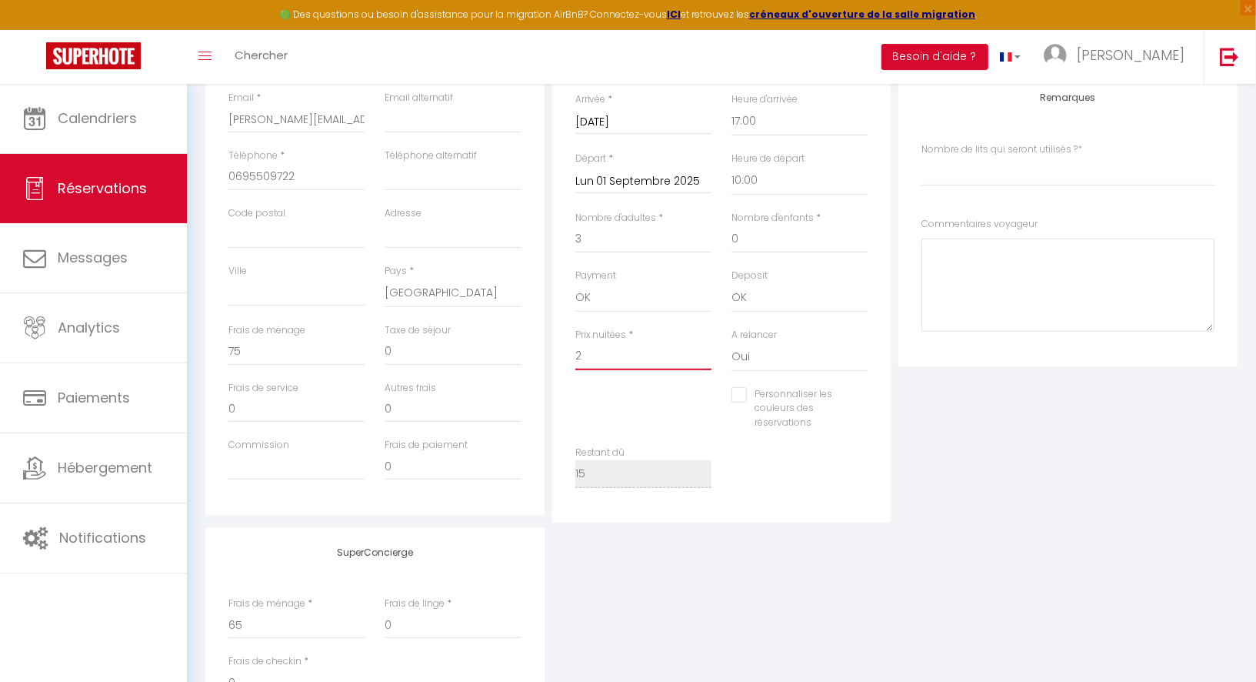
select index
type input "24"
checkbox input "false"
select index
type input "240"
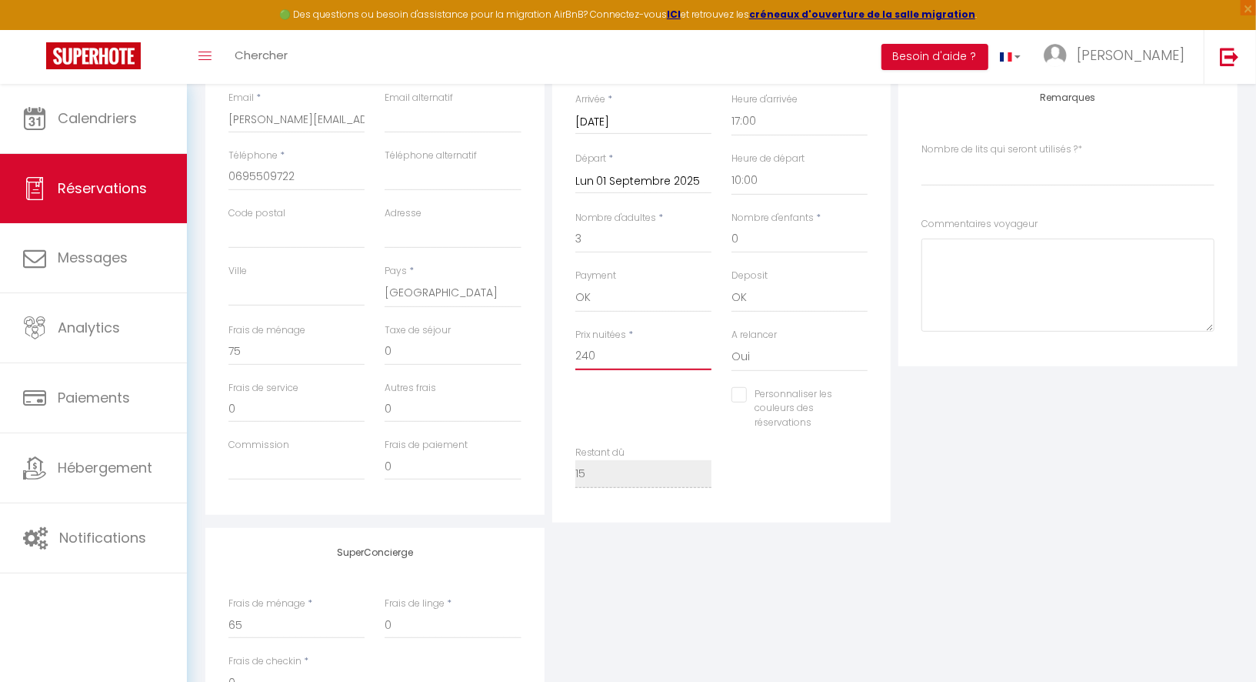
checkbox input "false"
select index
type input "240"
type input "0"
checkbox input "false"
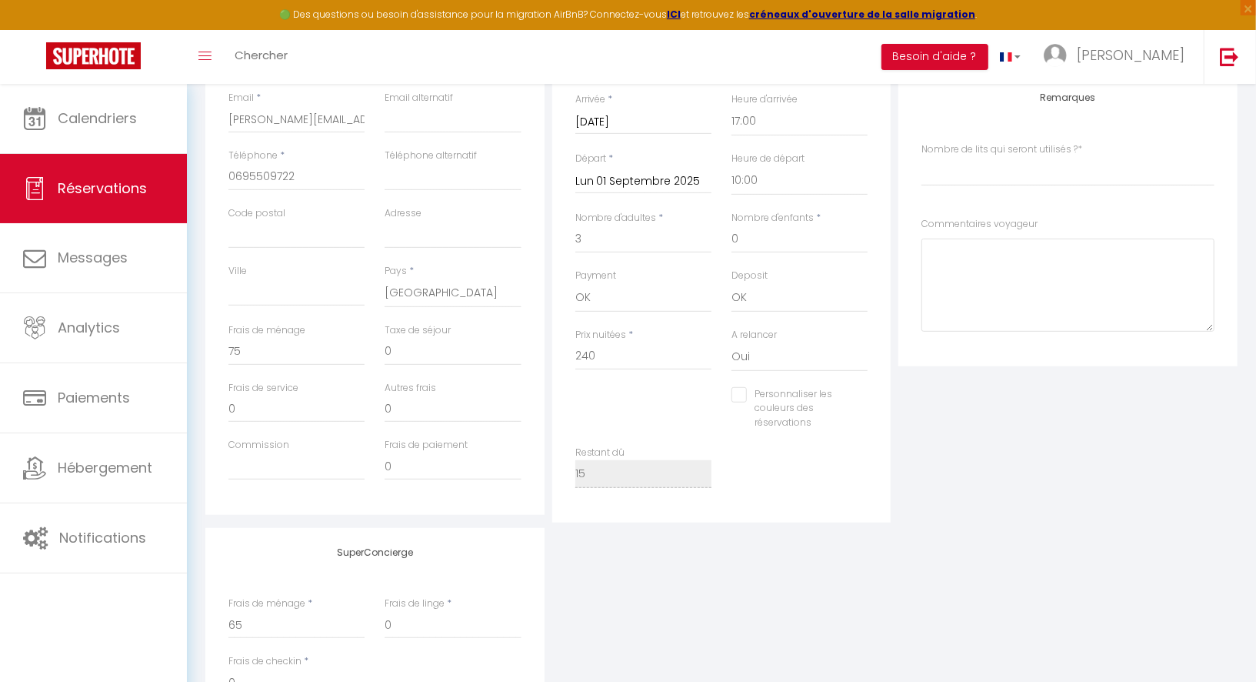
select index
click at [632, 400] on div "Personnaliser les couleurs des réservations #D7092E" at bounding box center [721, 416] width 313 height 59
drag, startPoint x: 272, startPoint y: 347, endPoint x: 198, endPoint y: 345, distance: 73.9
click at [198, 345] on div "Détails Voyageur Prénom * [PERSON_NAME] * Trofymenko Email * [EMAIL_ADDRESS][DO…" at bounding box center [721, 392] width 1052 height 855
type input "6"
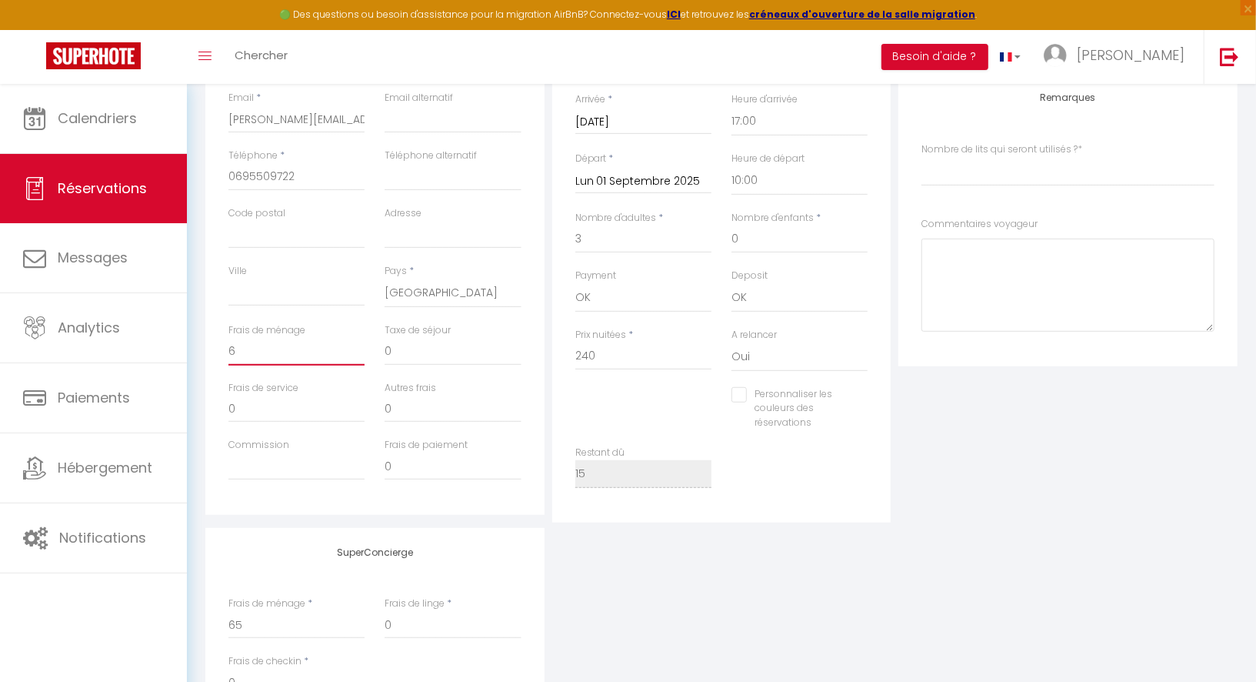
checkbox input "false"
select index
type input "65"
checkbox input "false"
select index
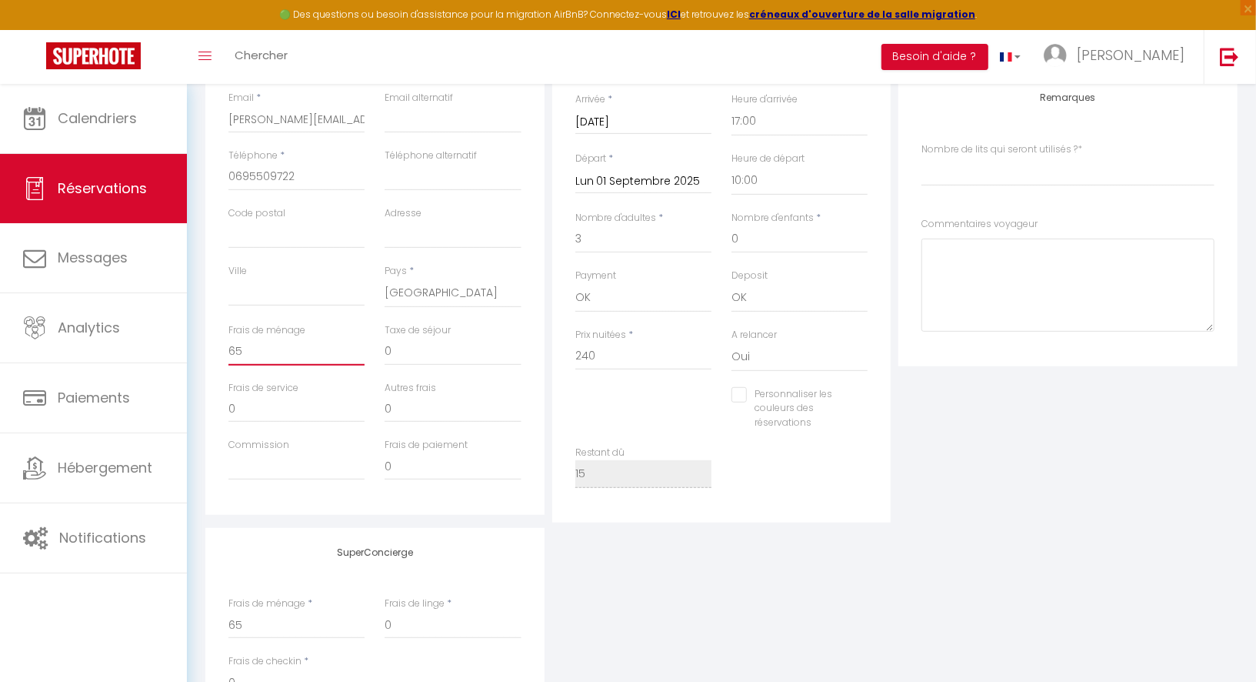
type input "65"
click at [550, 454] on div "Détails Réservation Appartement * Le Tertre Le Mendo L'instant L’Échappée Cosyr…" at bounding box center [721, 244] width 347 height 558
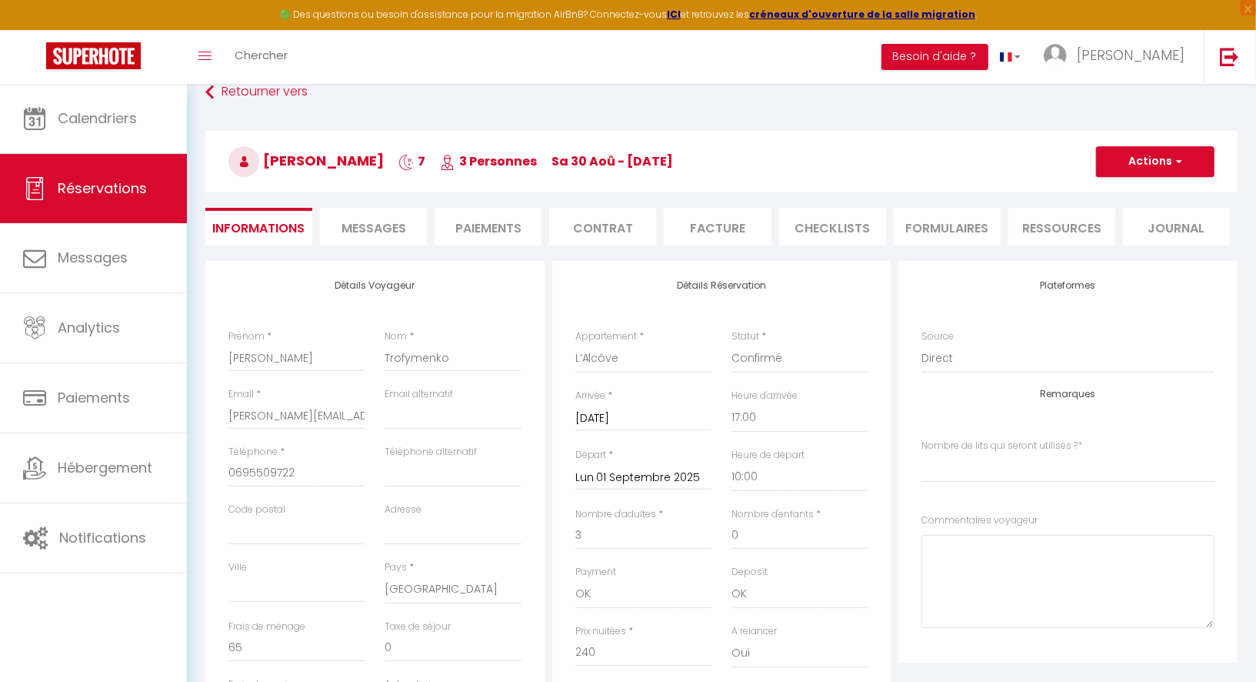
scroll to position [0, 0]
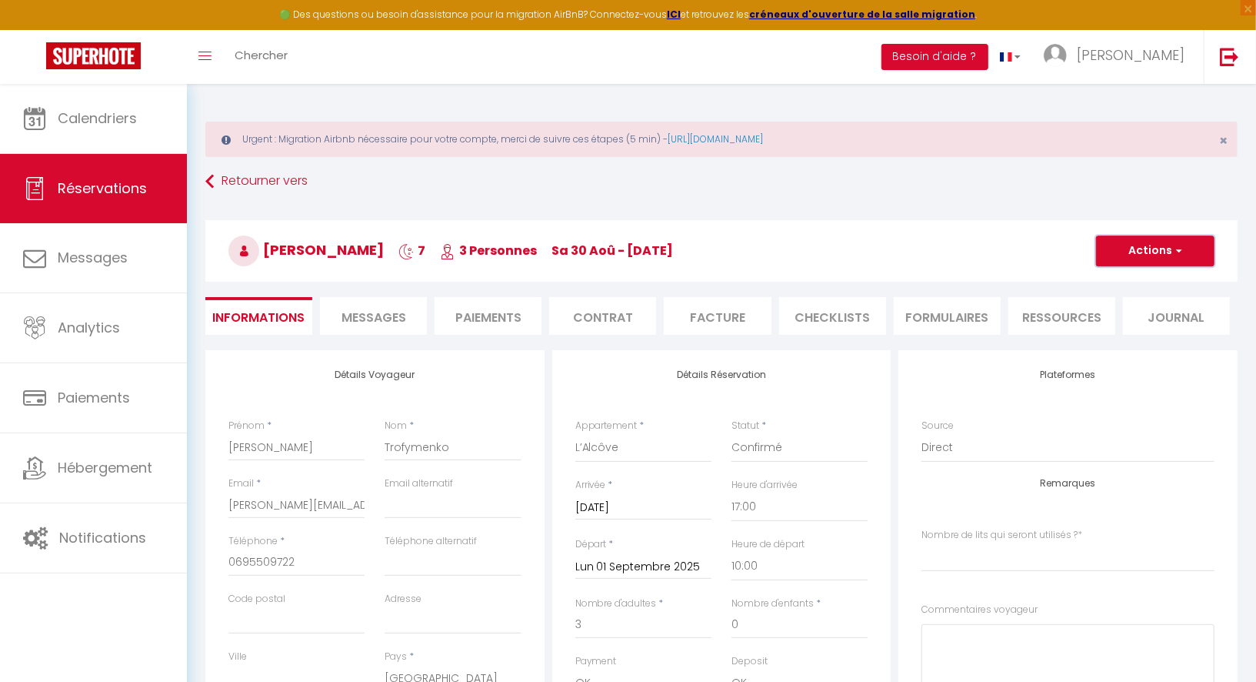
click at [1157, 250] on button "Actions" at bounding box center [1155, 250] width 118 height 31
click at [1121, 283] on link "Enregistrer" at bounding box center [1140, 285] width 122 height 20
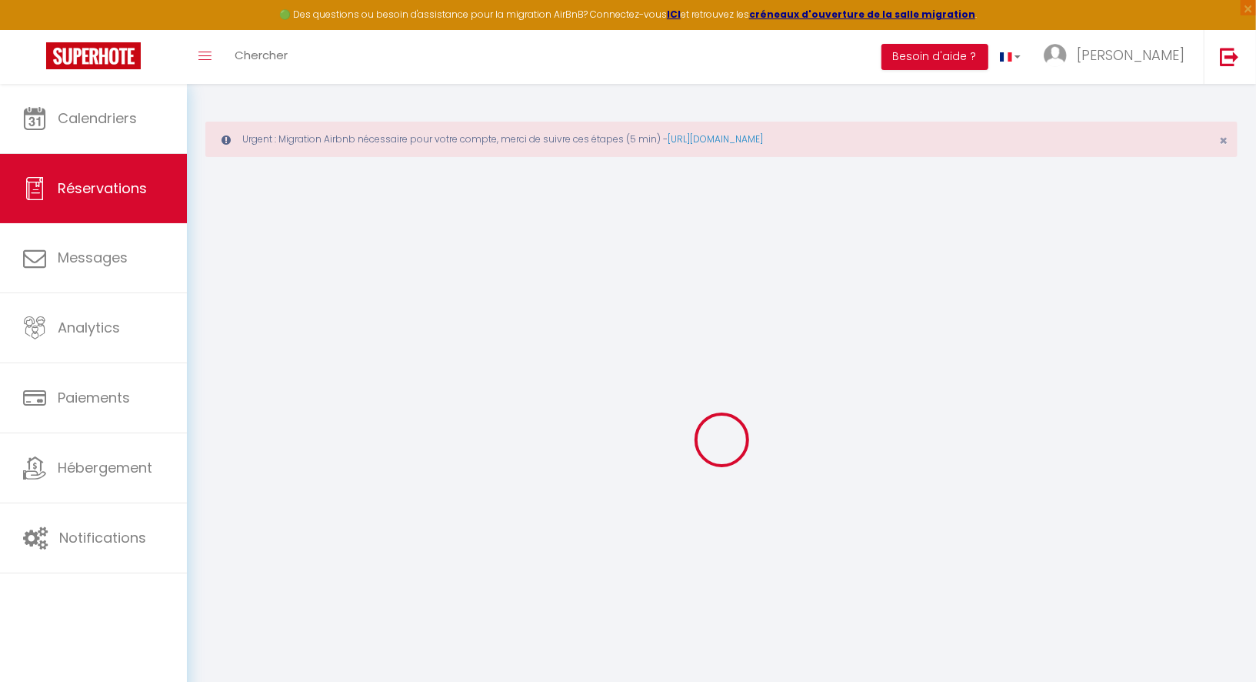
select select "not_cancelled"
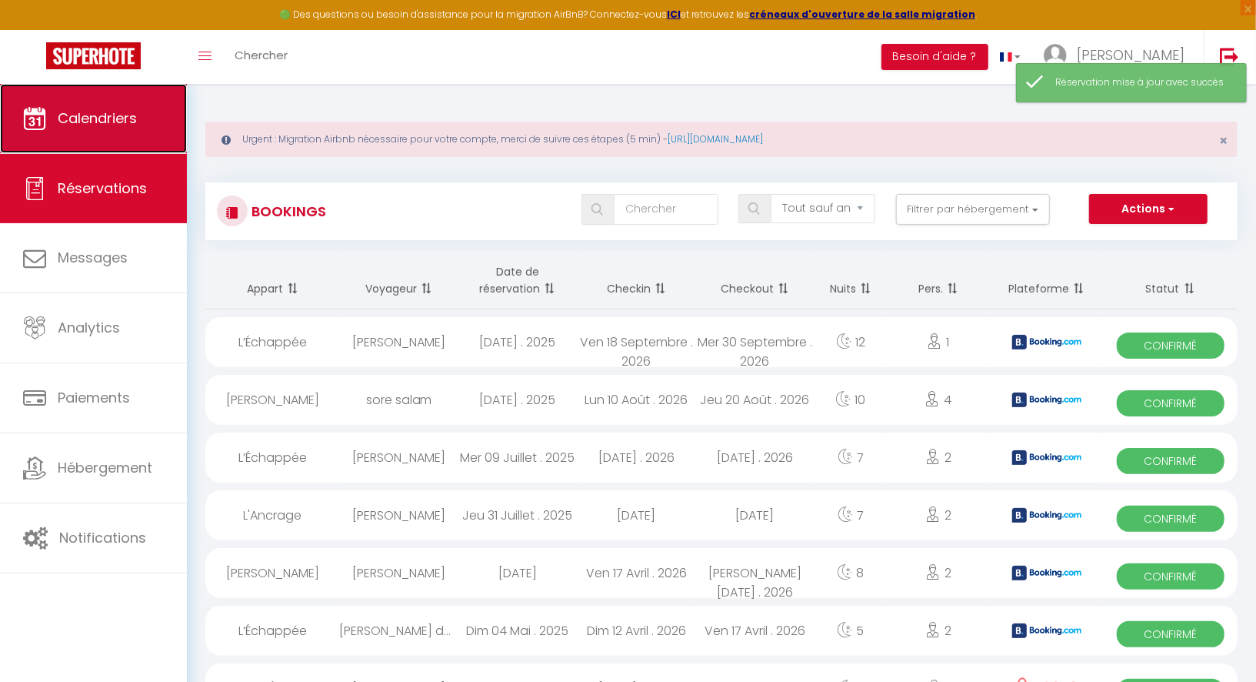
click at [142, 133] on link "Calendriers" at bounding box center [93, 118] width 187 height 69
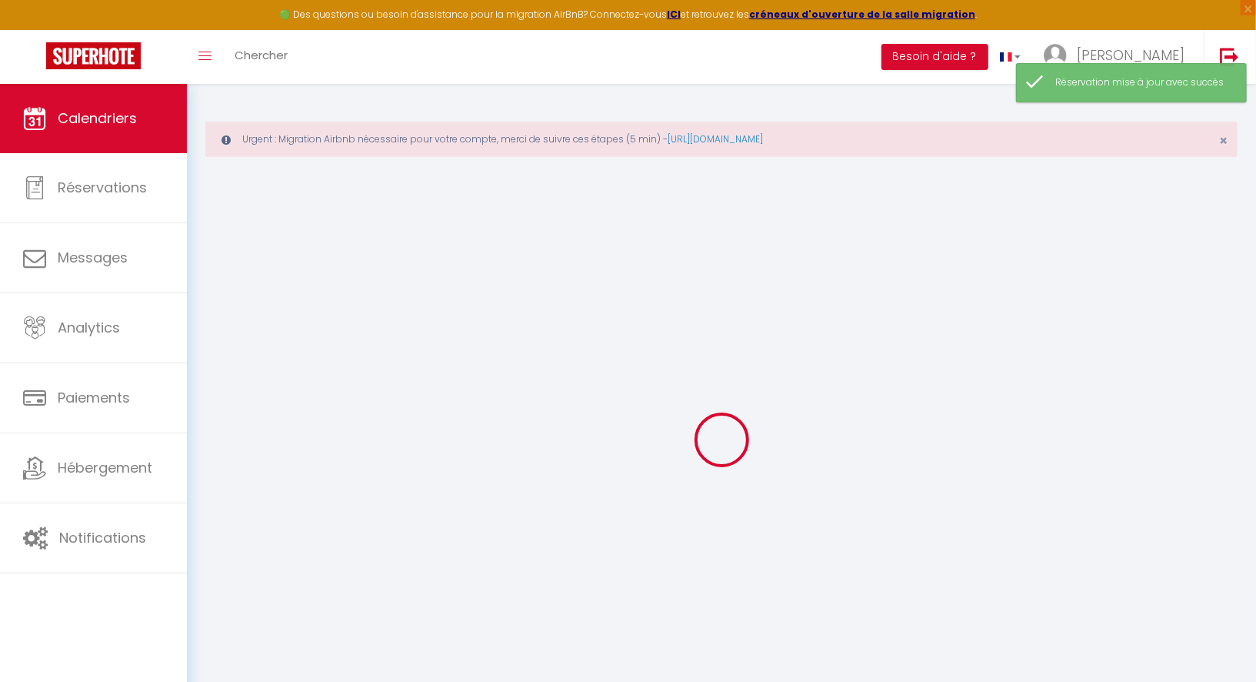
select select
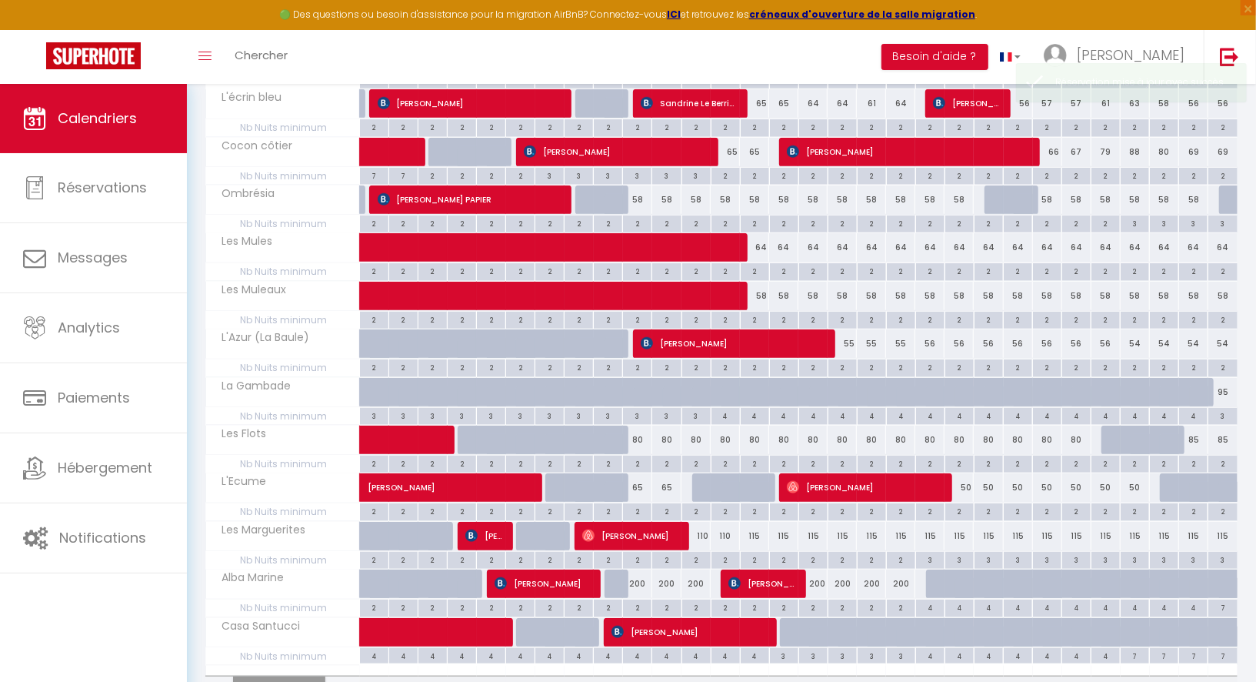
scroll to position [778, 0]
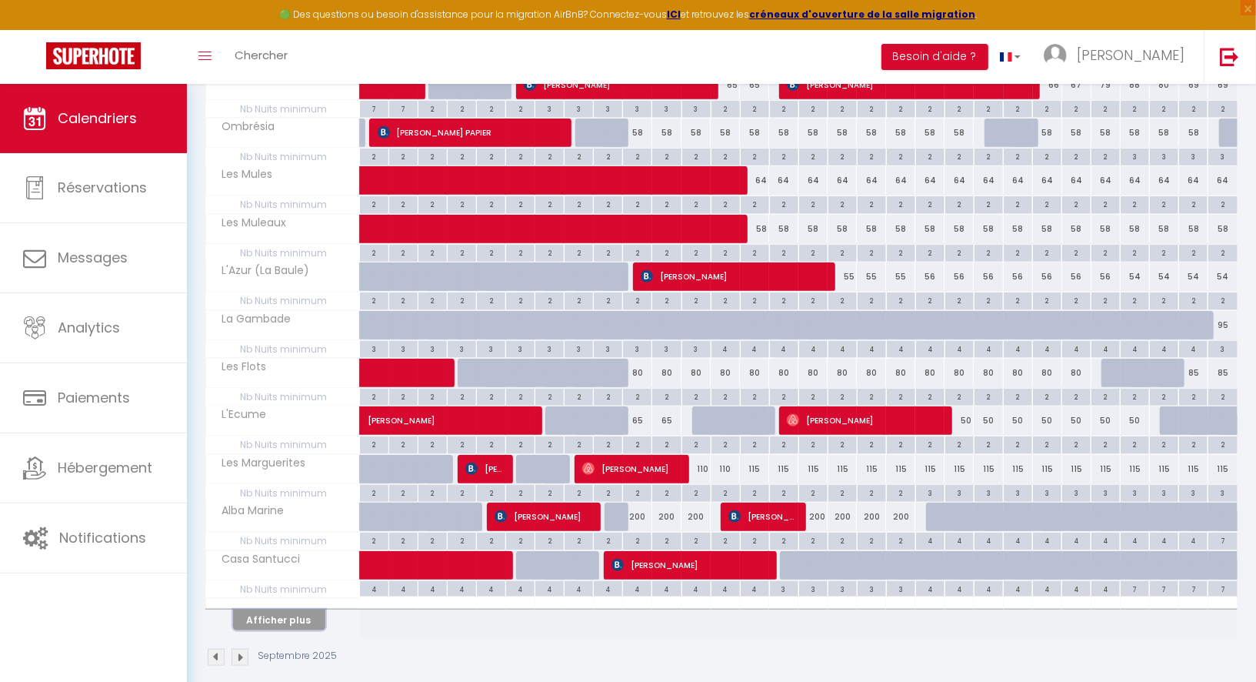
click at [298, 609] on button "Afficher plus" at bounding box center [279, 619] width 92 height 21
select select
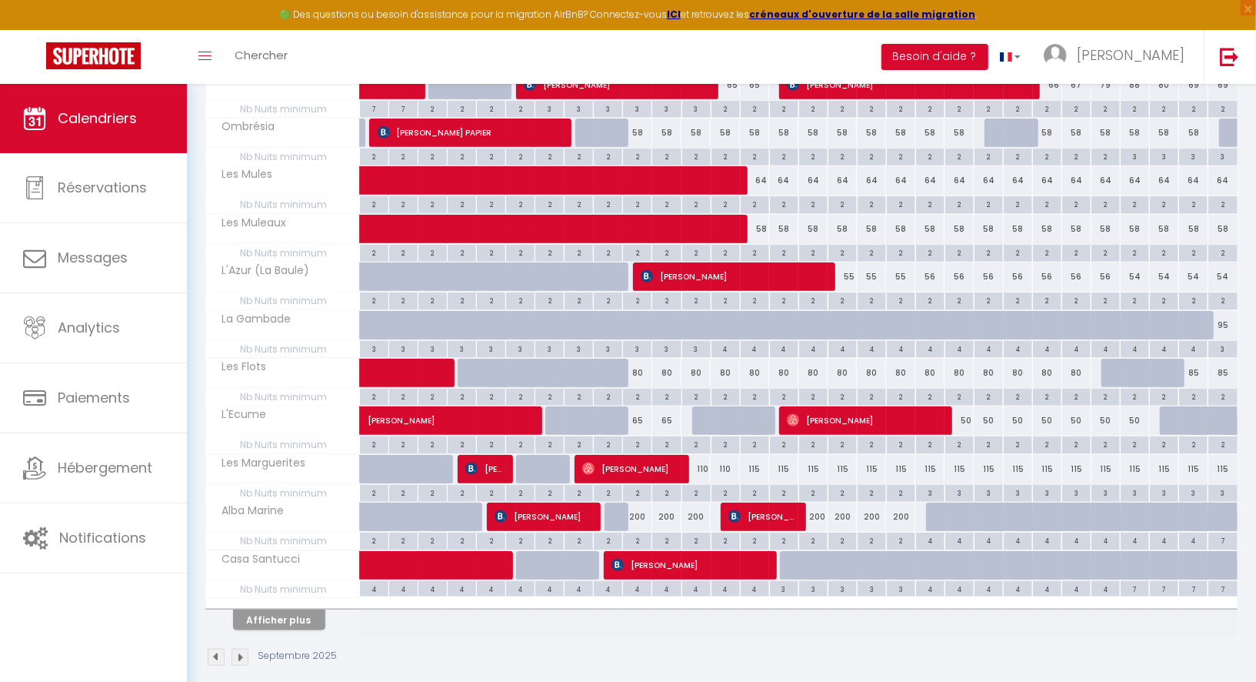
select select
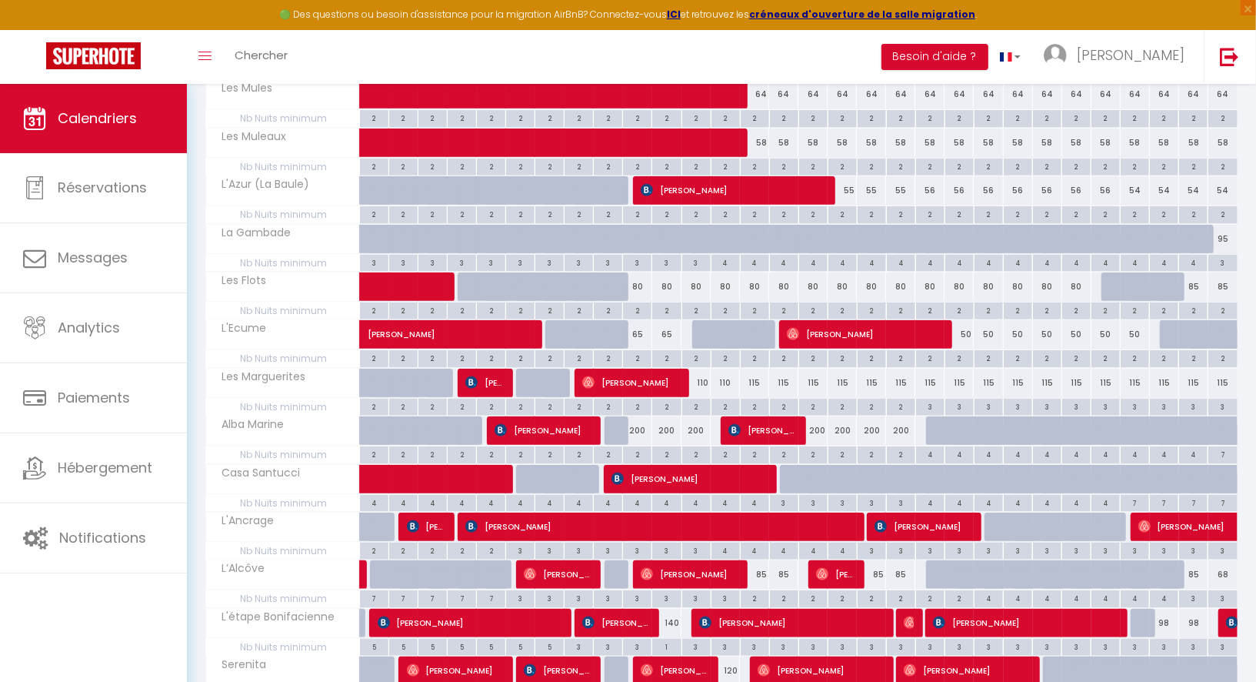
scroll to position [866, 0]
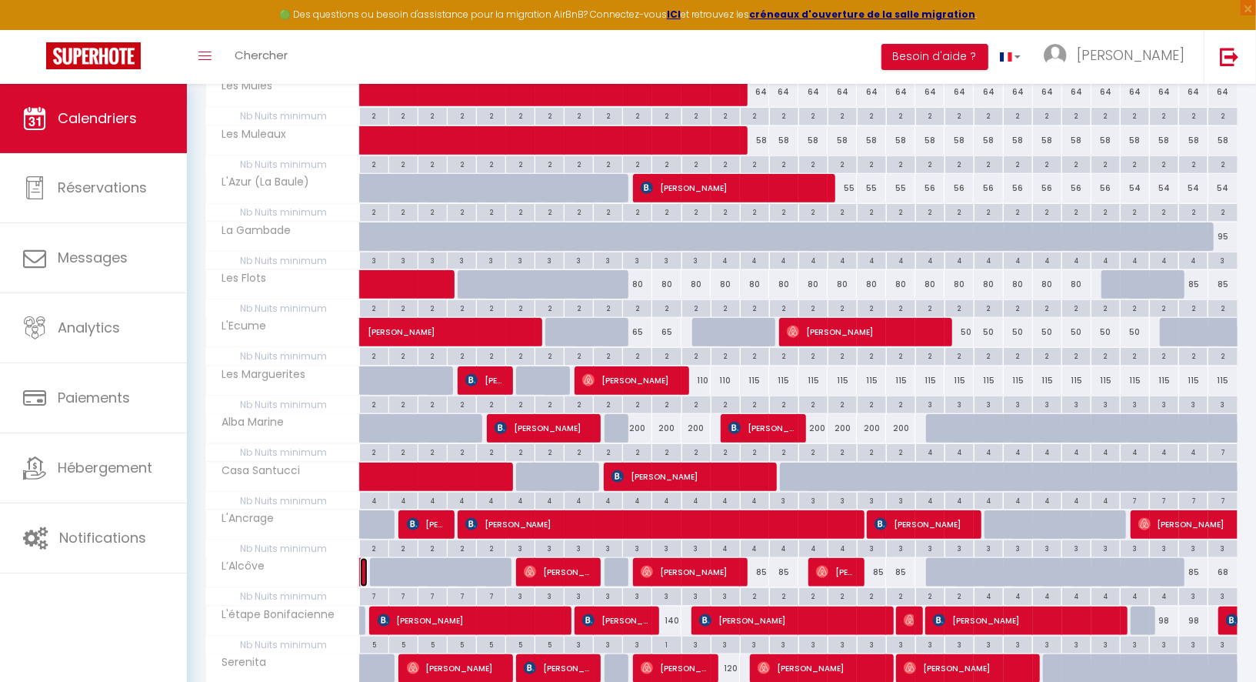
click at [364, 558] on link at bounding box center [364, 572] width 8 height 29
select select "OK"
select select "0"
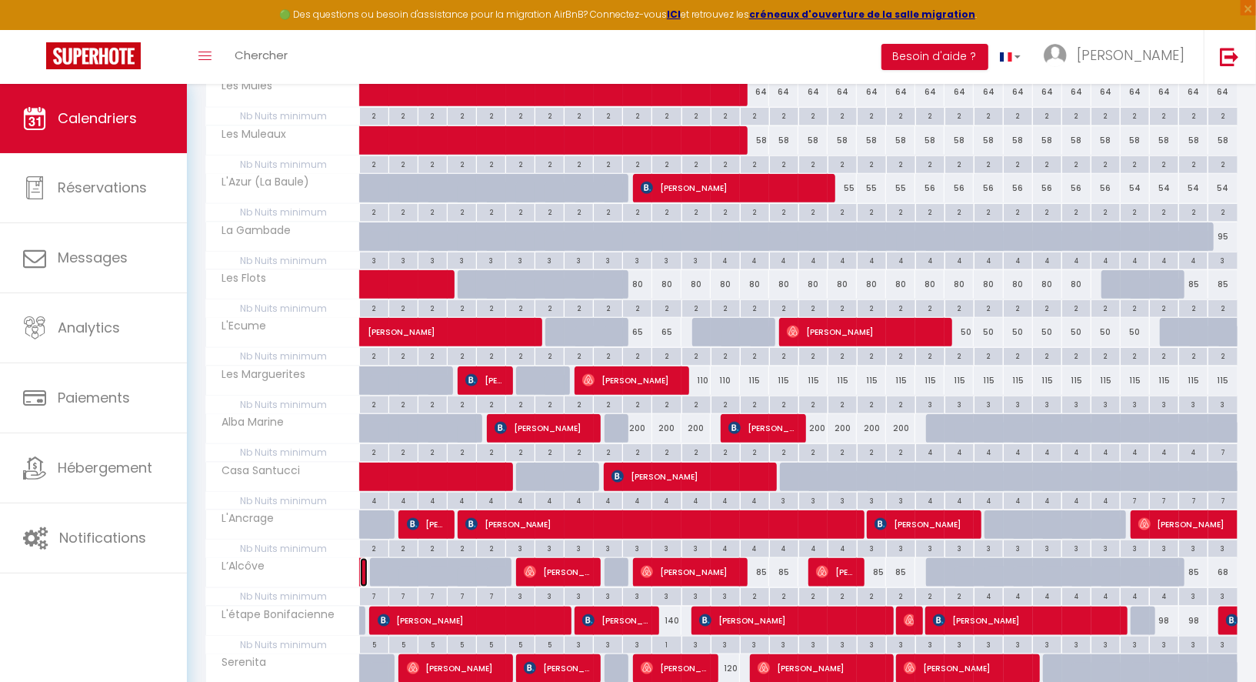
select select "1"
select select
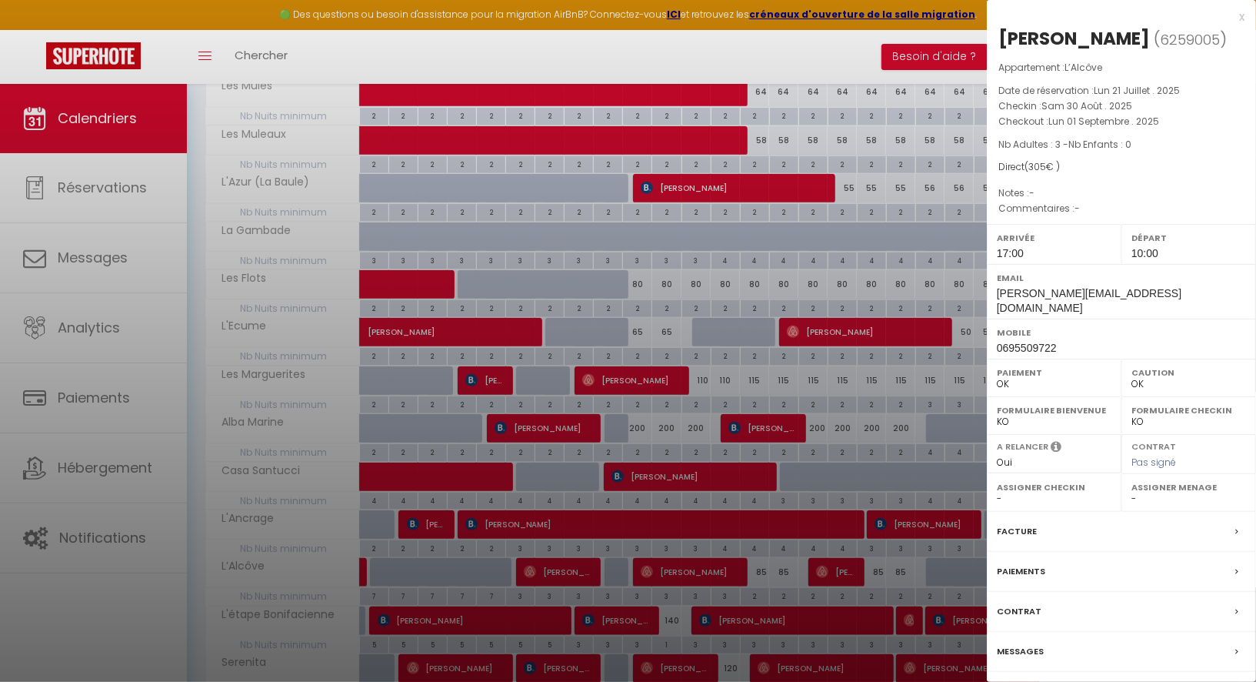
click at [788, 295] on div at bounding box center [628, 341] width 1256 height 682
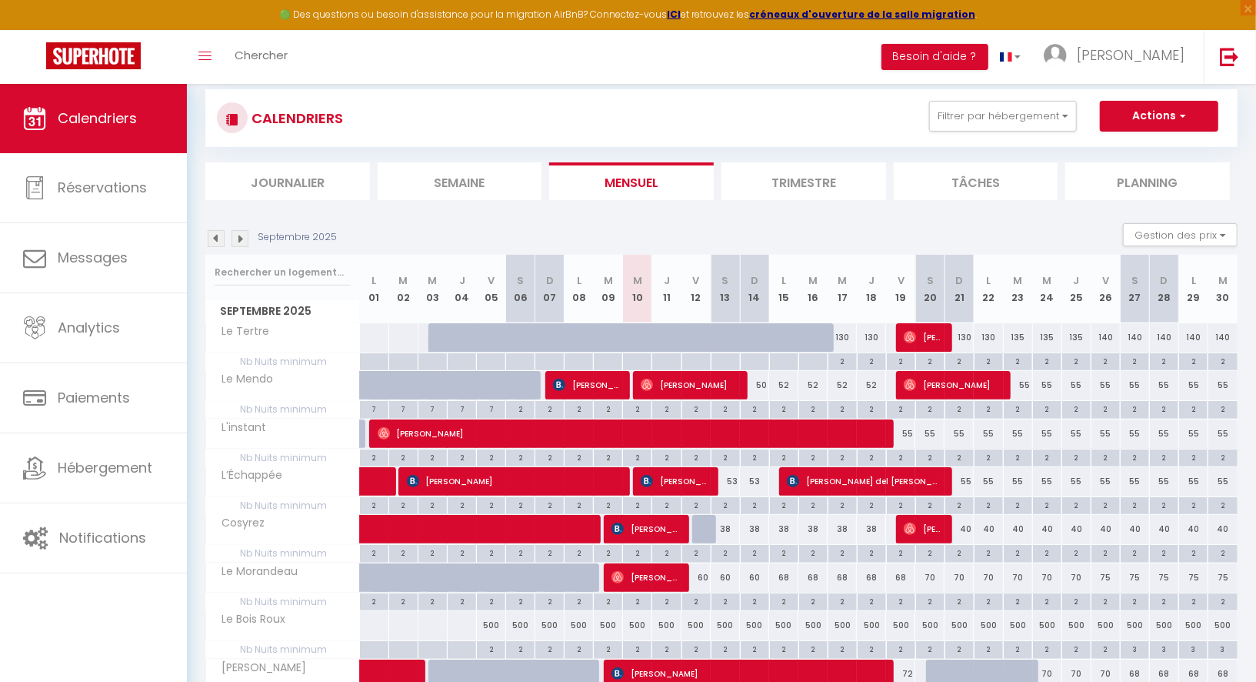
scroll to position [0, 0]
